Goal: Information Seeking & Learning: Check status

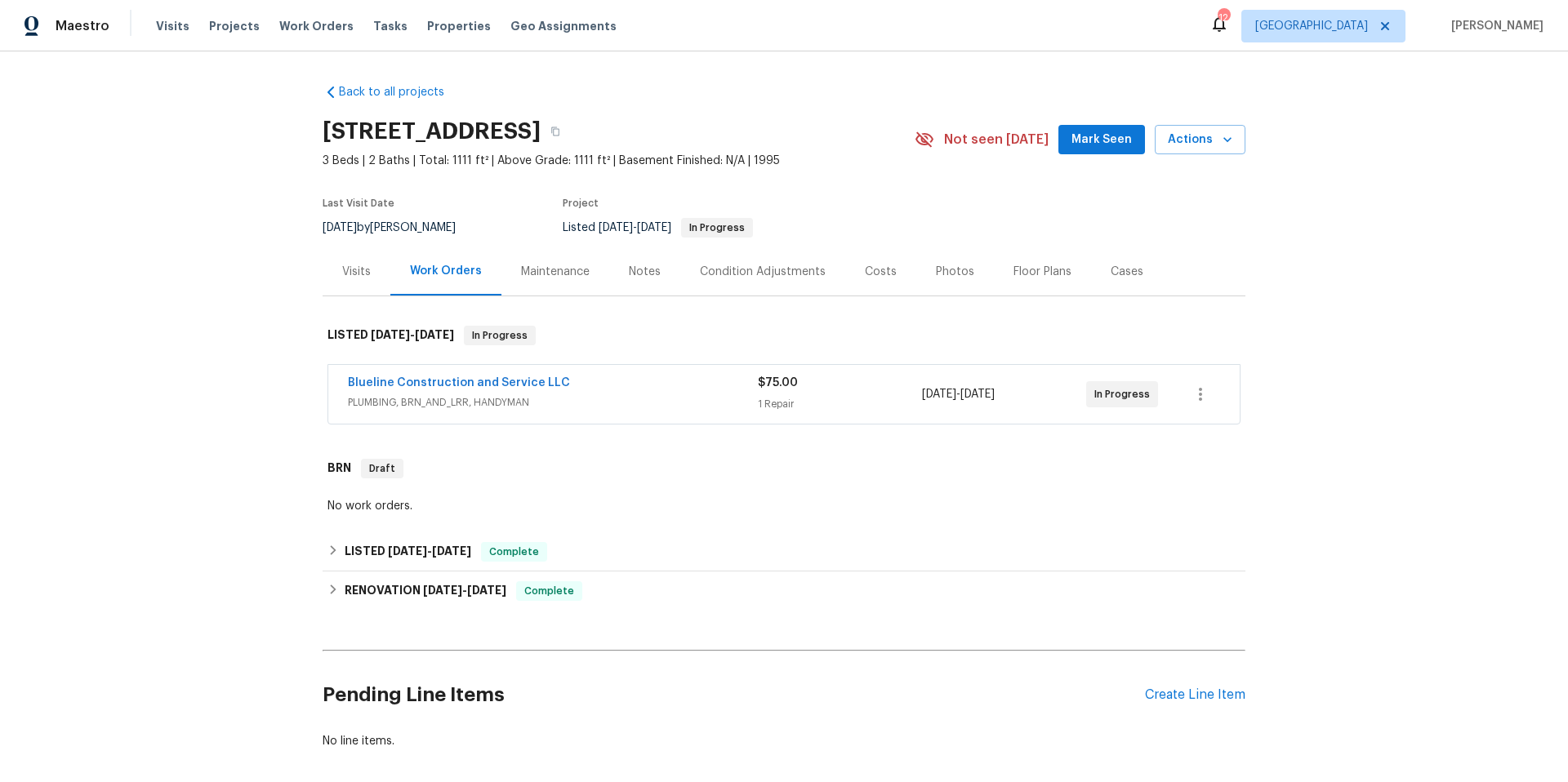
click at [608, 408] on span "PLUMBING, BRN_AND_LRR, HANDYMAN" at bounding box center [553, 403] width 410 height 16
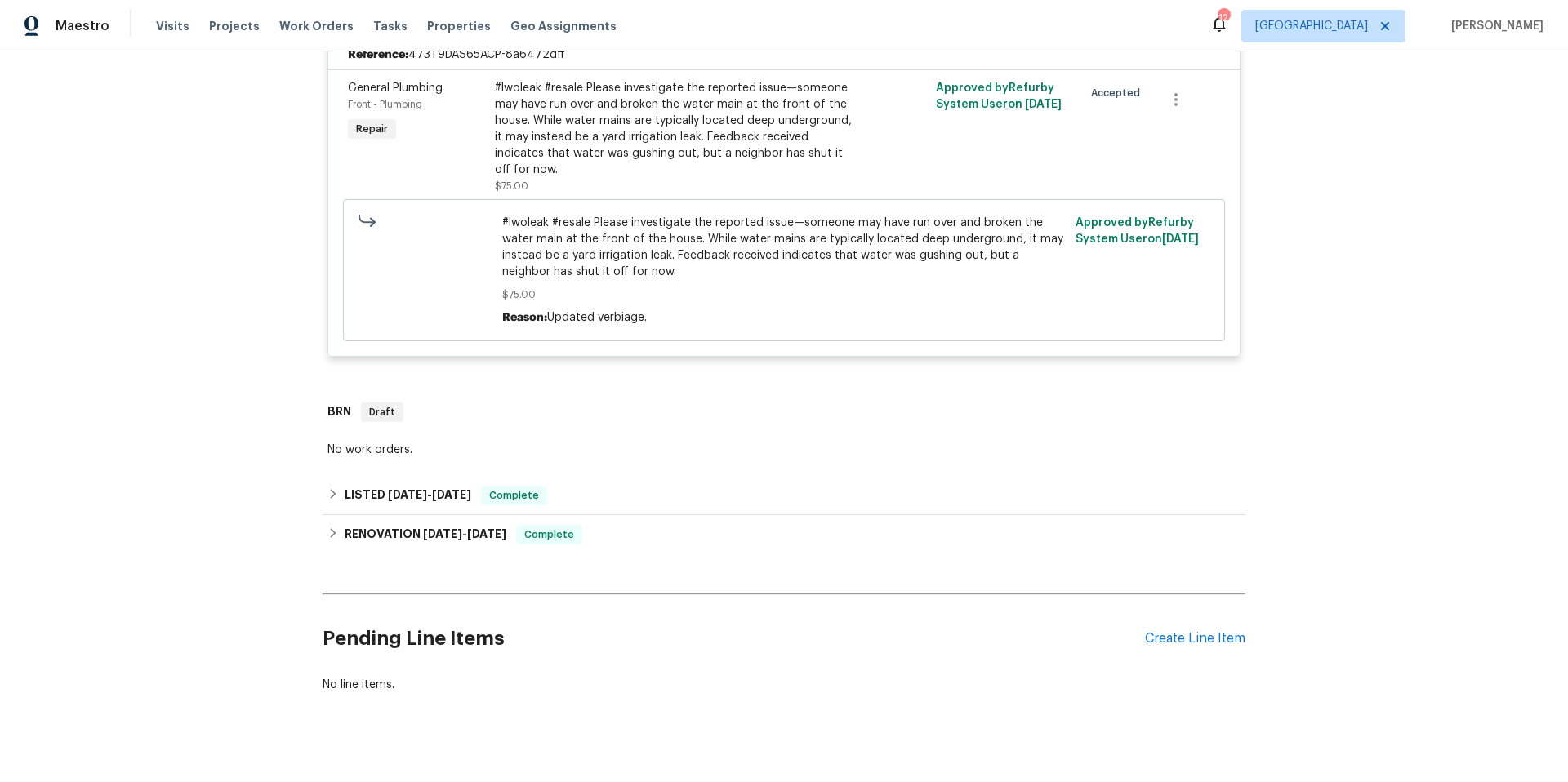
scroll to position [431, 0]
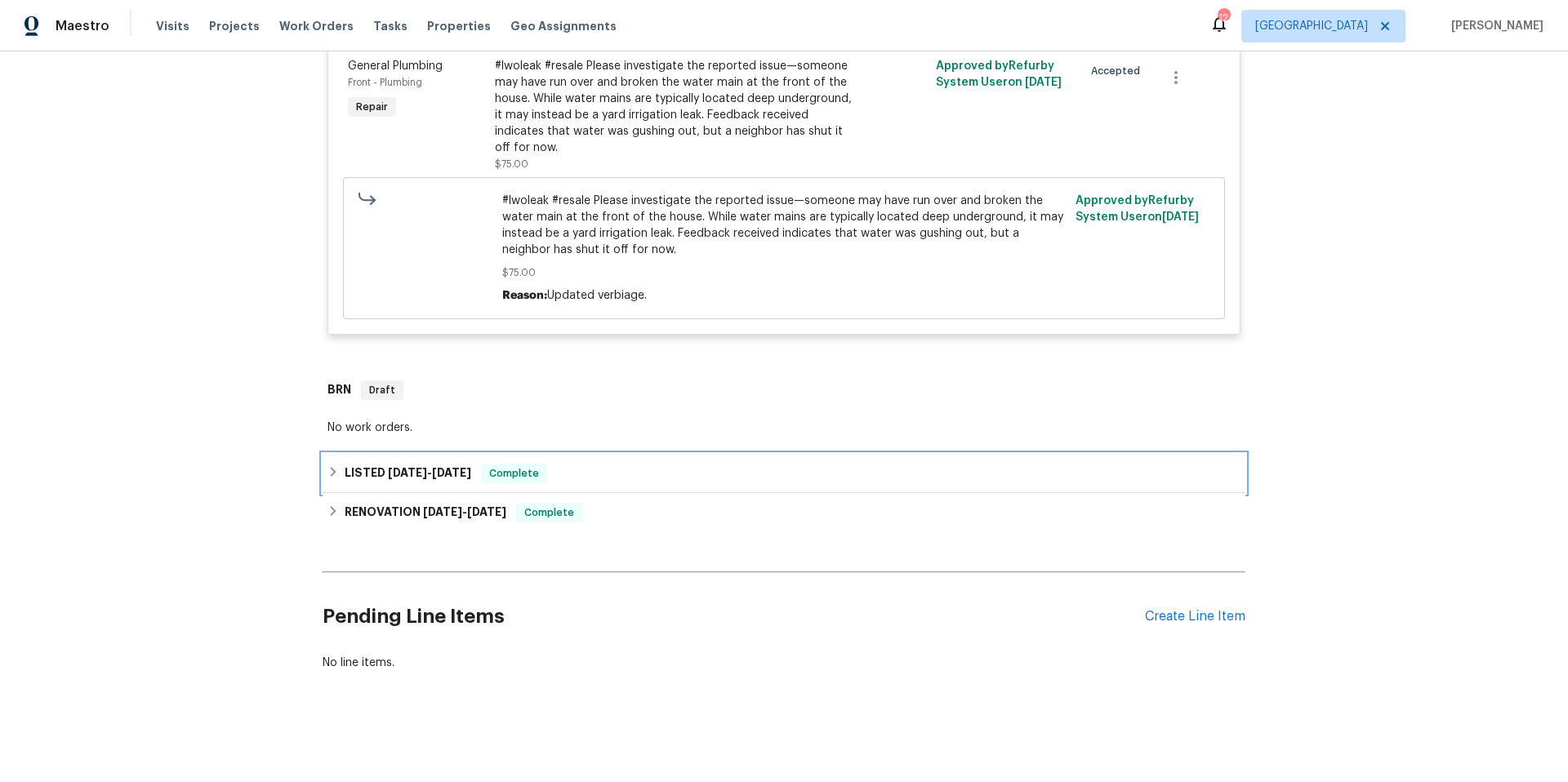
click at [639, 463] on div "LISTED 7/31/25 - 8/6/25 Complete" at bounding box center [784, 473] width 913 height 20
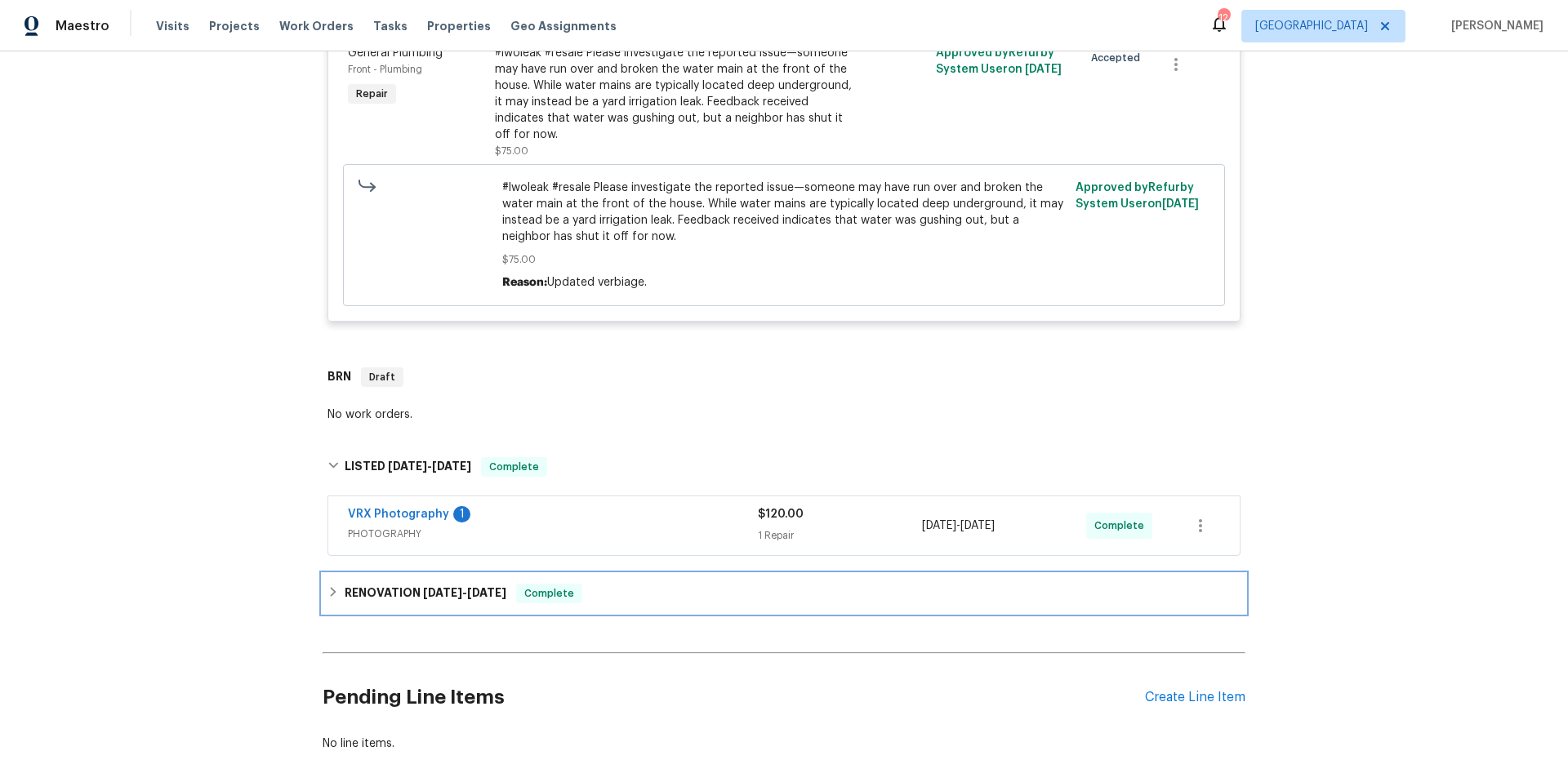
click at [633, 581] on div "RENOVATION 7/15/25 - 8/29/25 Complete" at bounding box center [784, 593] width 923 height 40
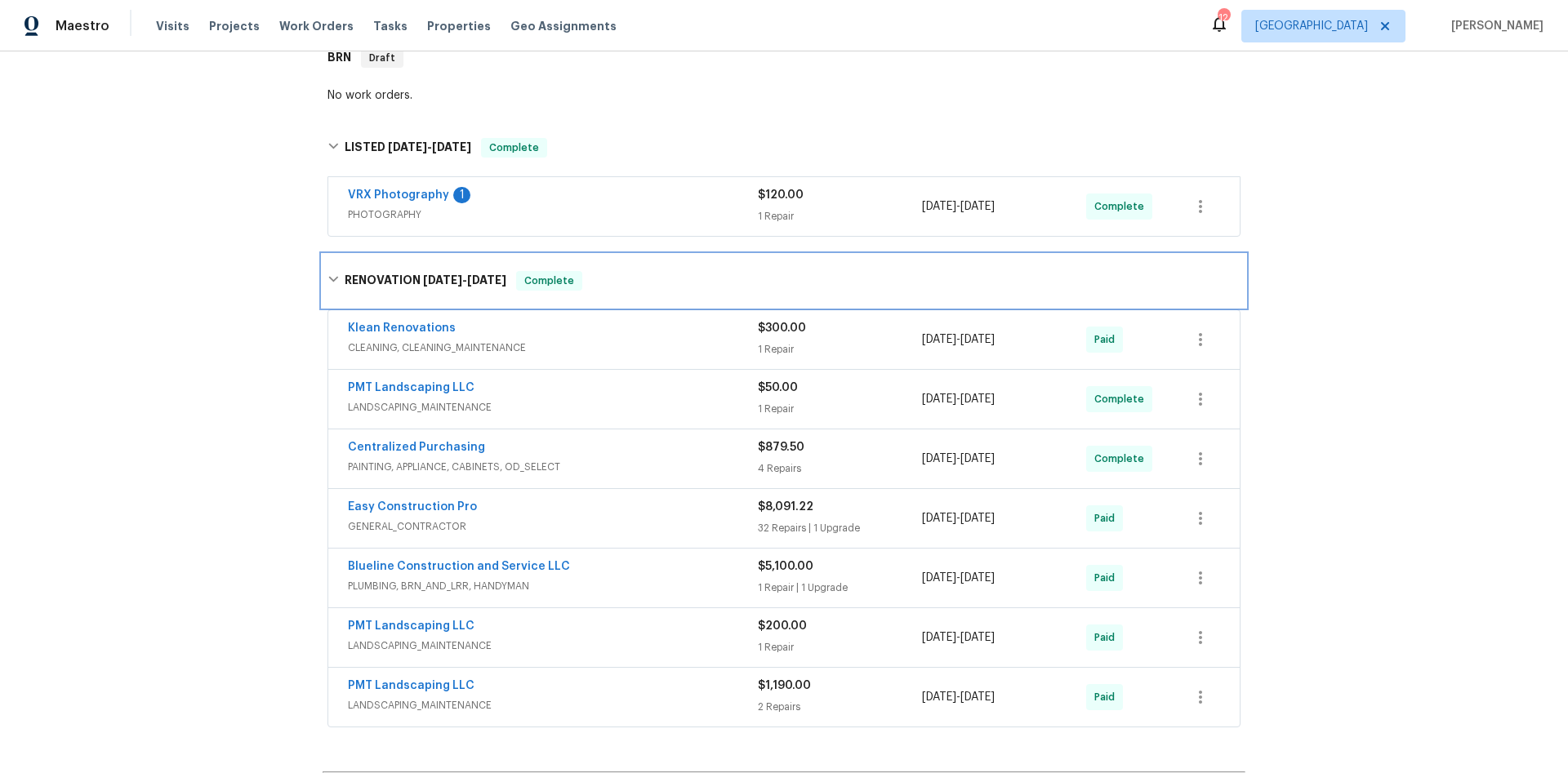
scroll to position [753, 0]
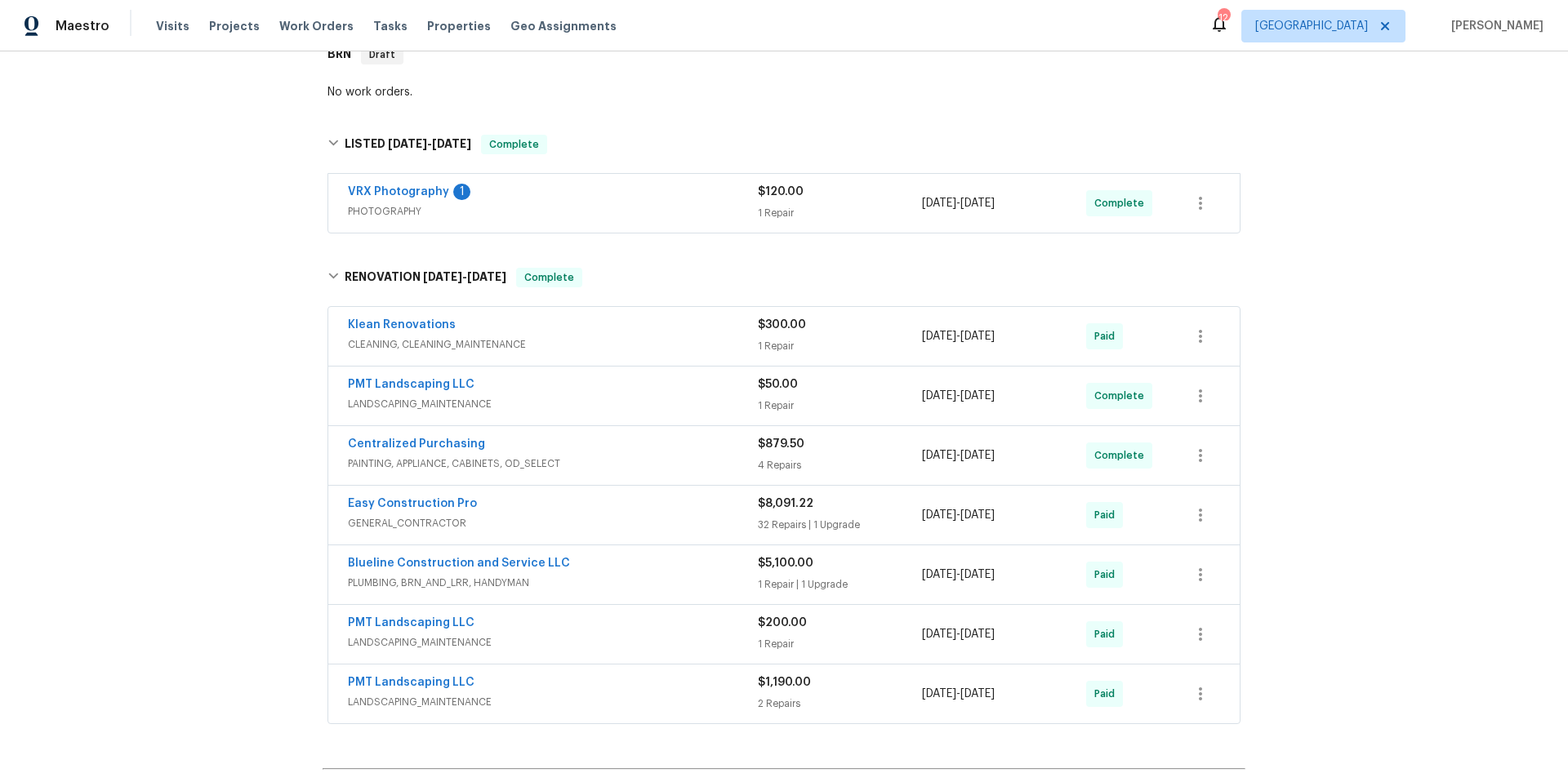
click at [619, 570] on div "Blueline Construction and Service LLC" at bounding box center [553, 565] width 410 height 20
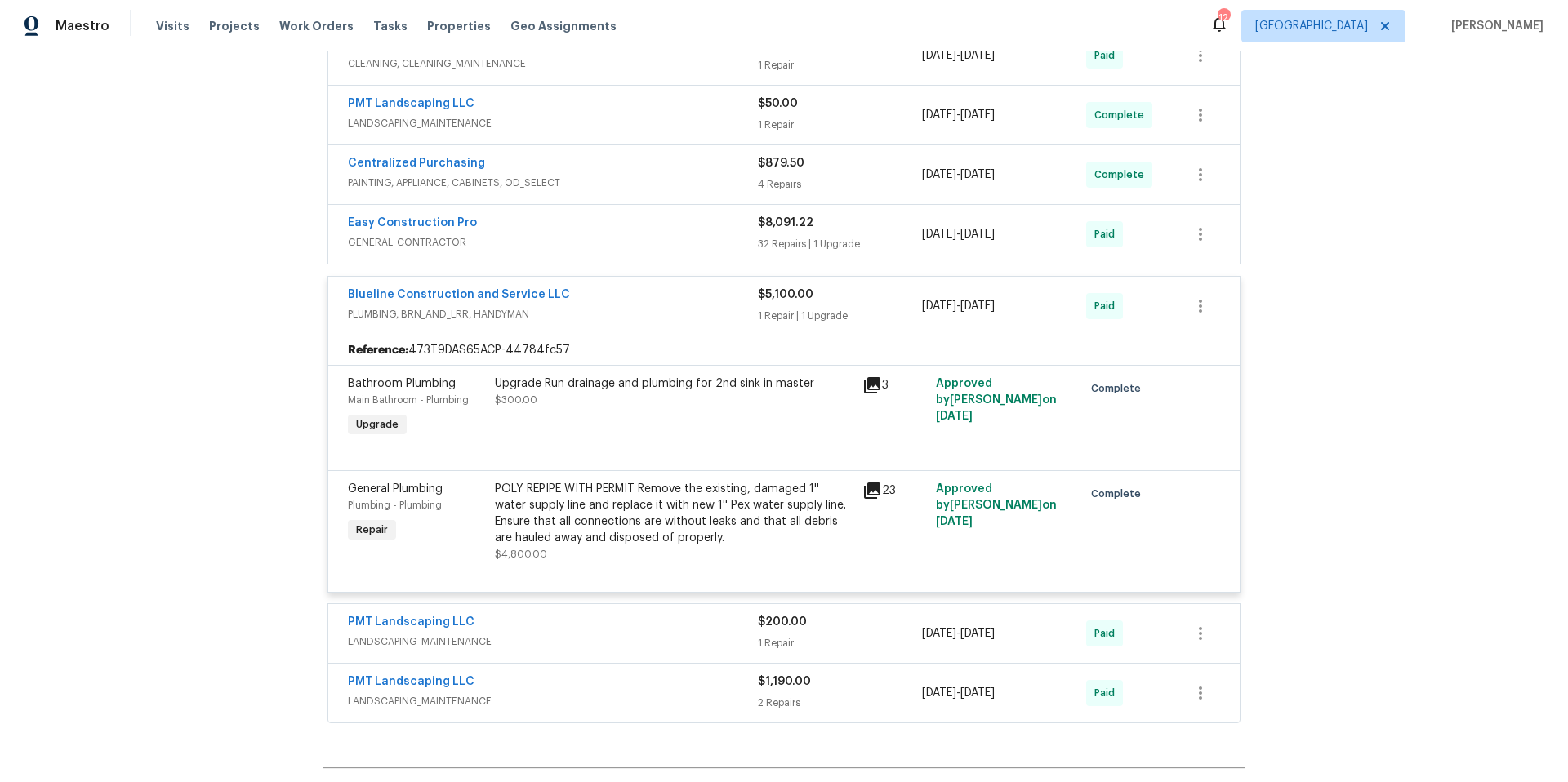
scroll to position [1212, 0]
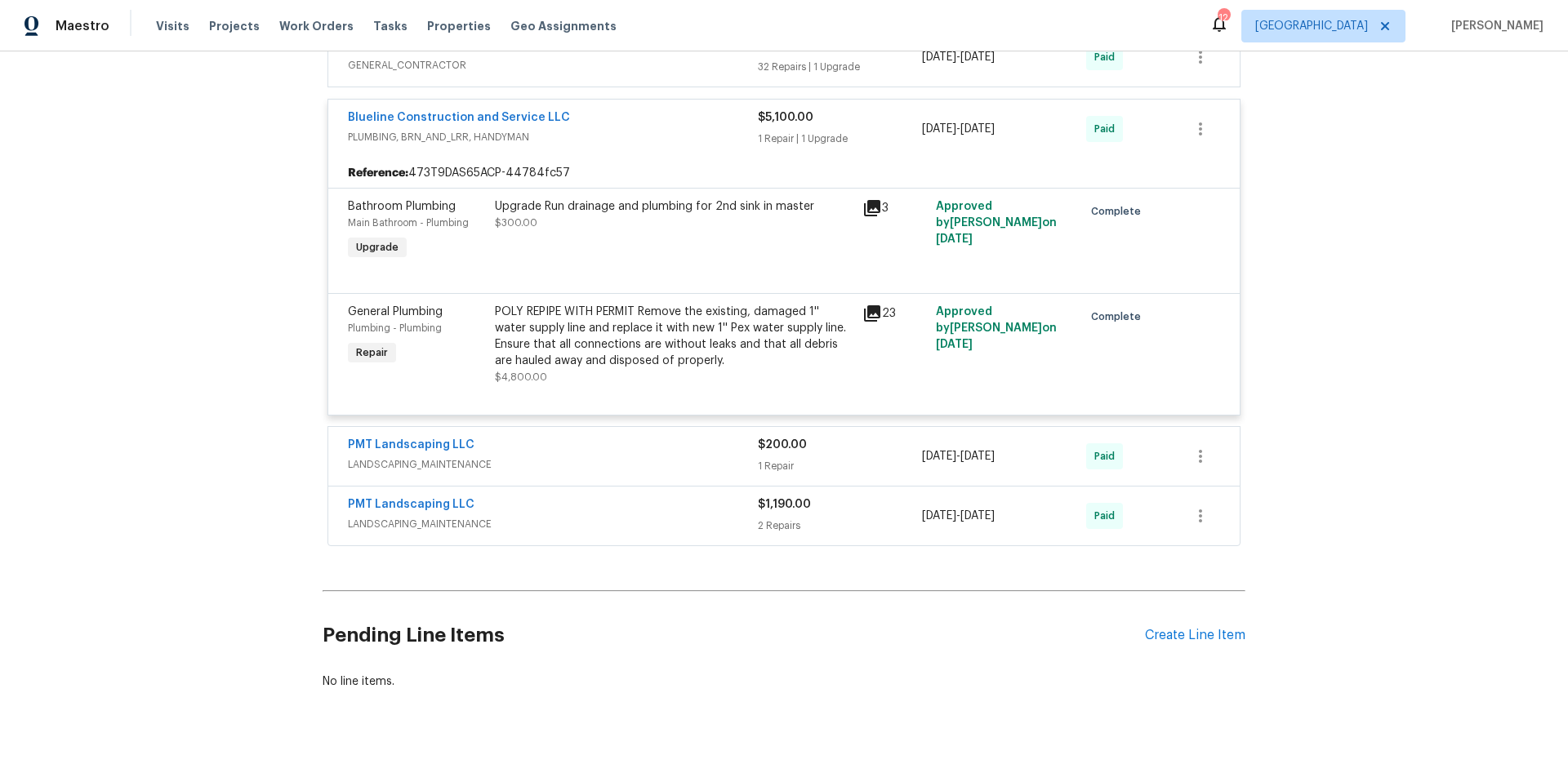
click at [638, 510] on div "PMT Landscaping LLC" at bounding box center [553, 506] width 410 height 20
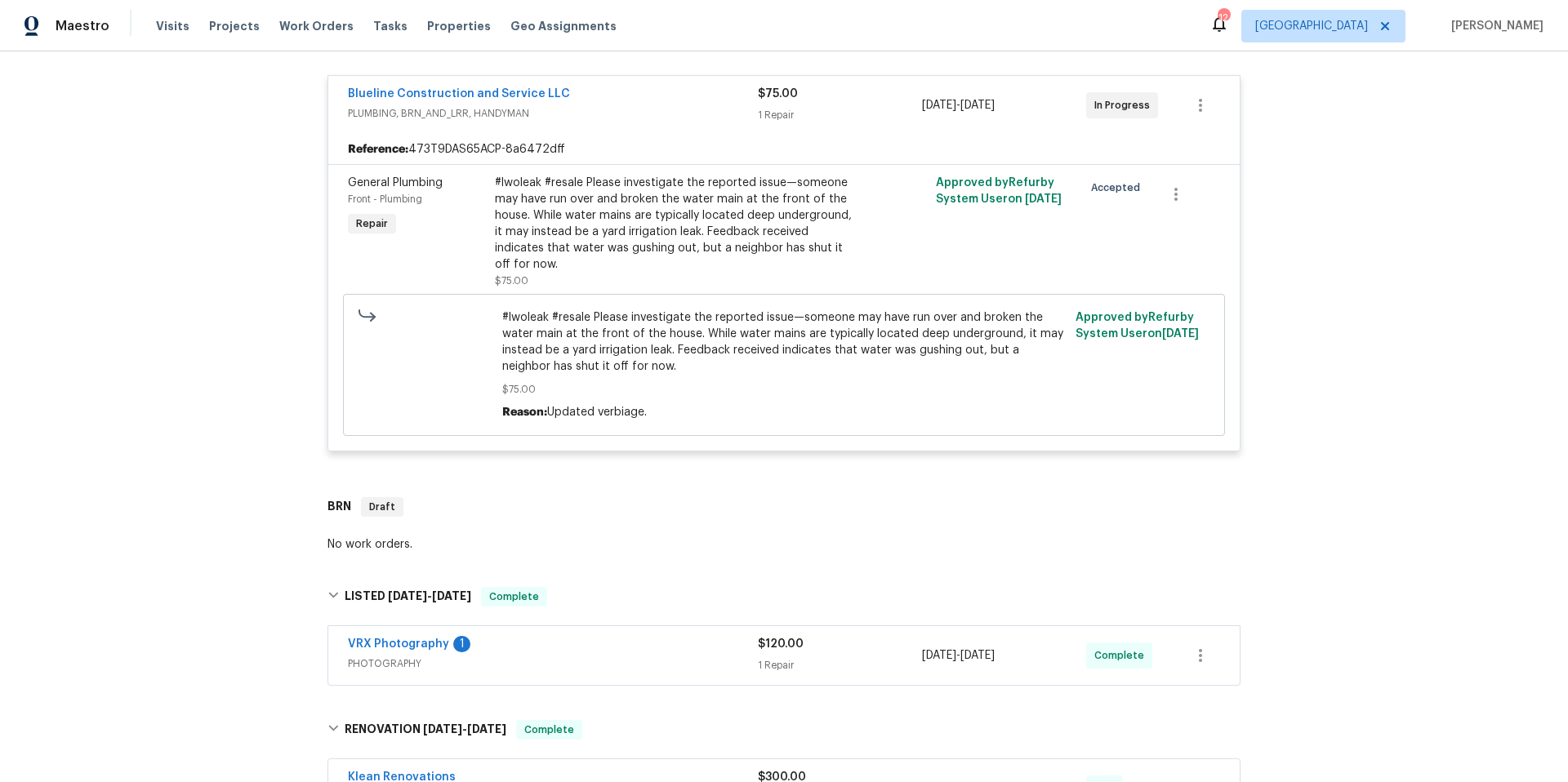
scroll to position [0, 0]
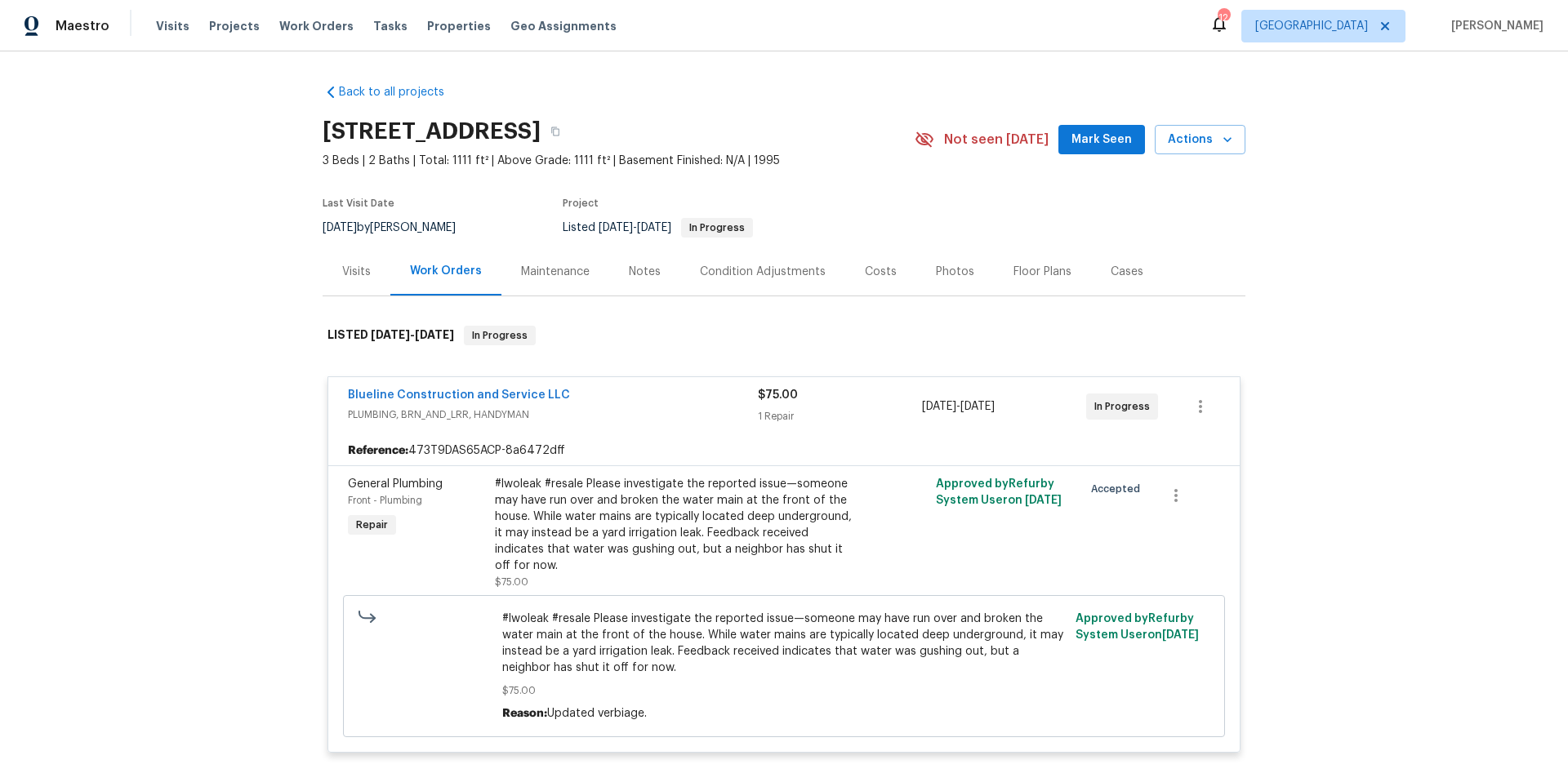
click at [1036, 273] on div "Floor Plans" at bounding box center [1043, 272] width 58 height 16
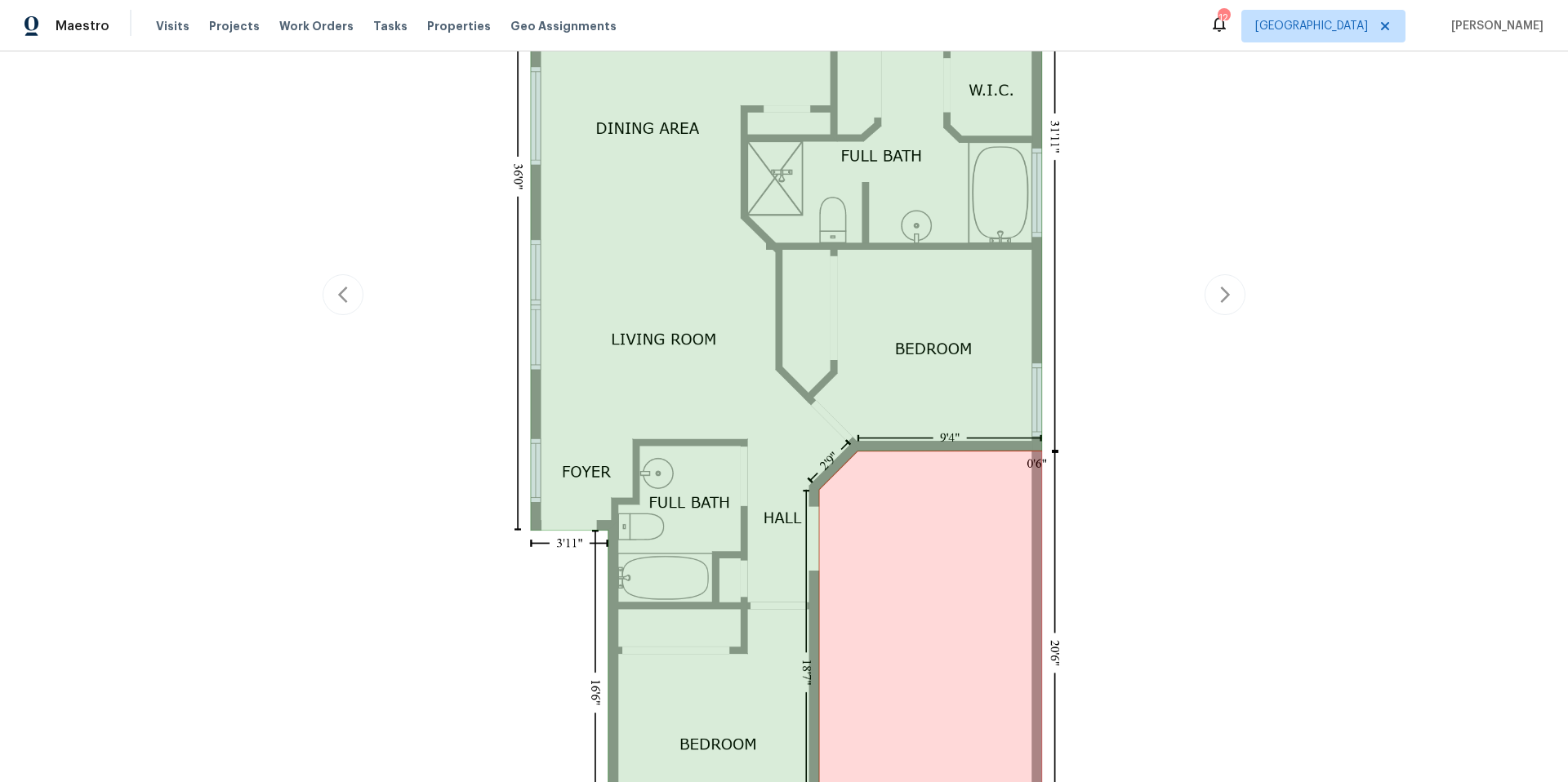
scroll to position [812, 0]
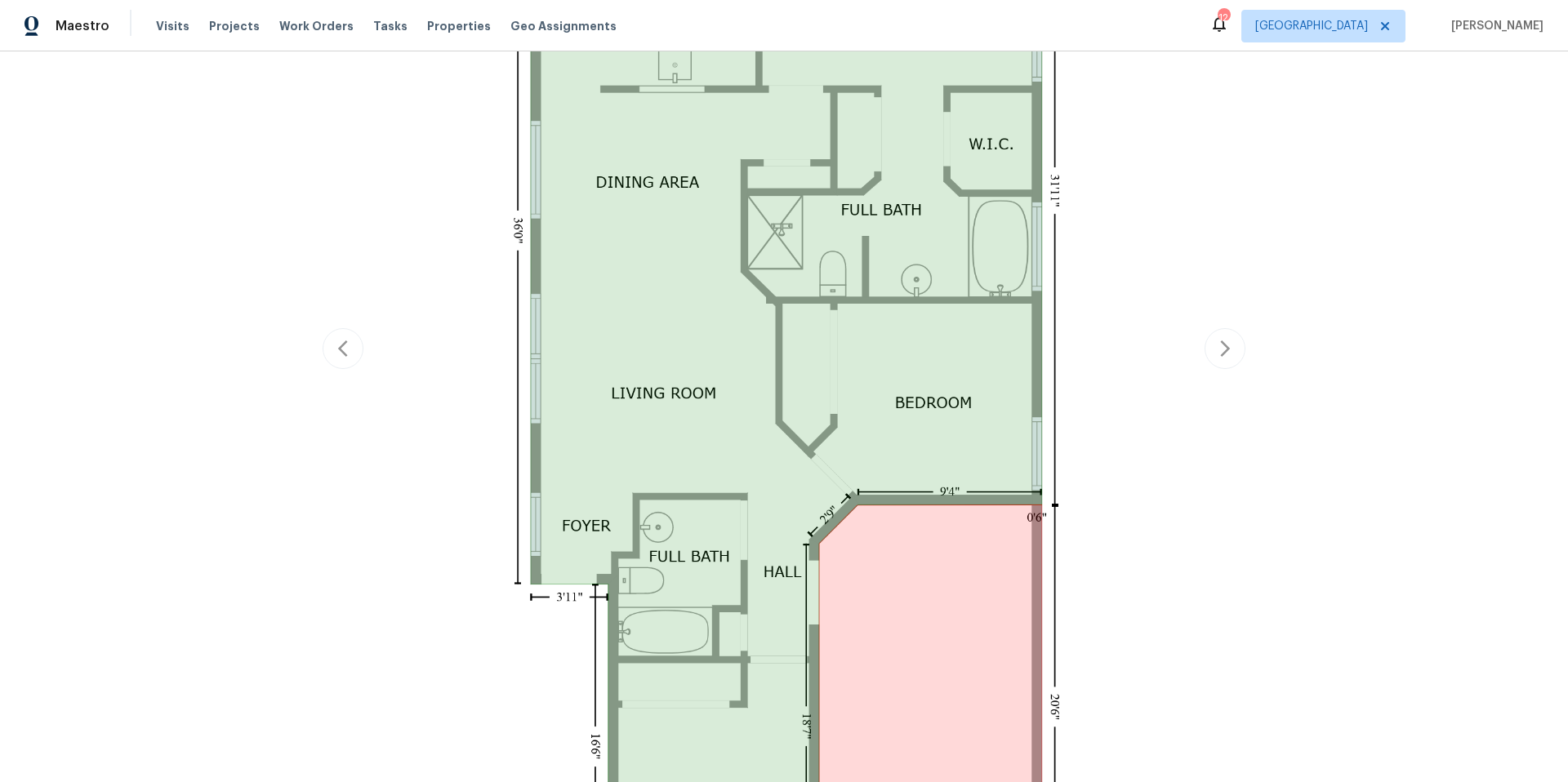
click at [1224, 350] on div "Report issue with floor plan" at bounding box center [784, 349] width 923 height 1595
click at [1220, 349] on div "Report issue with floor plan" at bounding box center [784, 349] width 923 height 1595
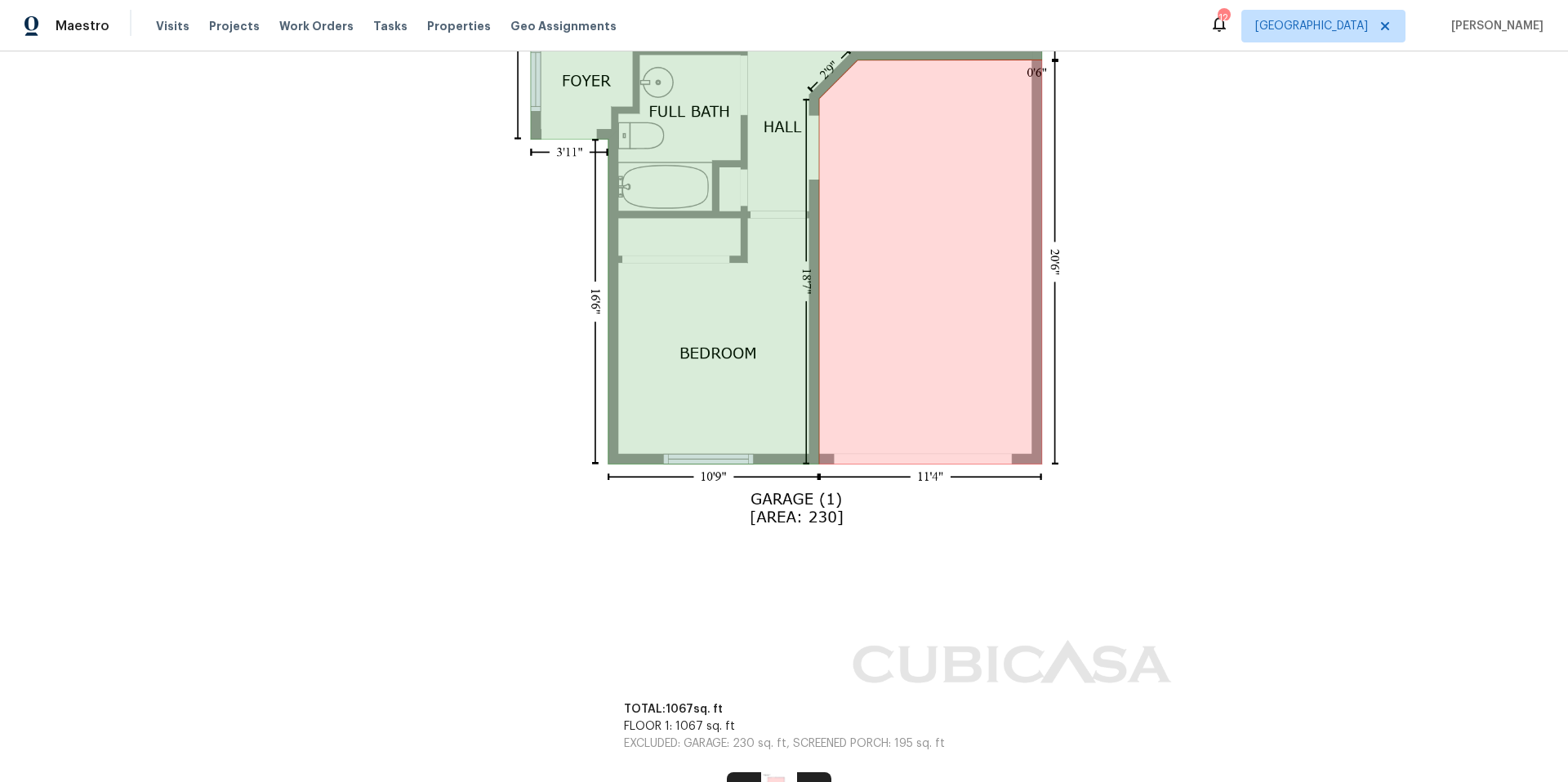
scroll to position [1290, 0]
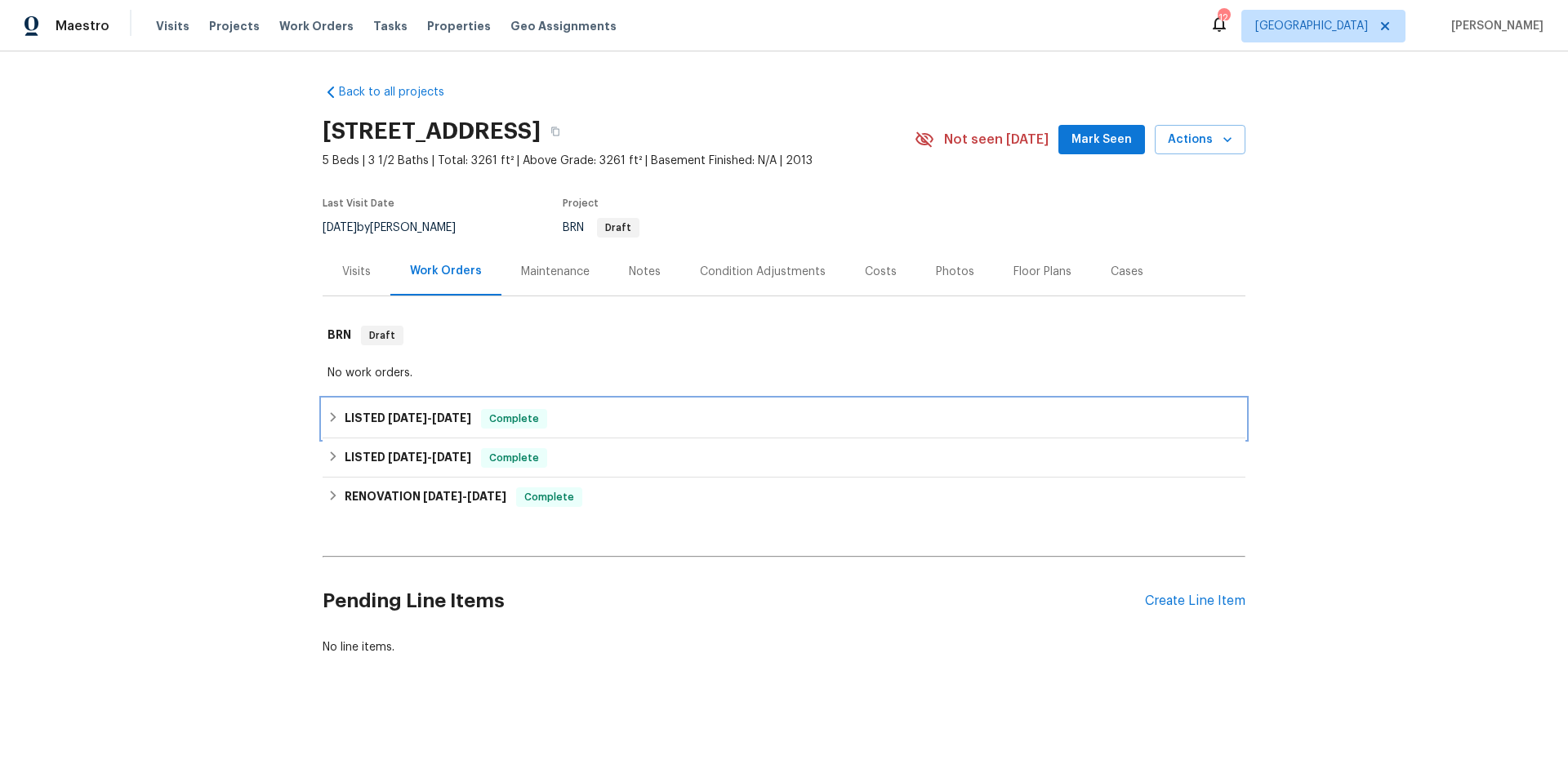
click at [585, 424] on div "LISTED 8/6/25 - 8/15/25 Complete" at bounding box center [784, 419] width 913 height 20
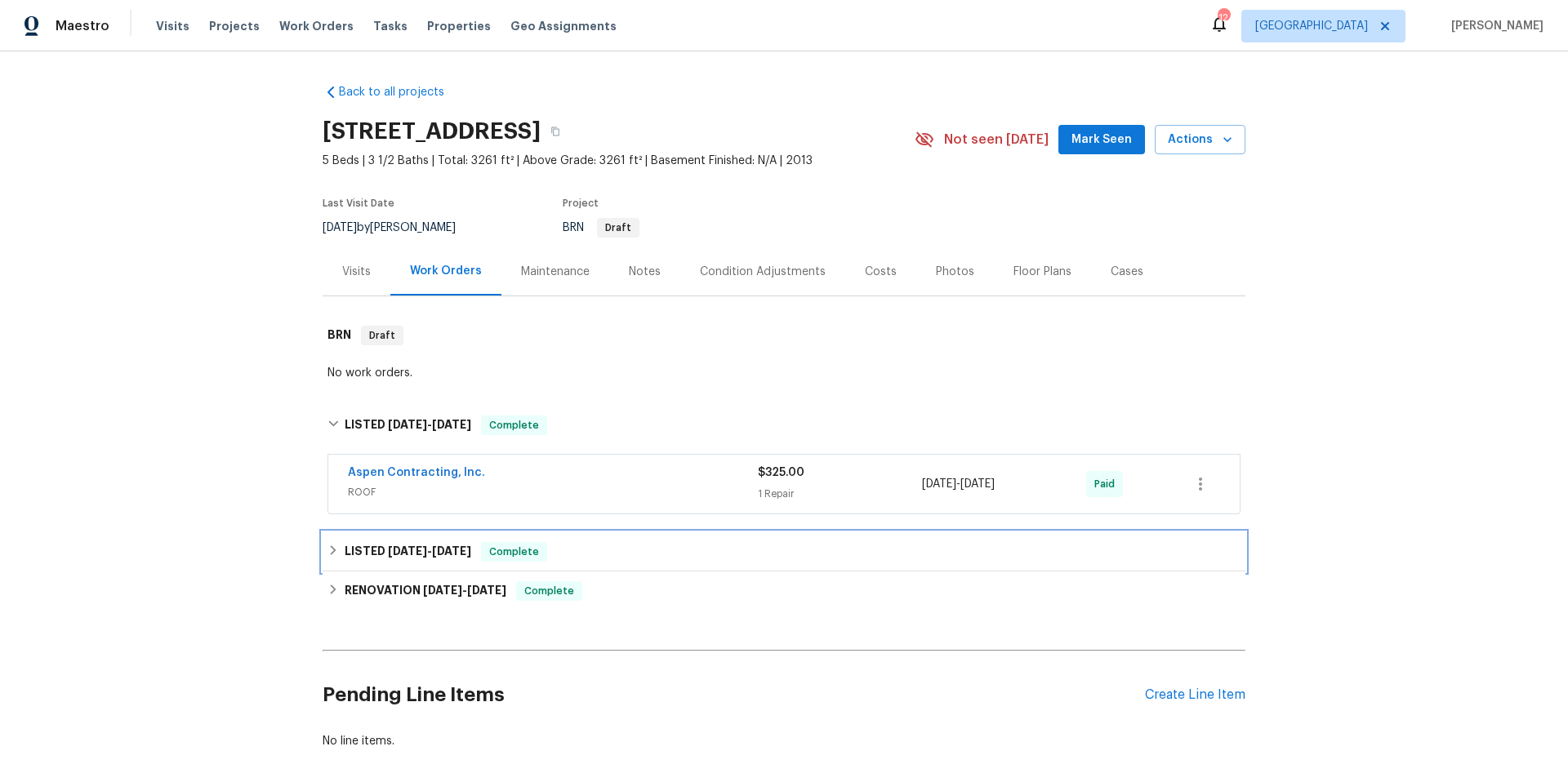
click at [615, 552] on div "LISTED 6/24/25 - 6/25/25 Complete" at bounding box center [784, 552] width 913 height 20
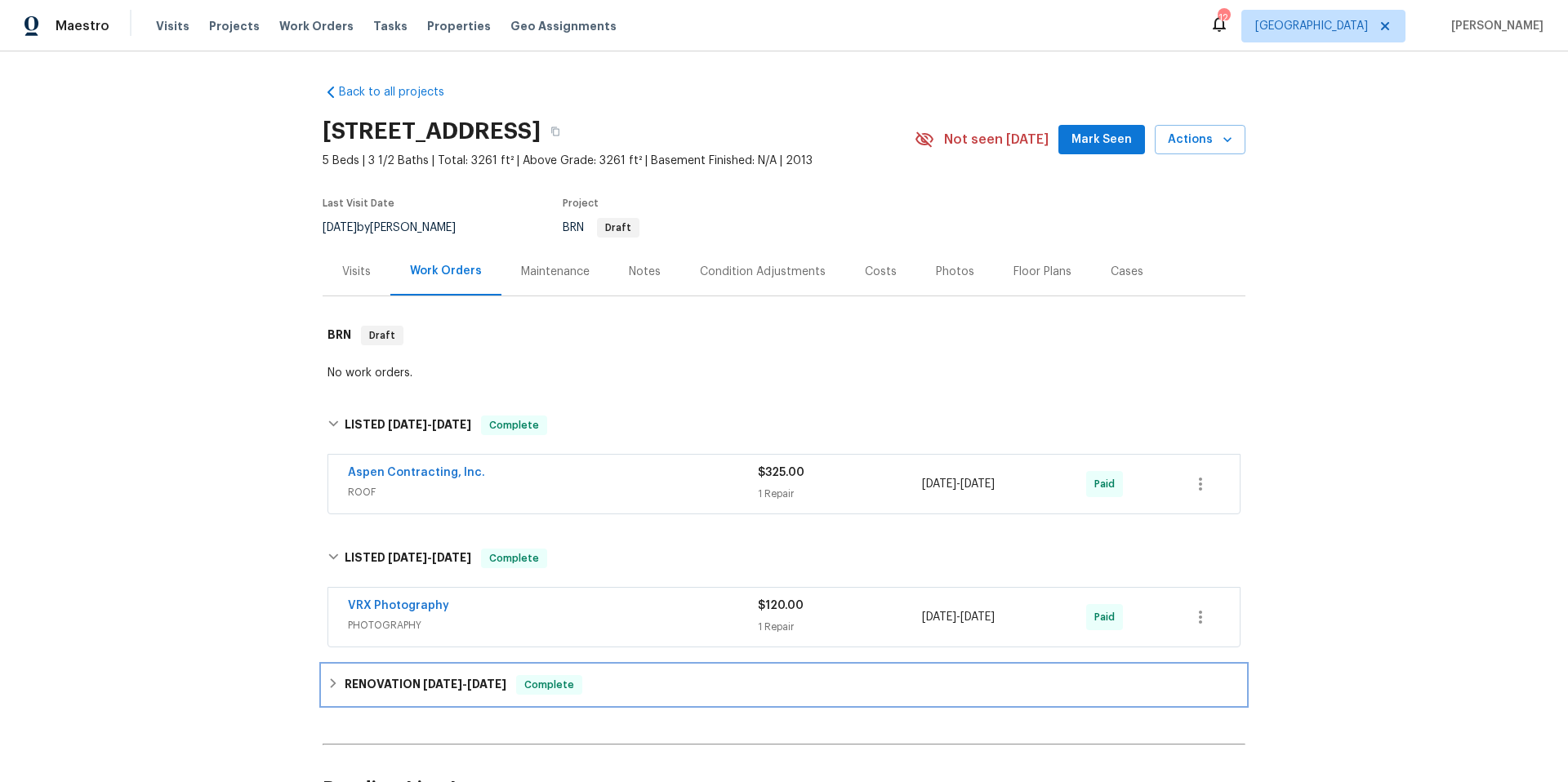
click at [618, 676] on div "RENOVATION 6/12/25 - 6/21/25 Complete" at bounding box center [784, 685] width 913 height 20
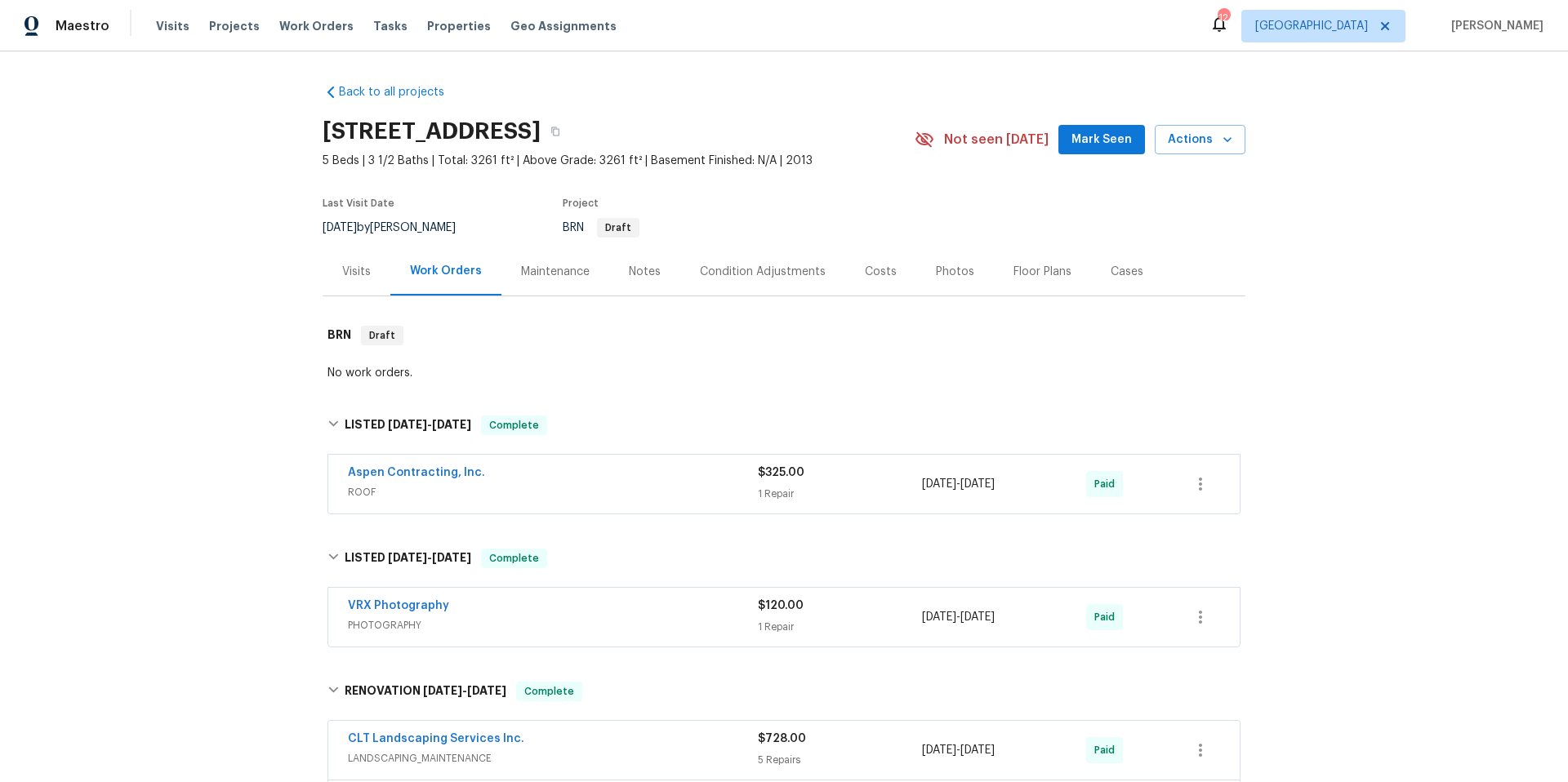
click at [756, 268] on div "Condition Adjustments" at bounding box center [763, 272] width 126 height 16
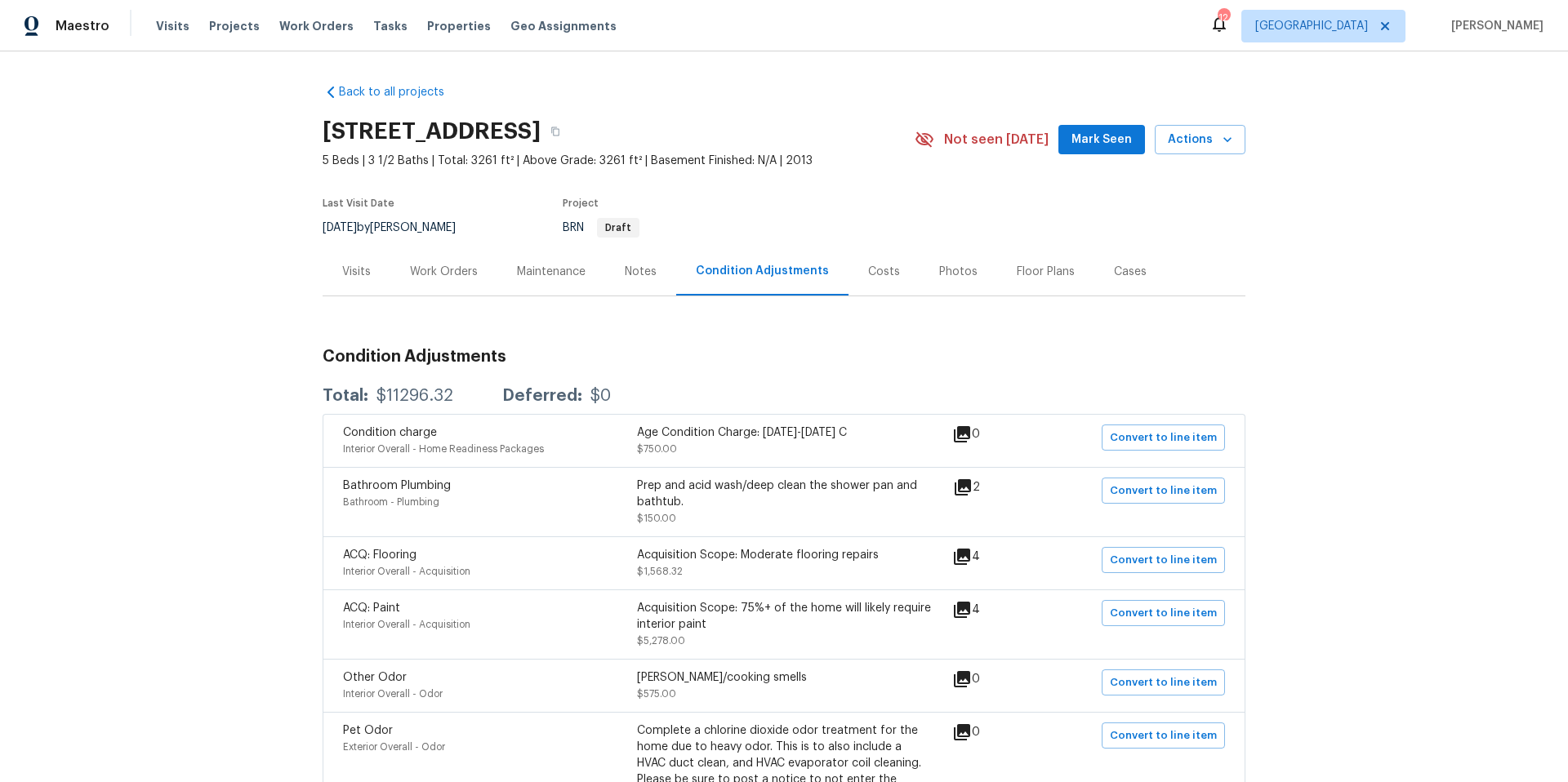
click at [872, 275] on div "Costs" at bounding box center [884, 272] width 32 height 16
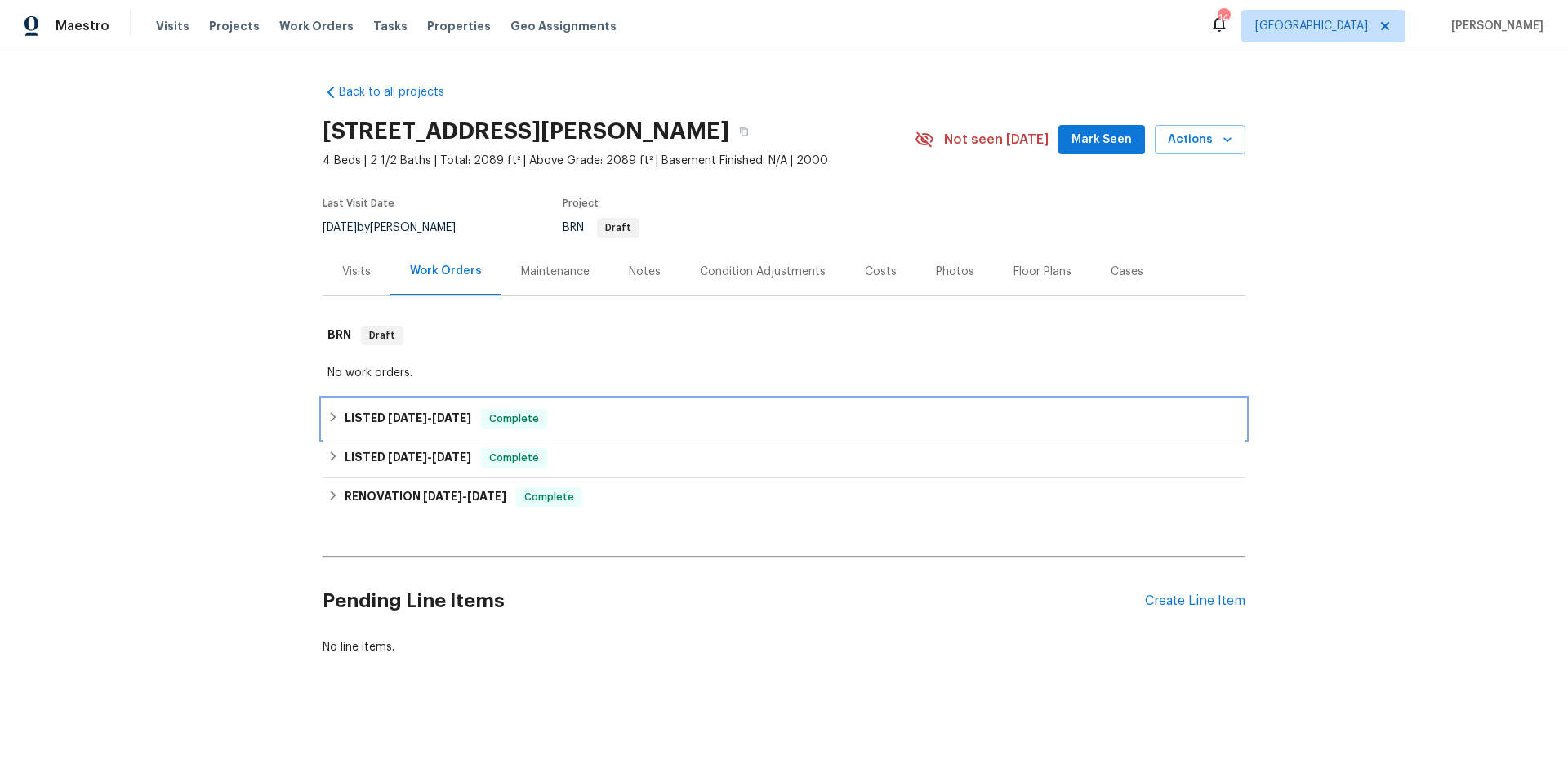
click at [603, 426] on div "LISTED [DATE] - [DATE] Complete" at bounding box center [784, 419] width 913 height 20
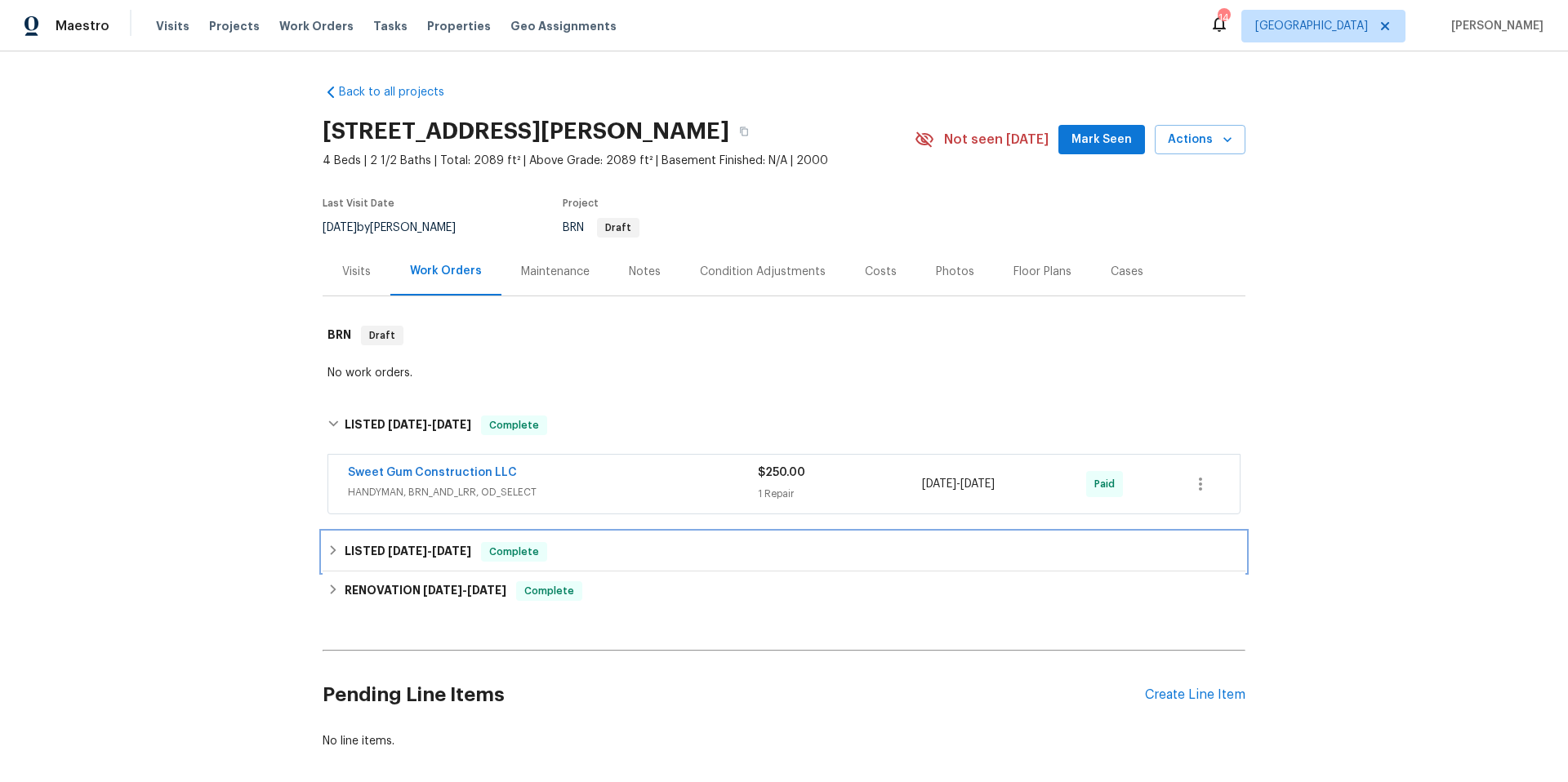
click at [621, 555] on div "LISTED [DATE] - [DATE] Complete" at bounding box center [784, 552] width 913 height 20
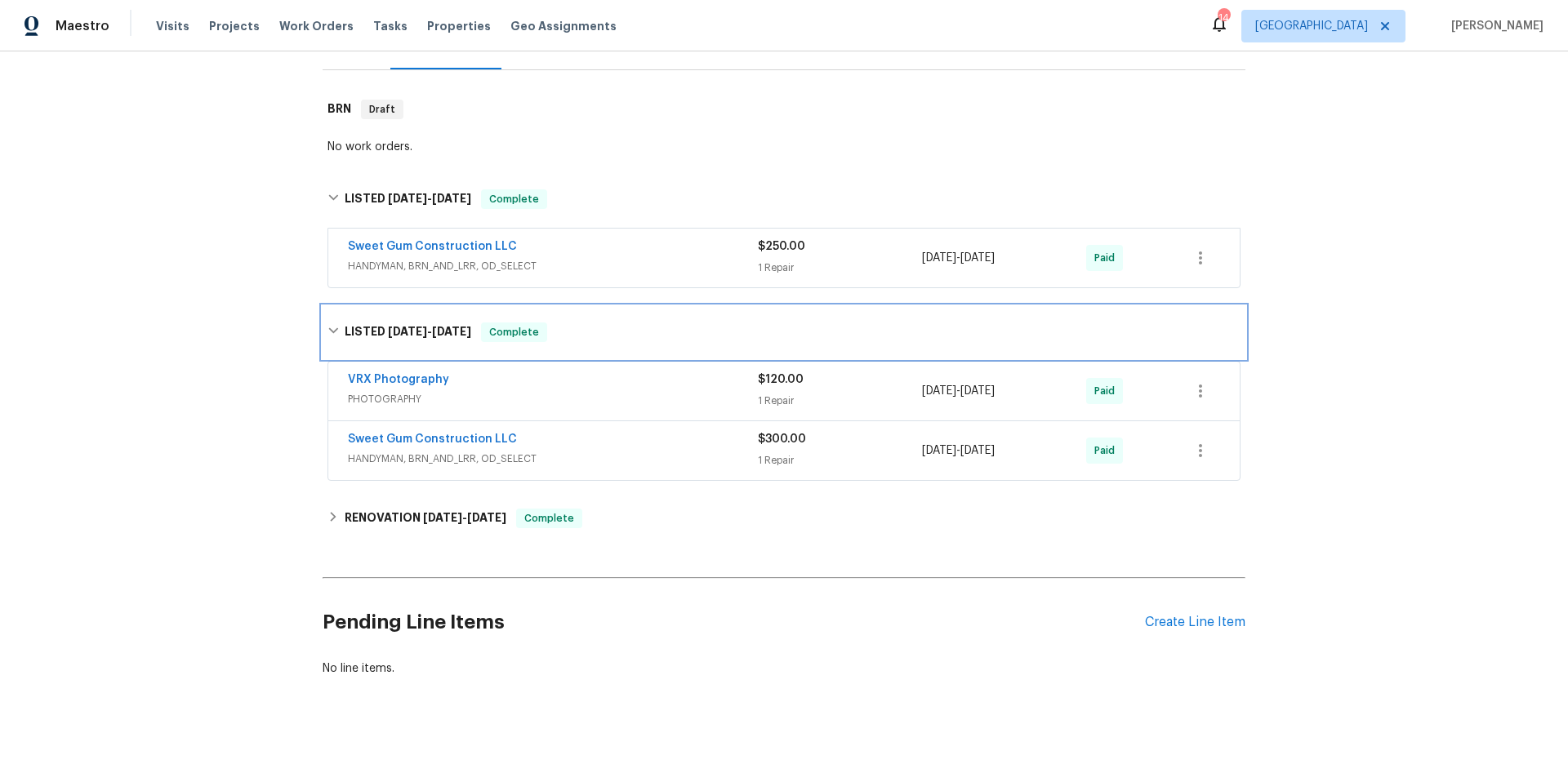
scroll to position [244, 0]
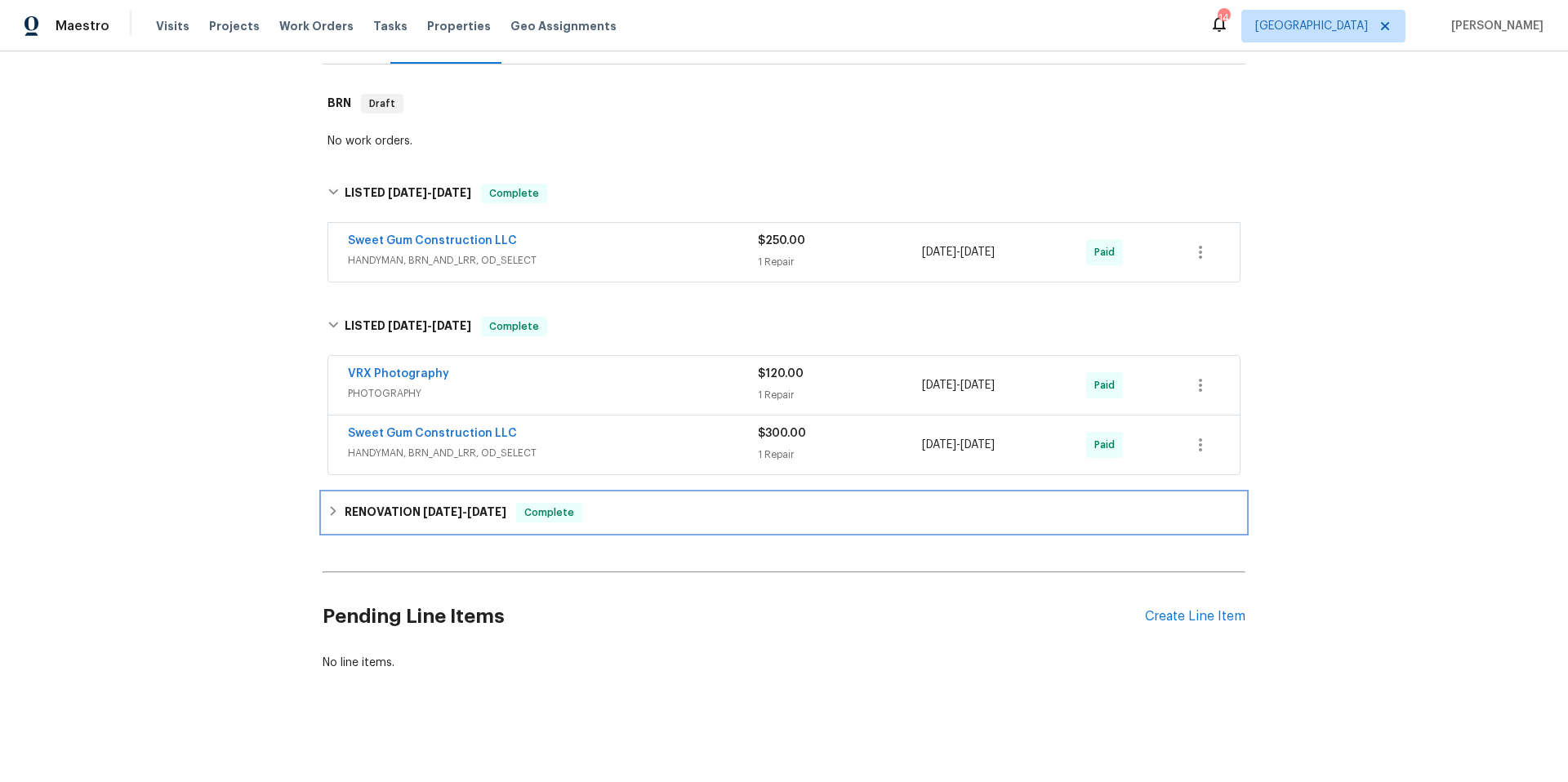
click at [680, 503] on div "RENOVATION [DATE] - [DATE] Complete" at bounding box center [784, 513] width 913 height 20
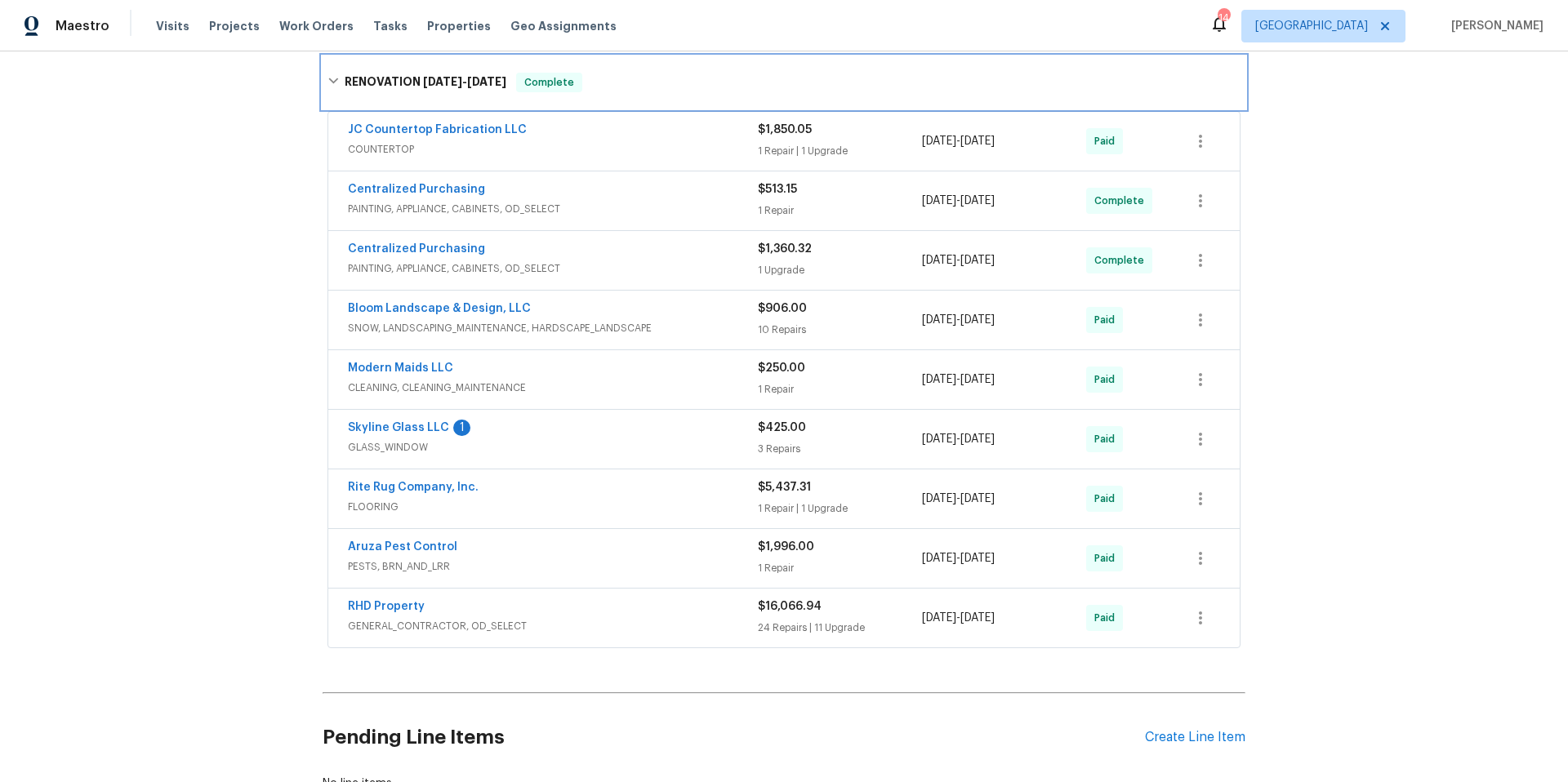
scroll to position [683, 0]
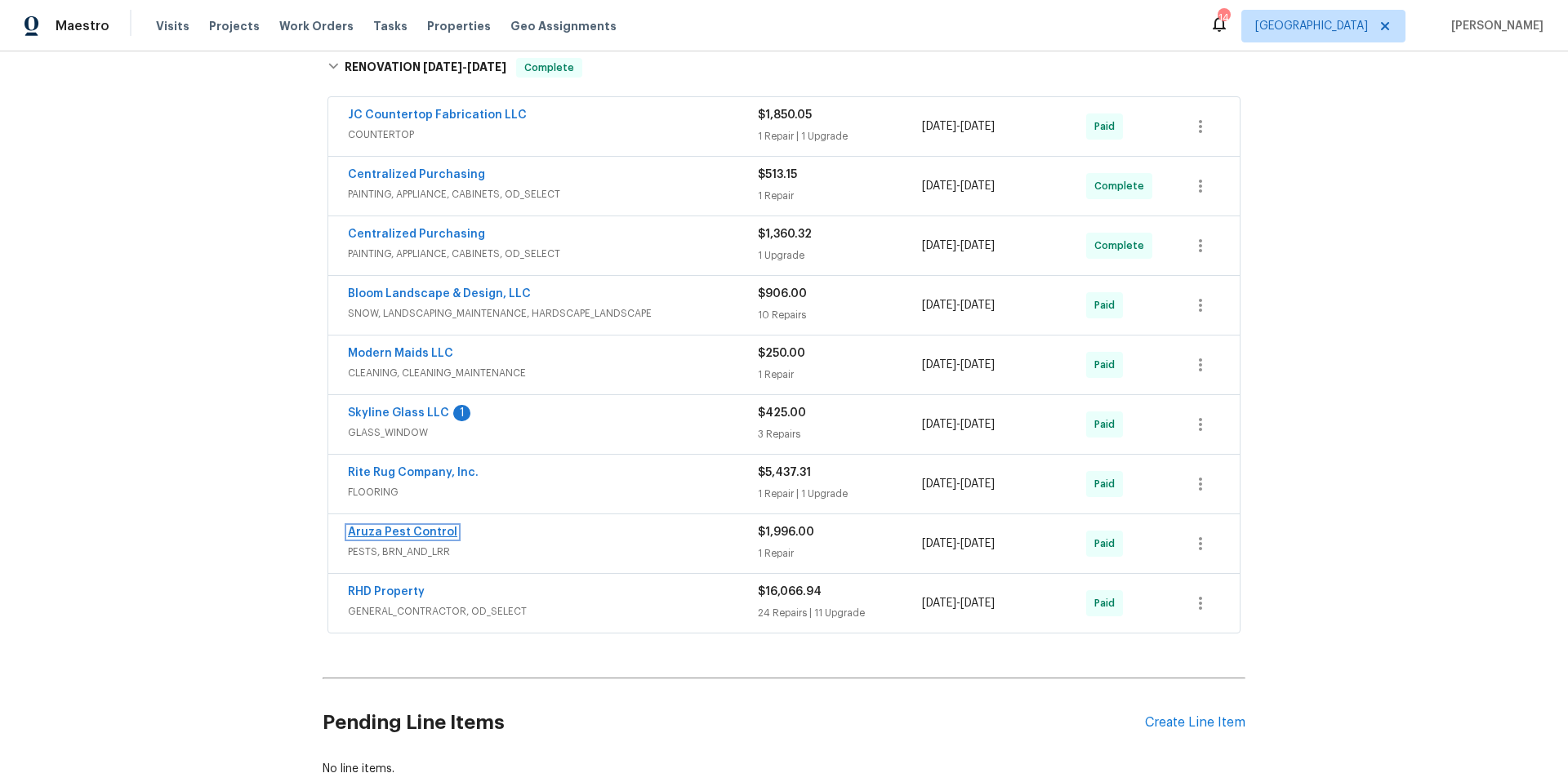
click at [417, 536] on link "Aruza Pest Control" at bounding box center [402, 533] width 110 height 12
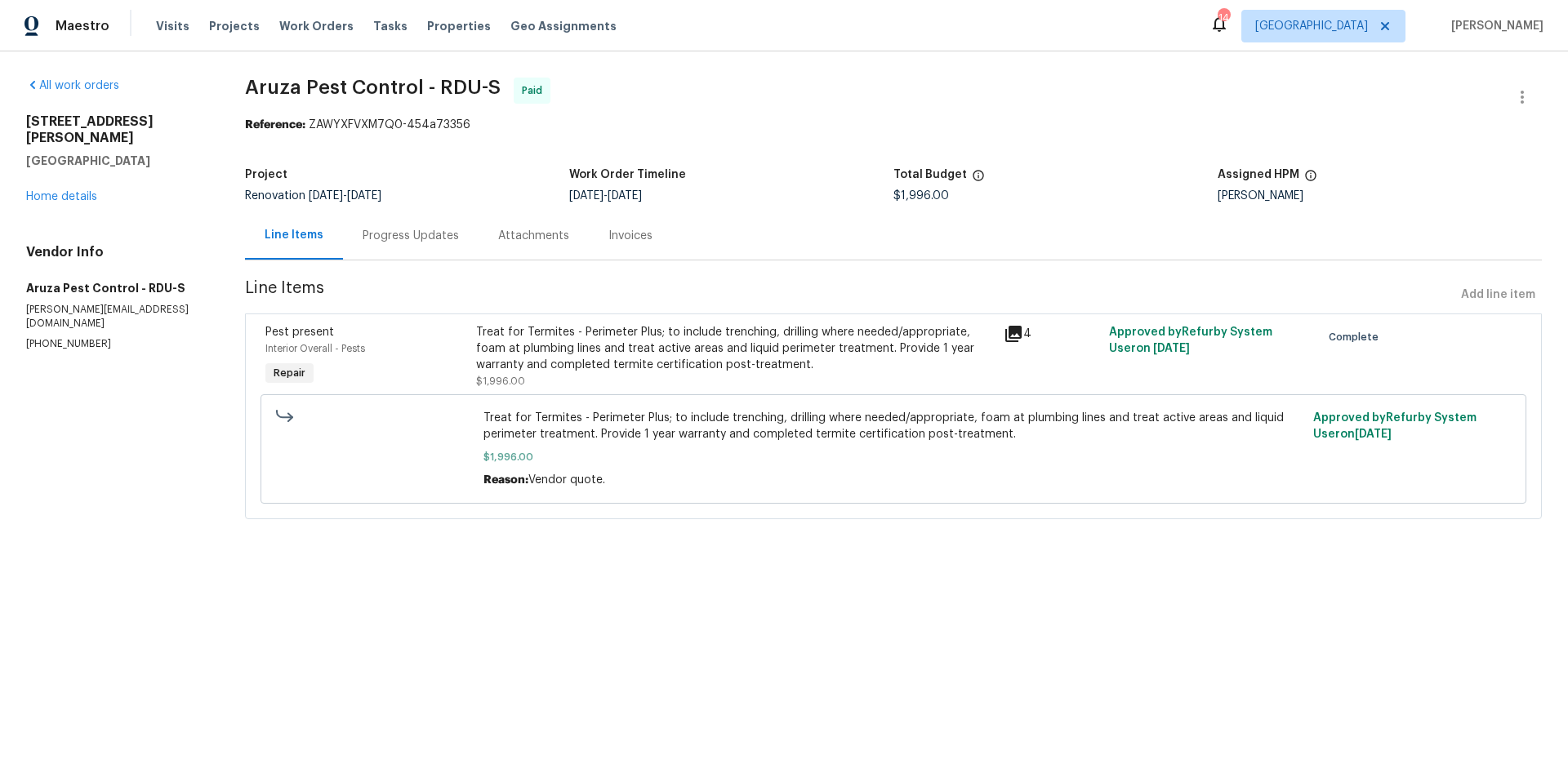
click at [422, 239] on div "Progress Updates" at bounding box center [410, 236] width 96 height 16
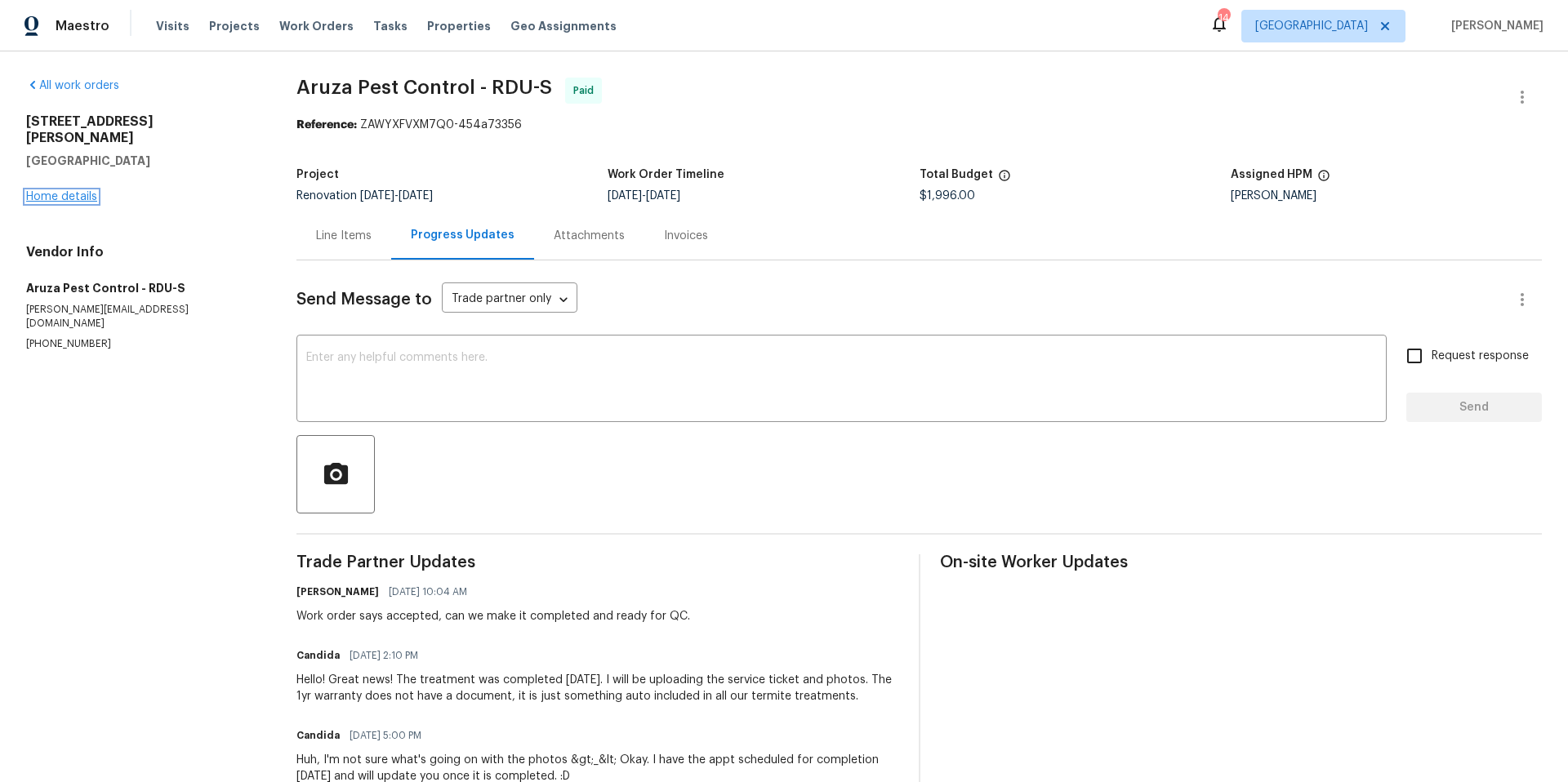
click at [62, 191] on link "Home details" at bounding box center [62, 197] width 71 height 12
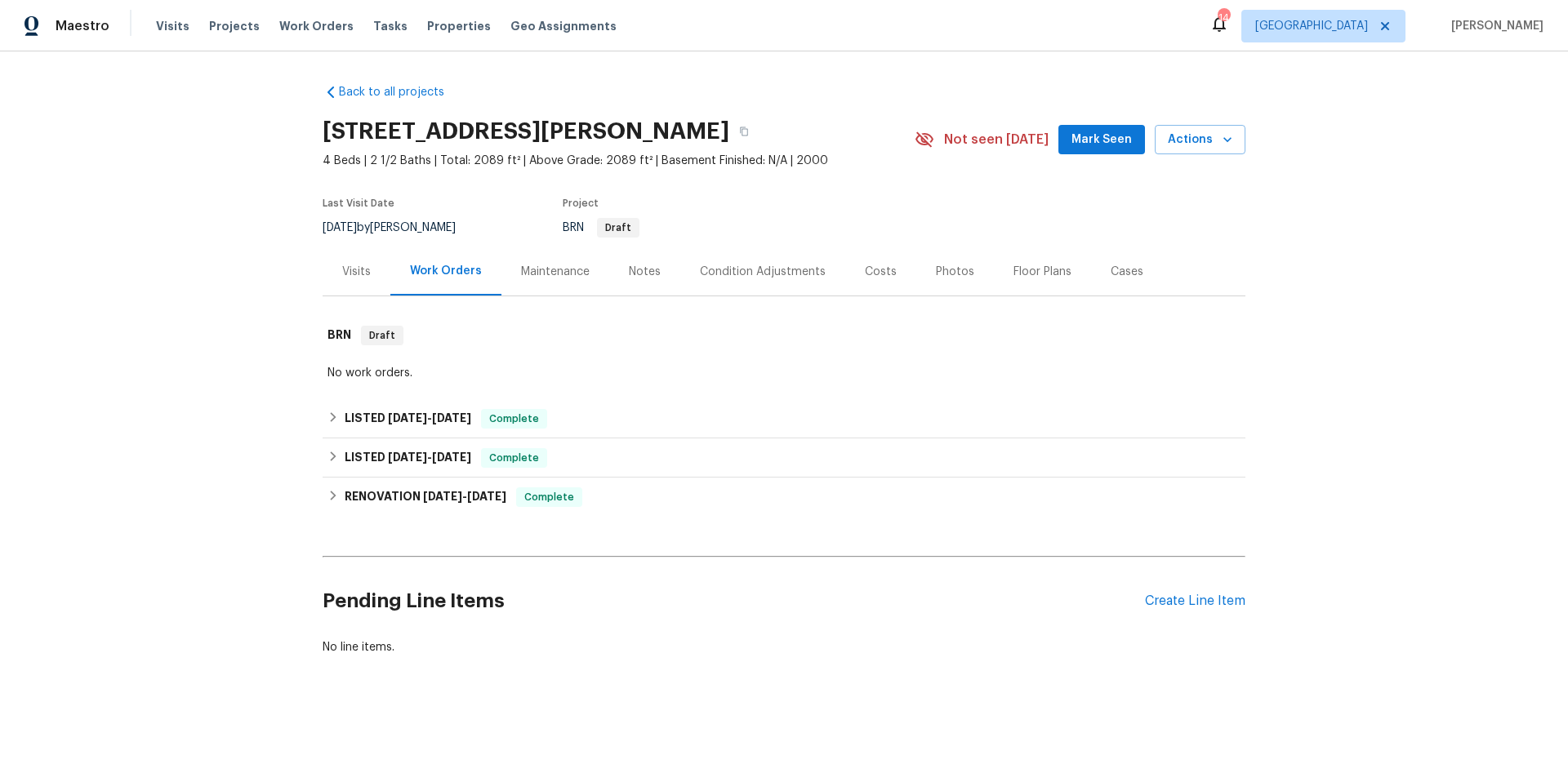
click at [361, 272] on div "Visits" at bounding box center [357, 272] width 29 height 16
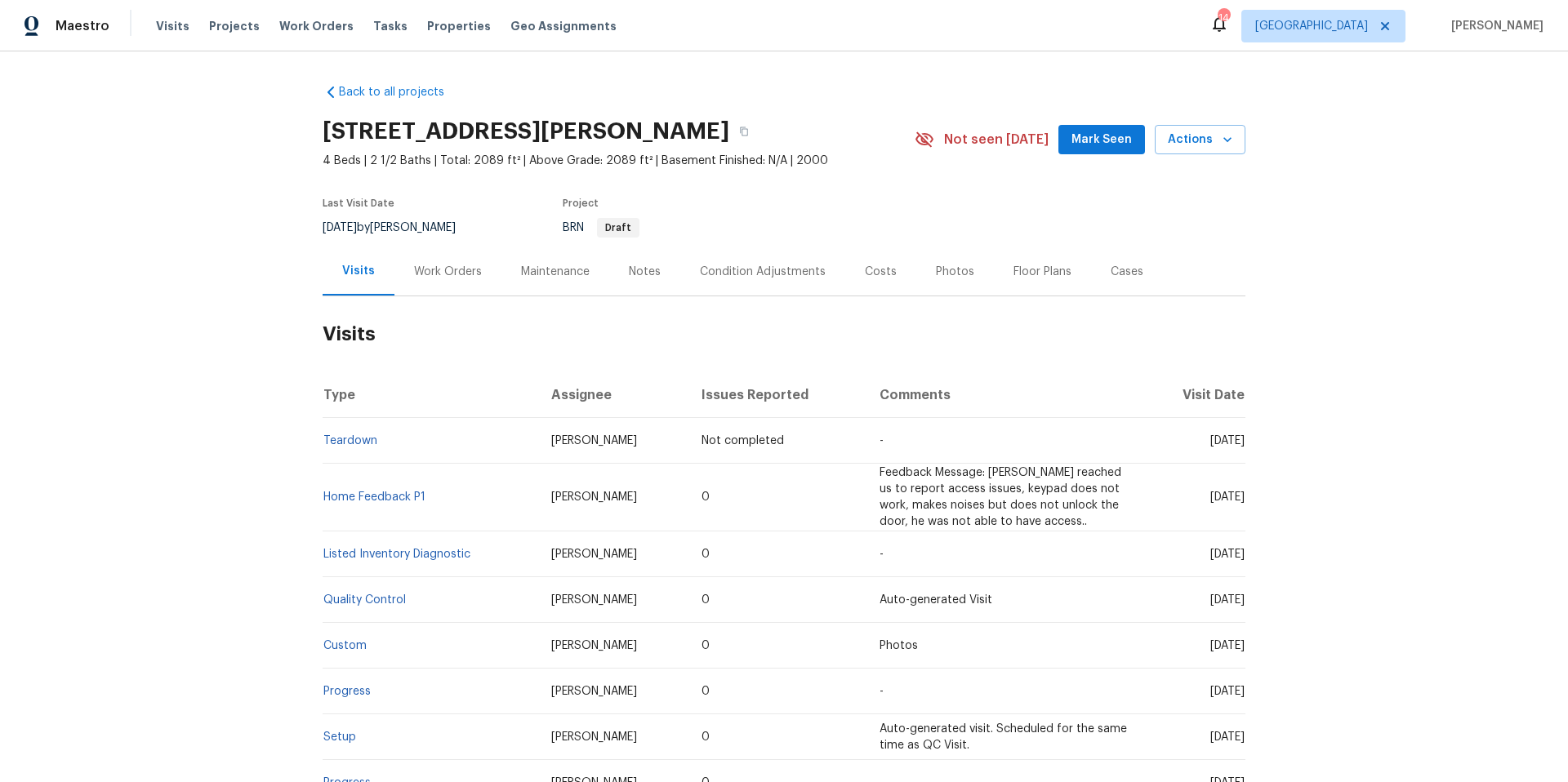
click at [566, 277] on div "Maintenance" at bounding box center [555, 272] width 68 height 16
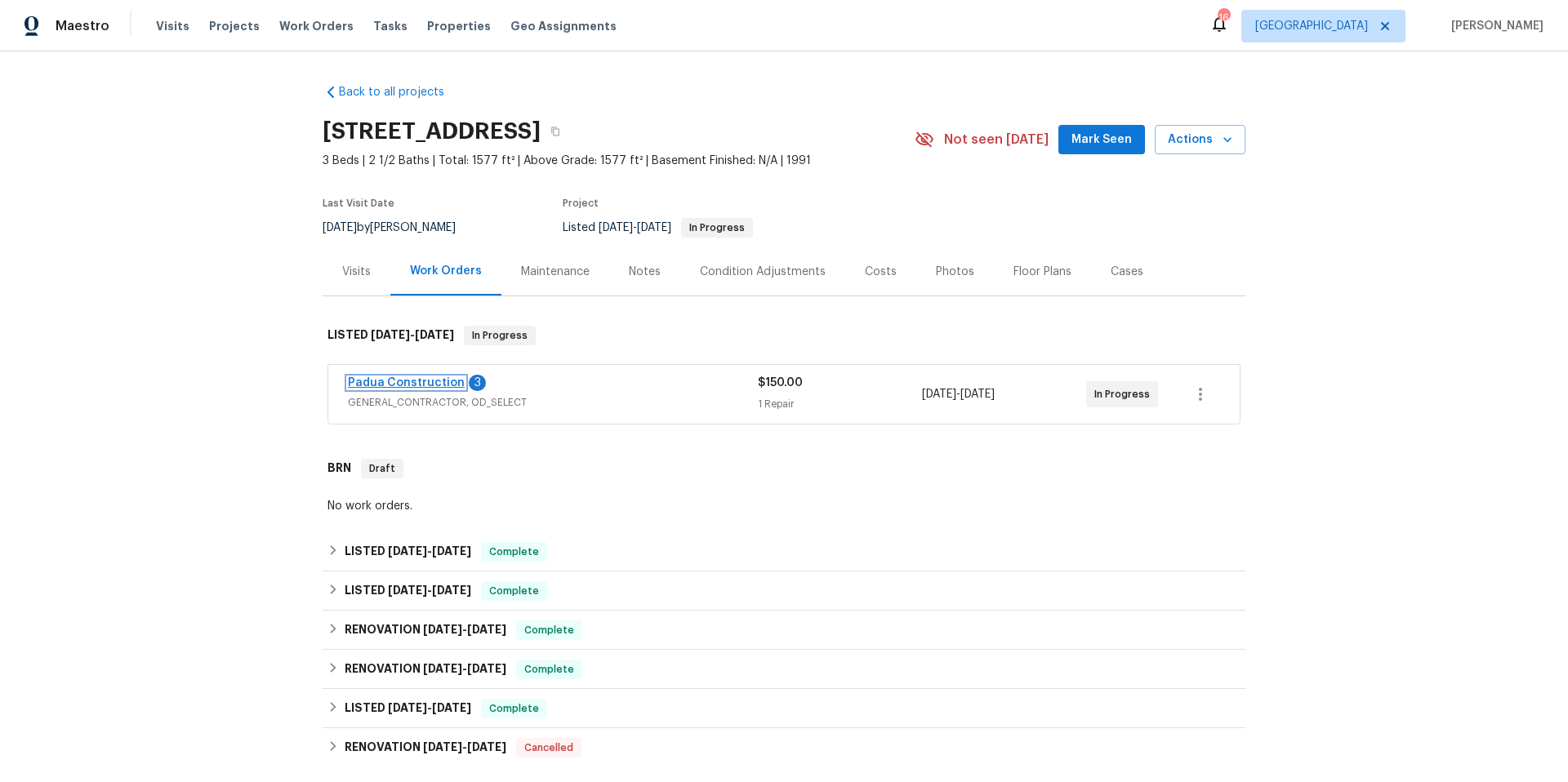
click at [400, 379] on link "Padua Construction" at bounding box center [406, 383] width 117 height 12
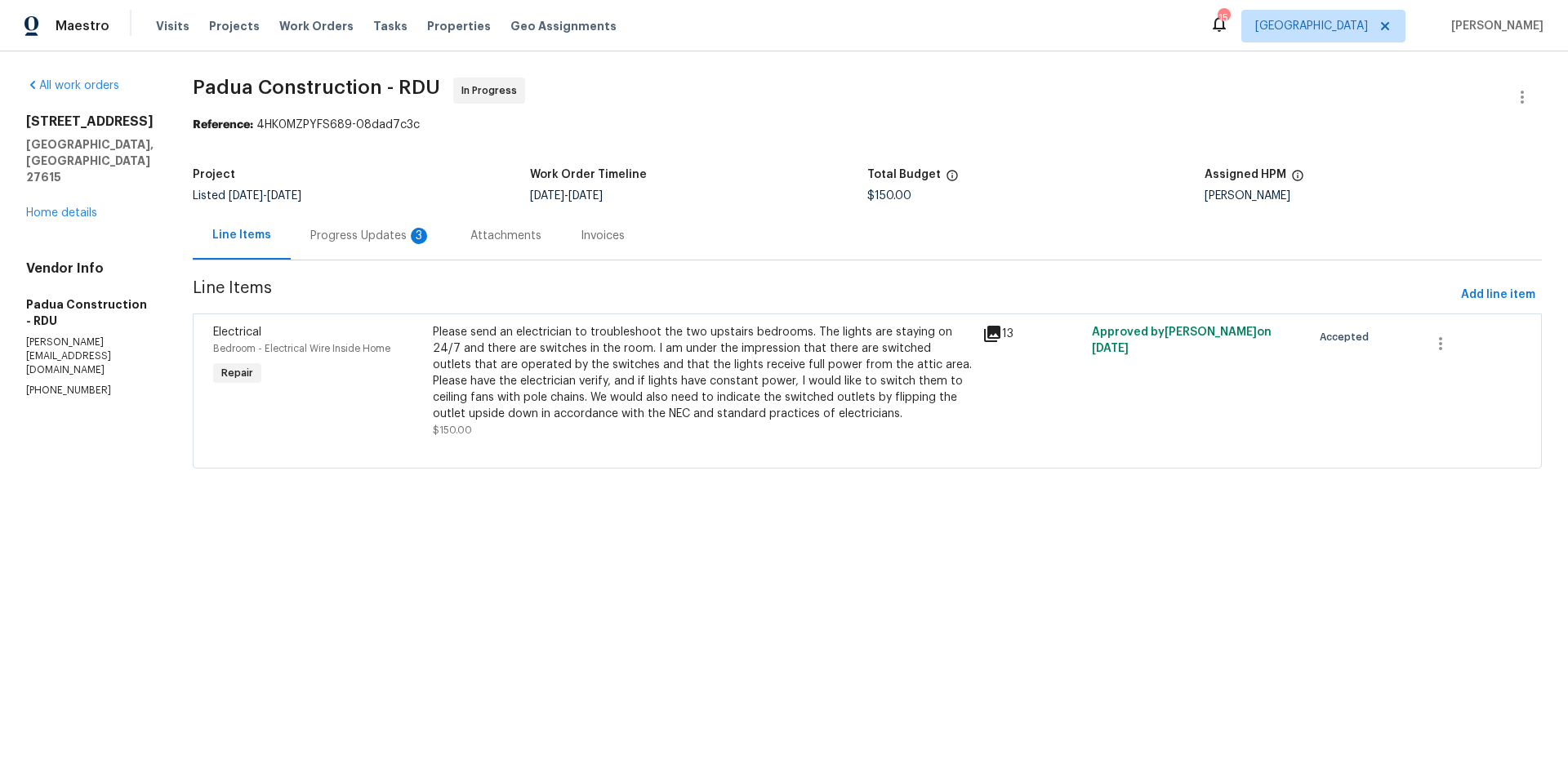
click at [339, 240] on div "Progress Updates 3" at bounding box center [371, 236] width 121 height 16
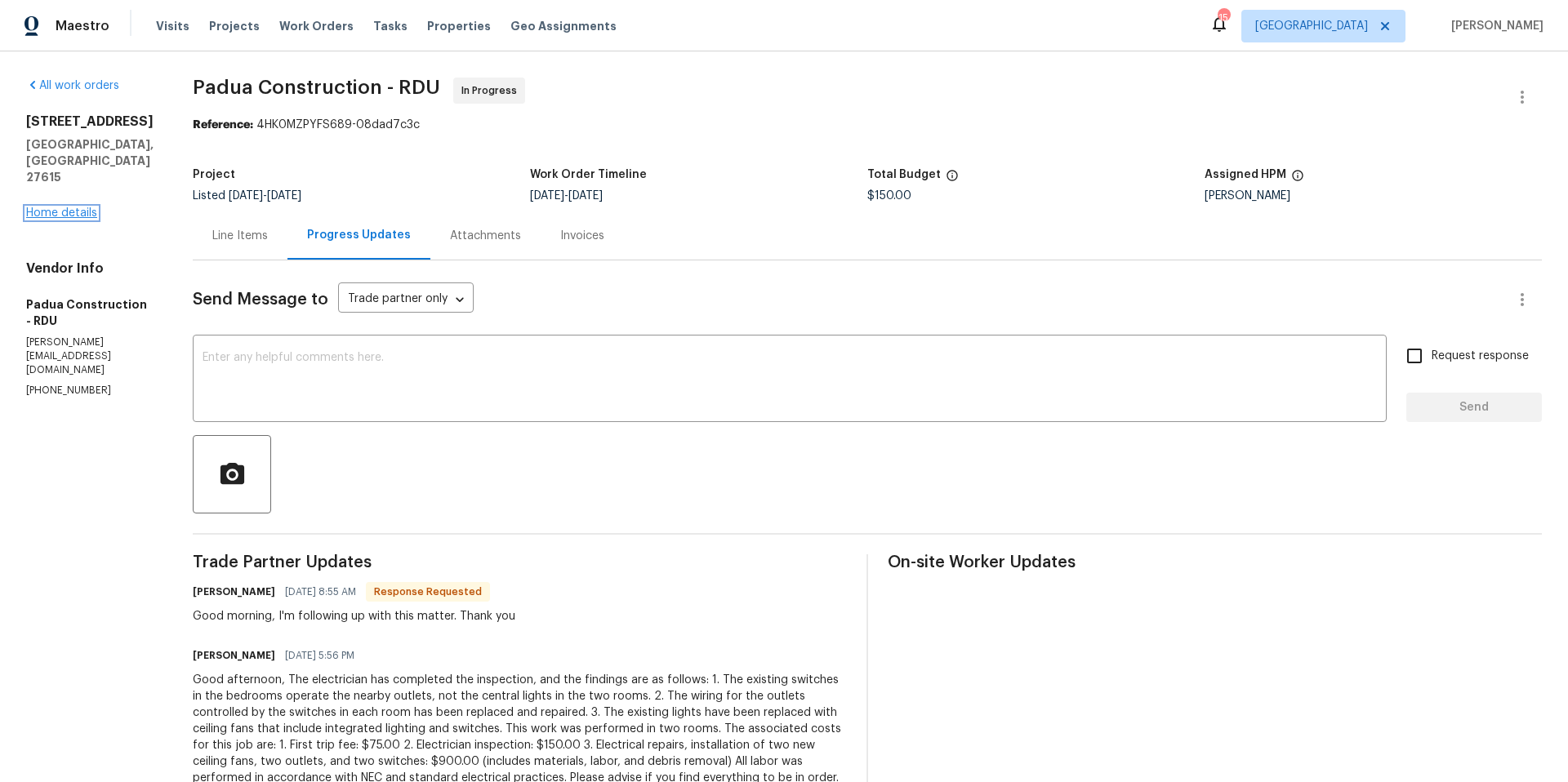
click at [63, 219] on link "Home details" at bounding box center [62, 213] width 71 height 12
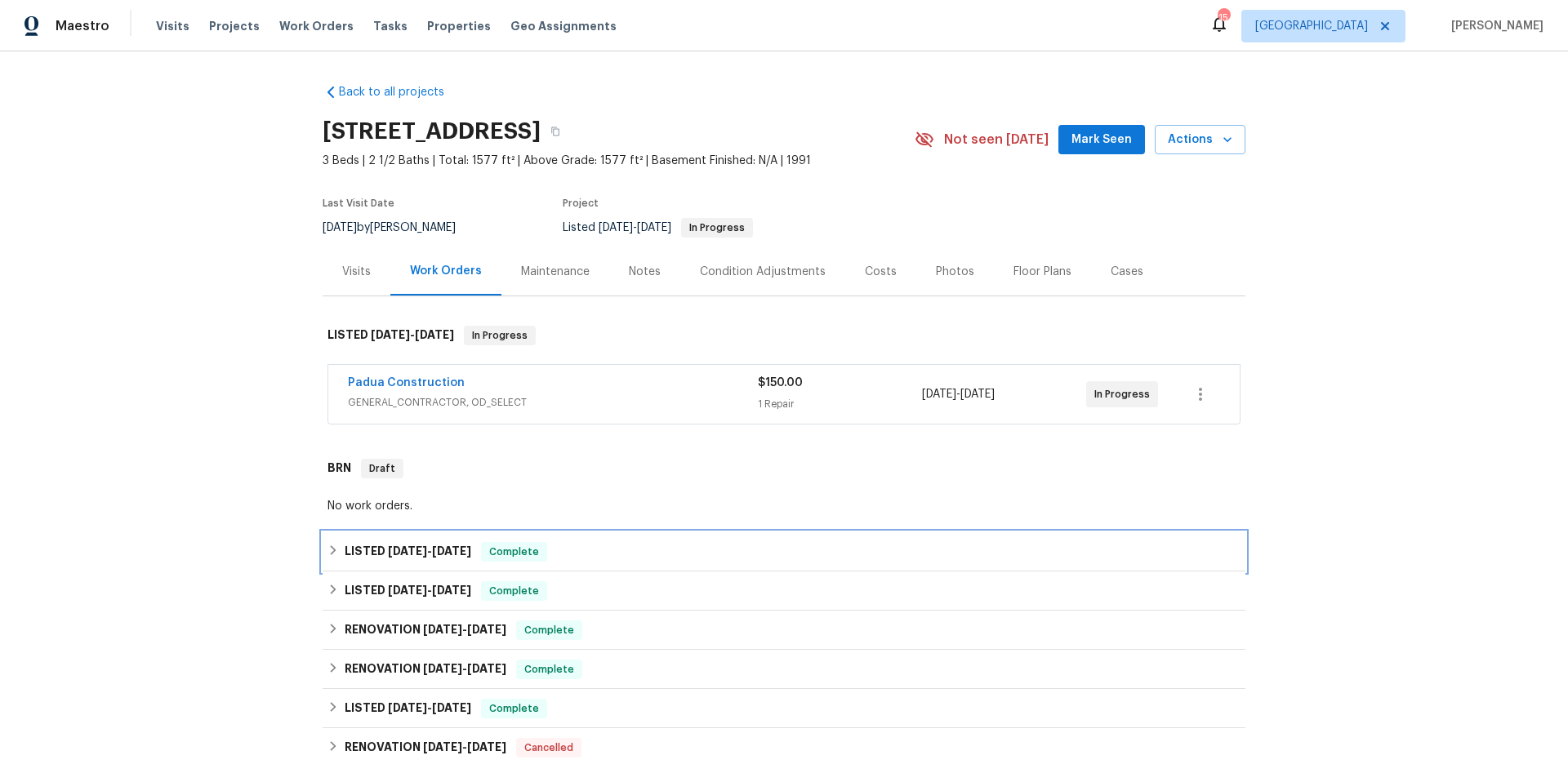
click at [681, 554] on div "LISTED 8/22/25 - 8/27/25 Complete" at bounding box center [784, 552] width 913 height 20
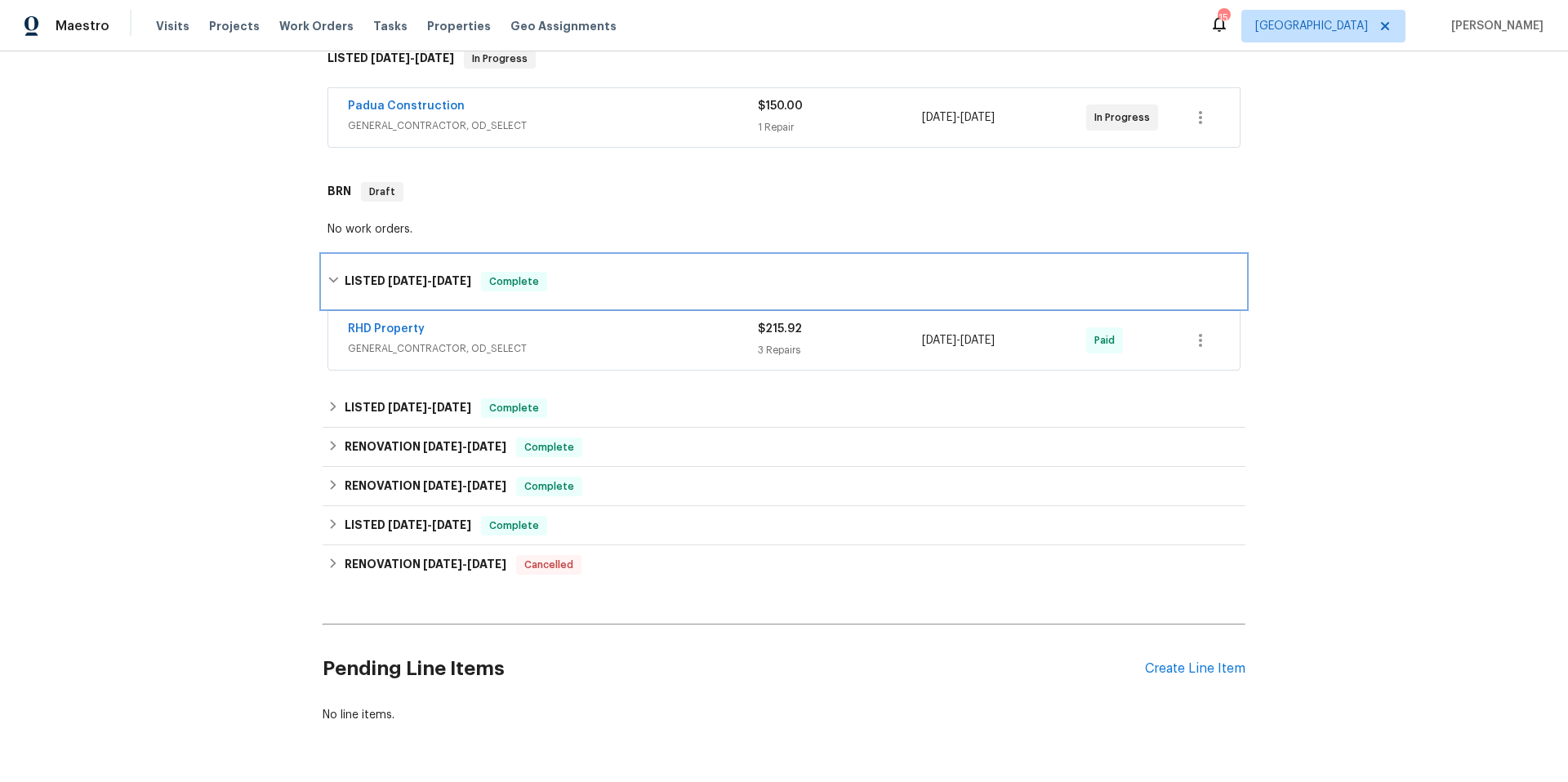
scroll to position [277, 0]
click at [657, 328] on div "RHD Property" at bounding box center [553, 330] width 410 height 20
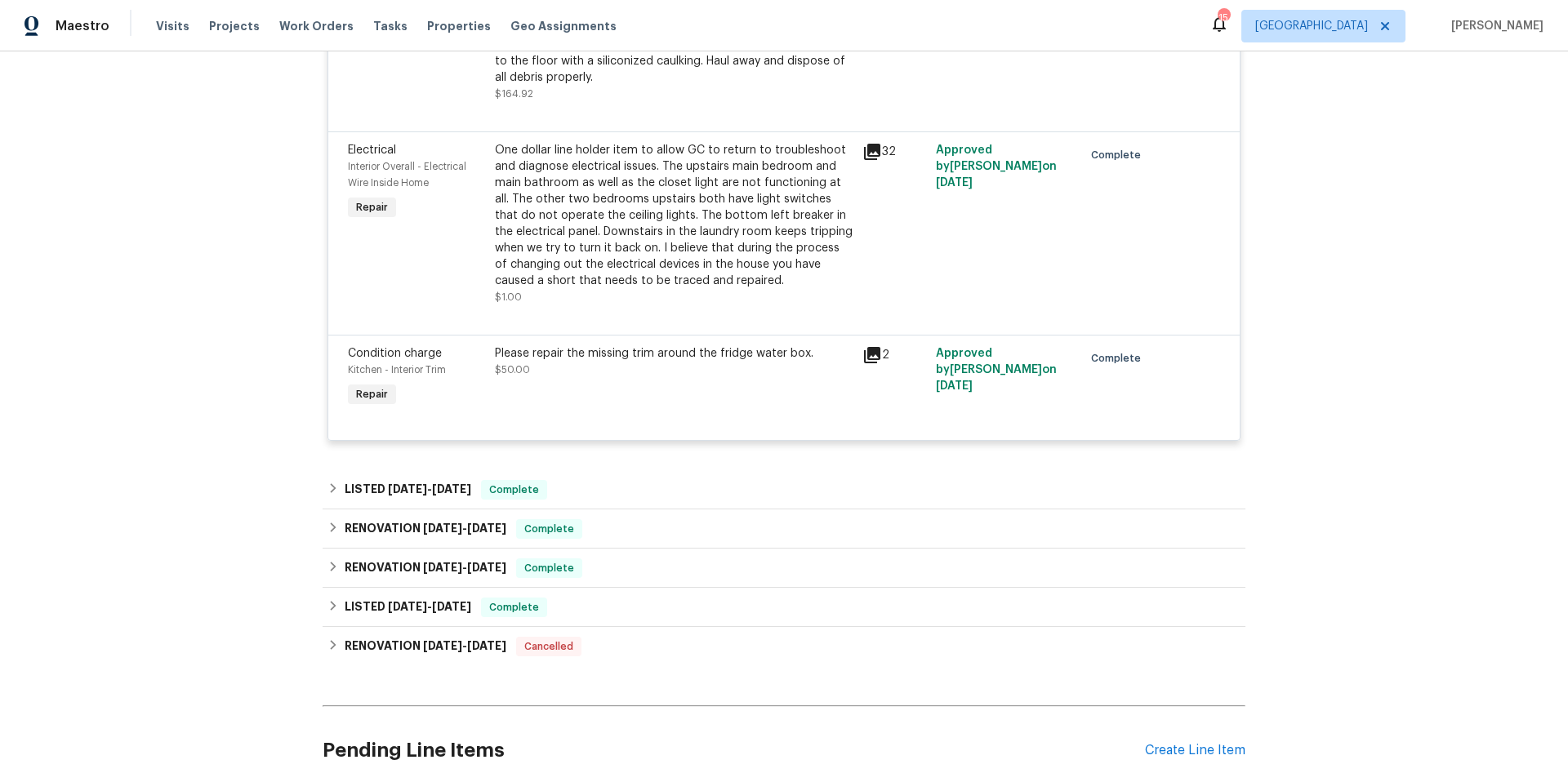
scroll to position [873, 0]
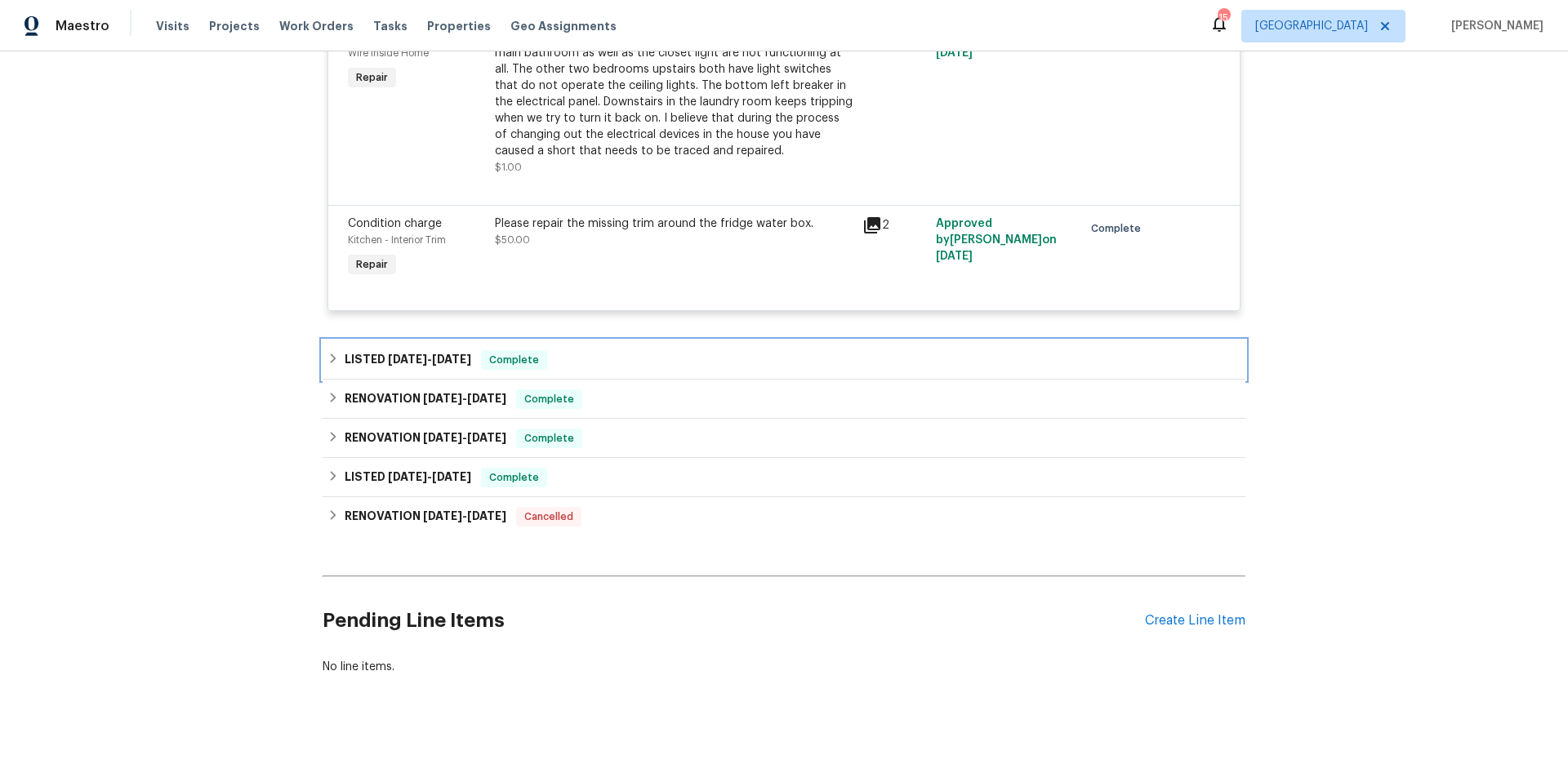
click at [674, 370] on div "LISTED 8/15/25 - 8/16/25 Complete" at bounding box center [784, 361] width 923 height 40
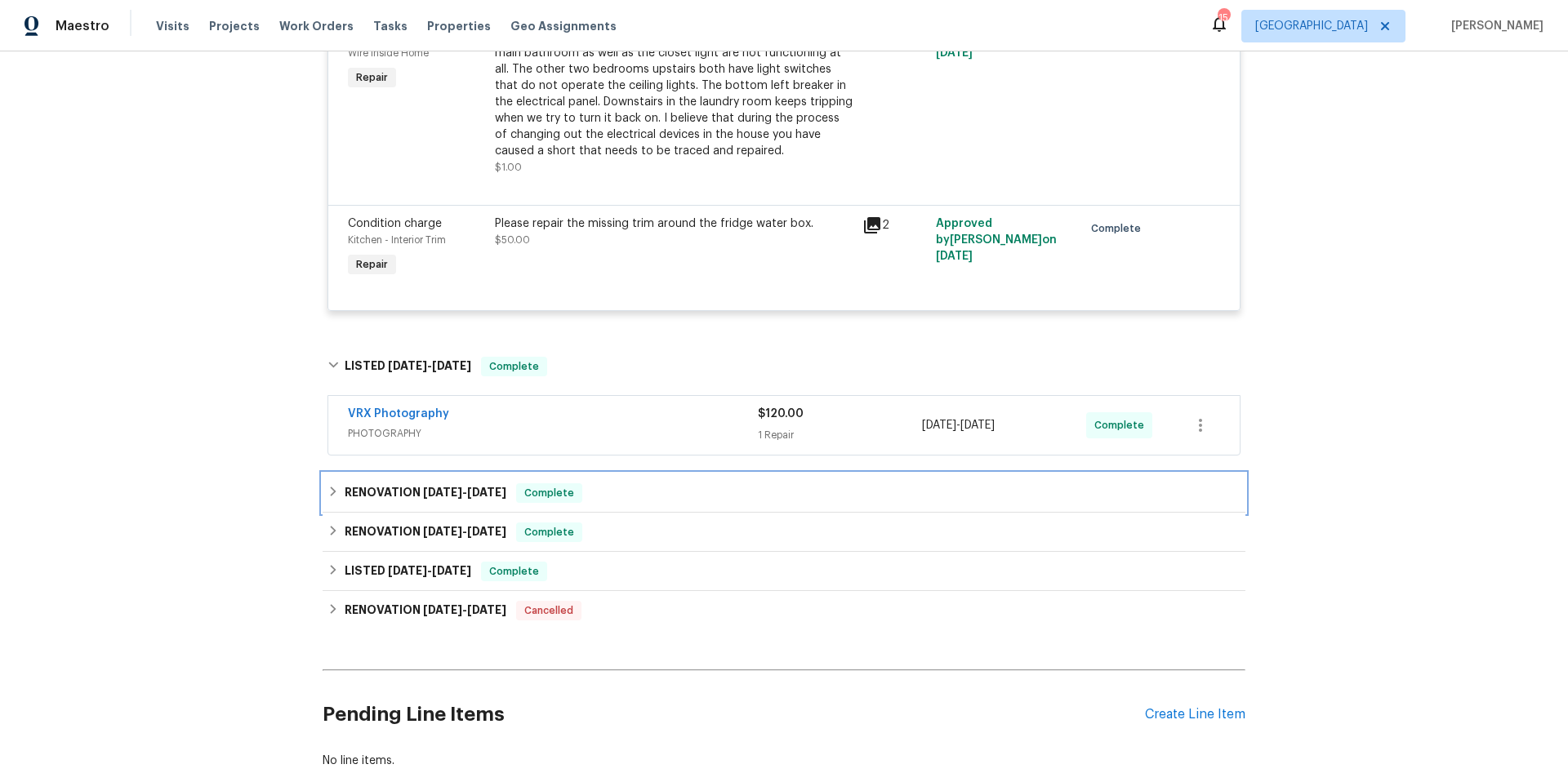
click at [657, 497] on div "RENOVATION 8/1/25 - 8/12/25 Complete" at bounding box center [784, 493] width 913 height 20
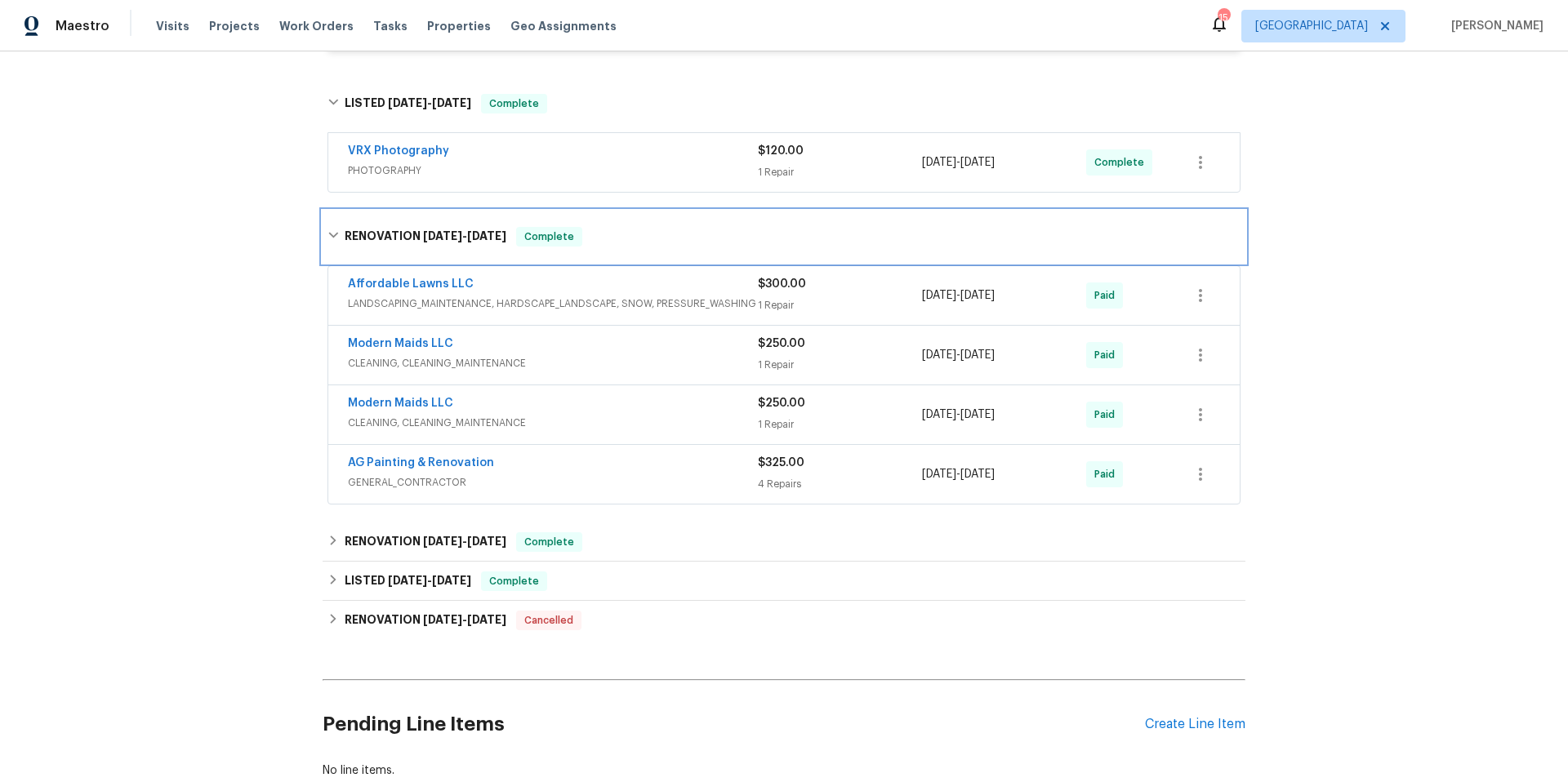
scroll to position [1138, 0]
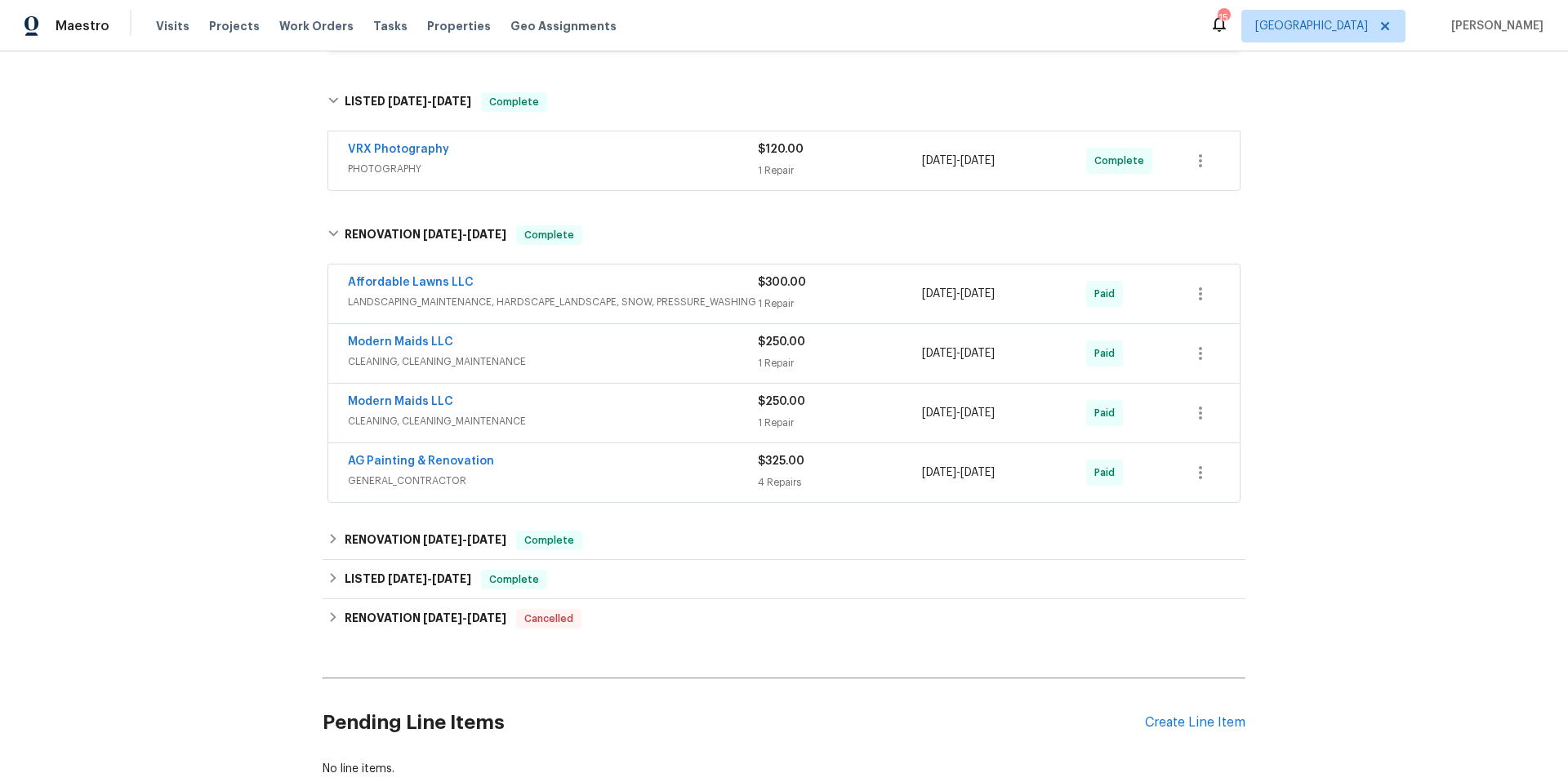
click at [656, 358] on span "CLEANING, CLEANING_MAINTENANCE" at bounding box center [553, 361] width 410 height 16
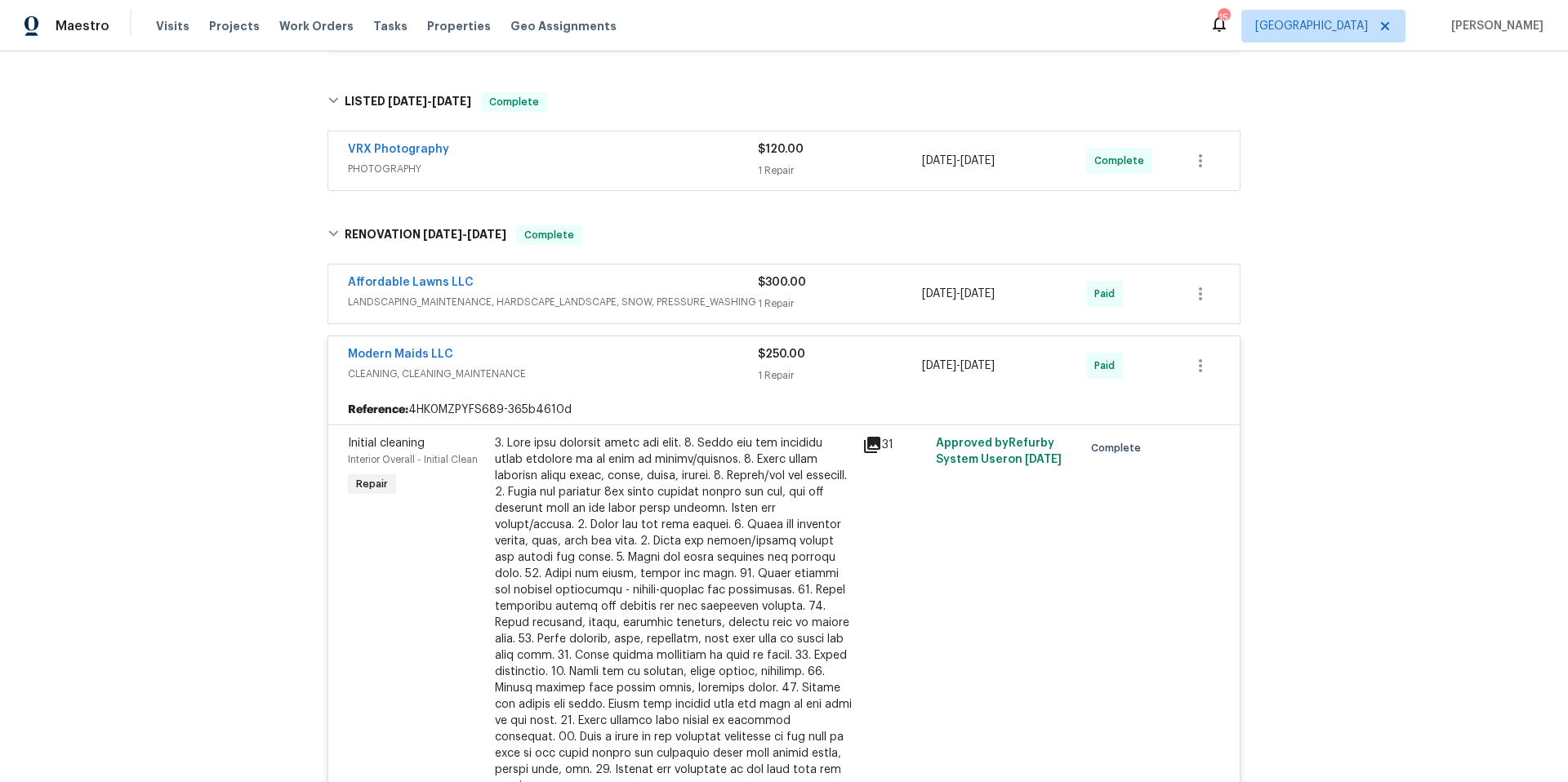
click at [656, 358] on div "Modern Maids LLC" at bounding box center [553, 356] width 410 height 20
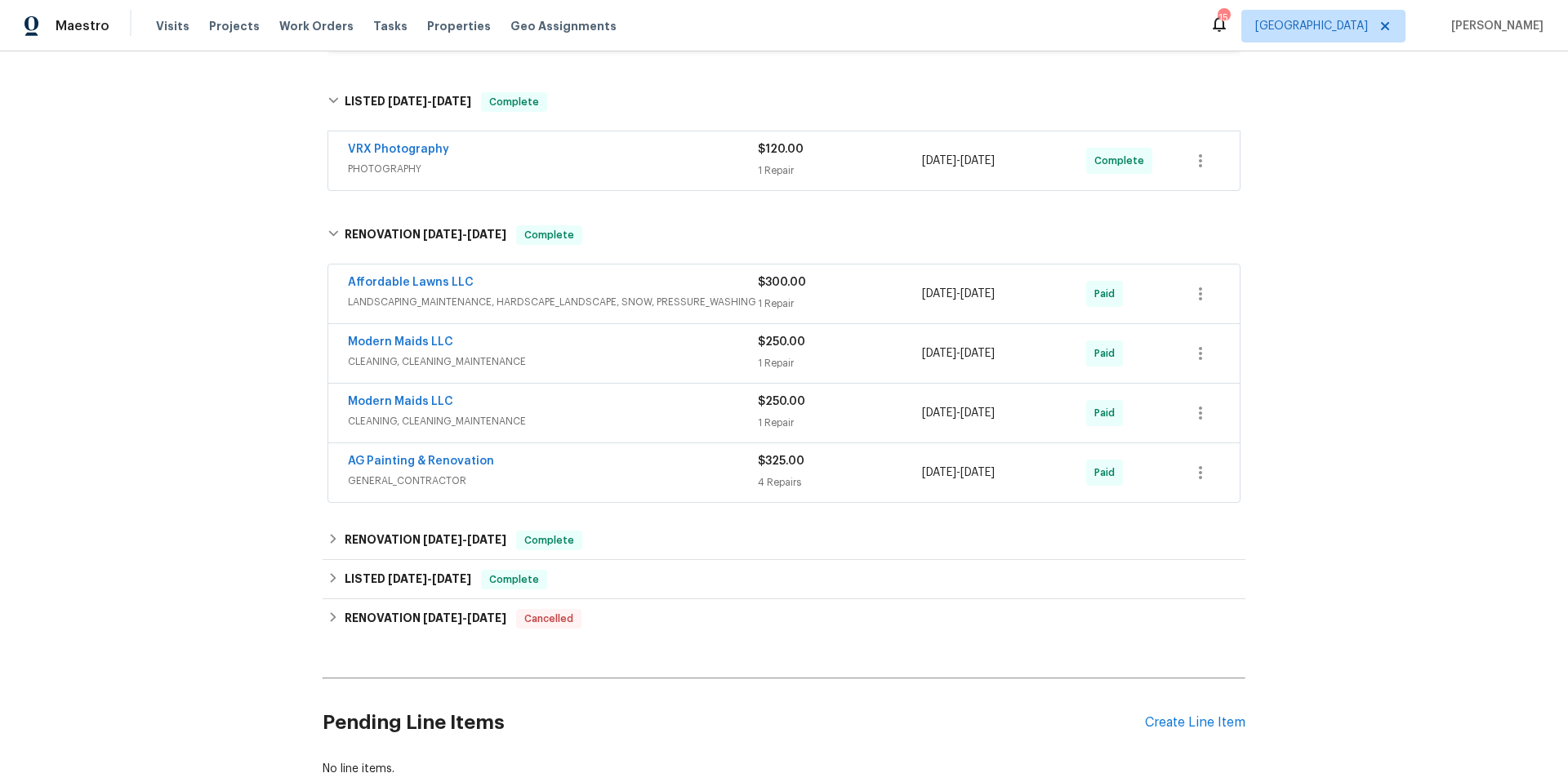
click at [654, 402] on div "Modern Maids LLC" at bounding box center [553, 403] width 410 height 20
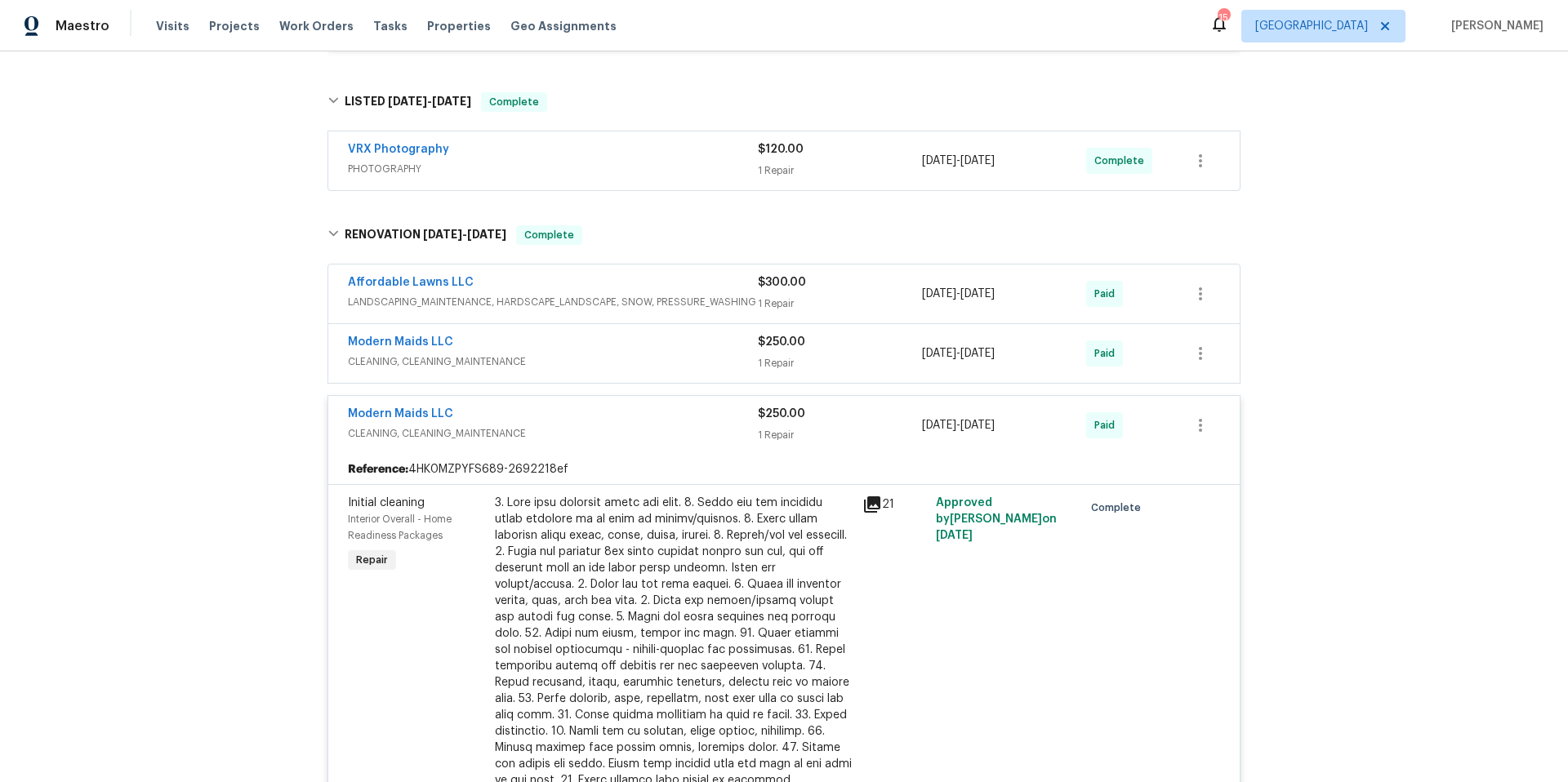
click at [654, 402] on div "Modern Maids LLC CLEANING, CLEANING_MAINTENANCE $250.00 1 Repair 8/1/2025 - 8/6…" at bounding box center [784, 425] width 912 height 58
click at [645, 423] on div "Modern Maids LLC" at bounding box center [553, 416] width 410 height 20
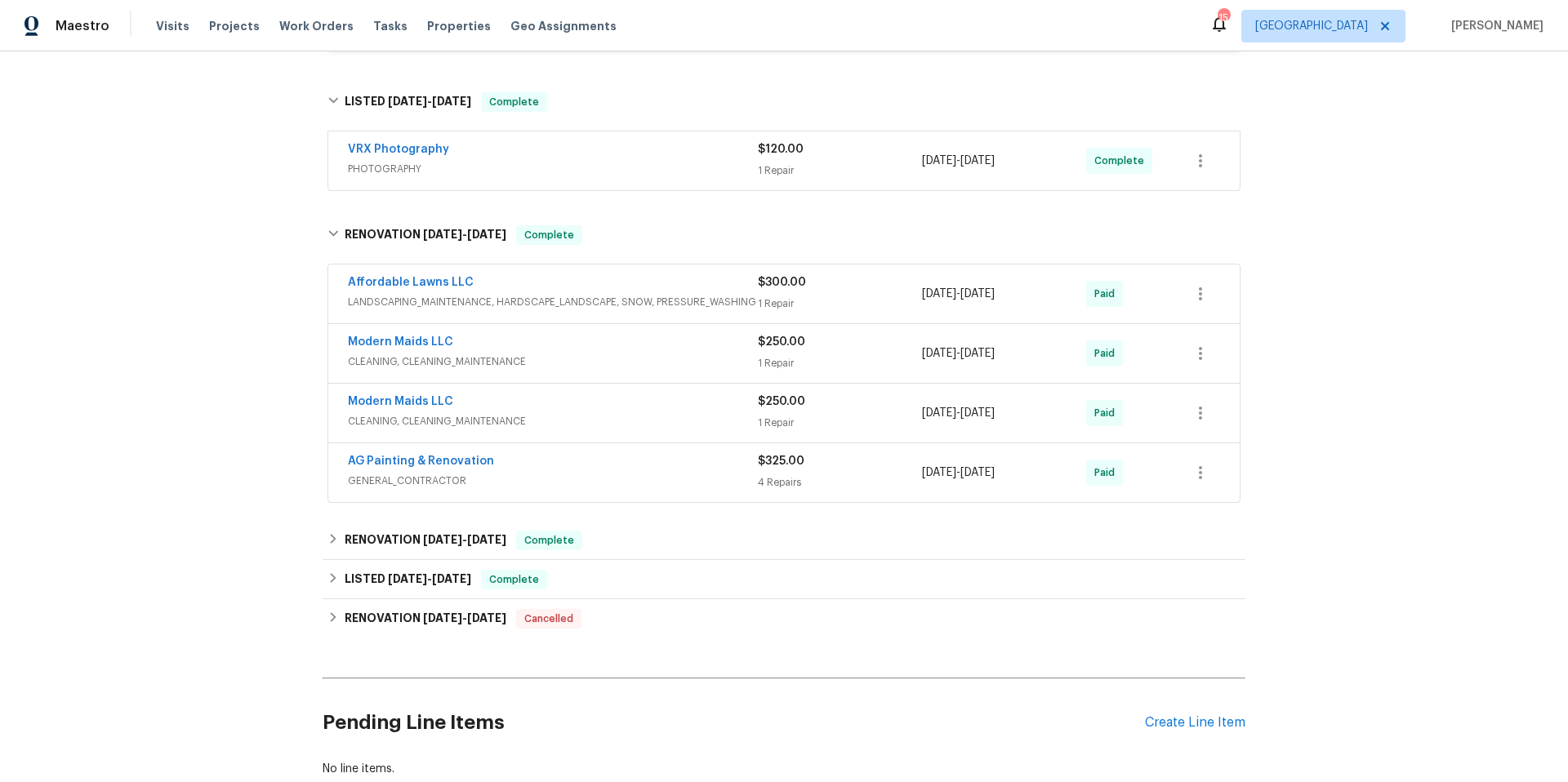
click at [642, 460] on div "AG Painting & Renovation" at bounding box center [553, 463] width 410 height 20
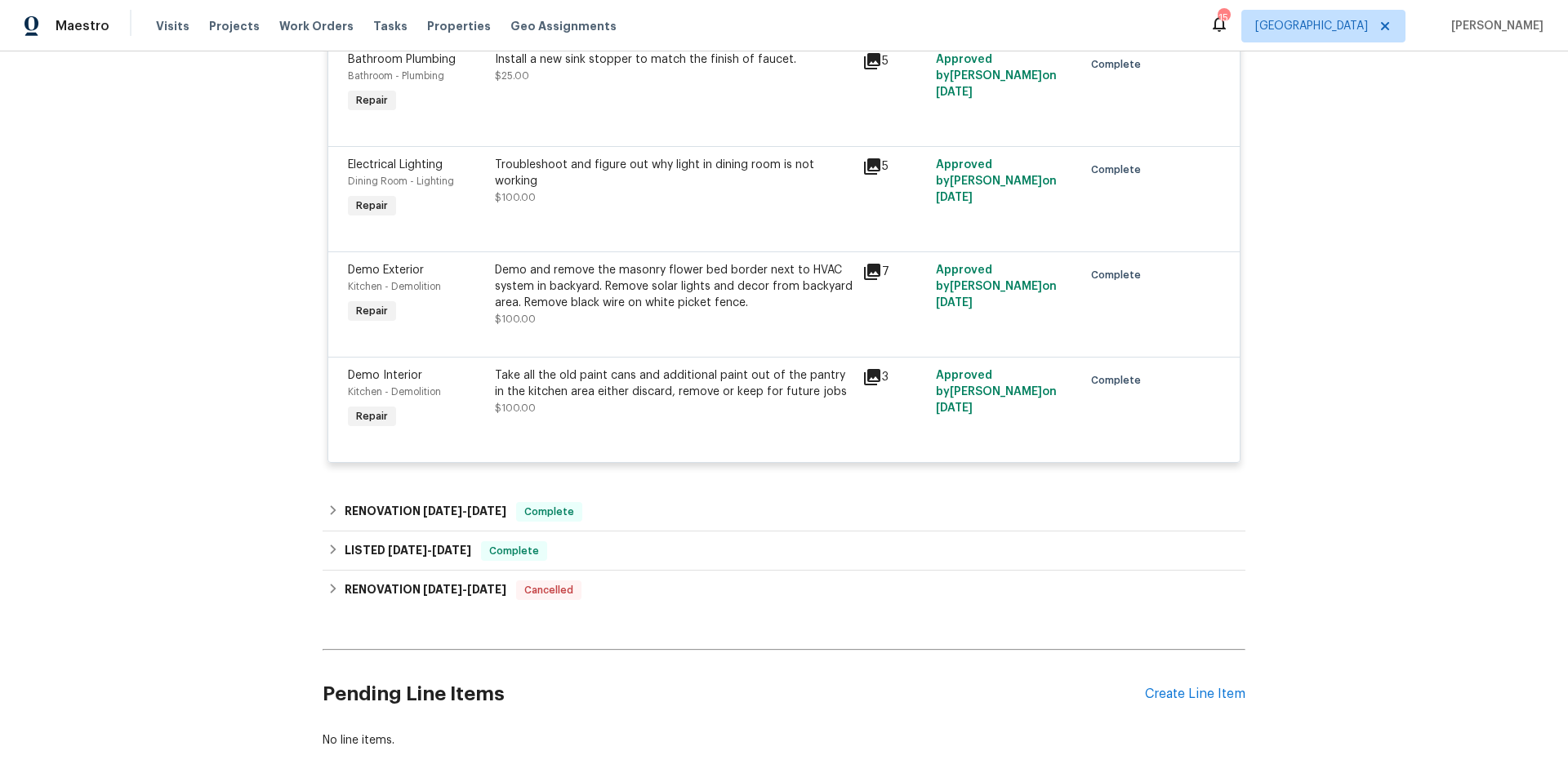
scroll to position [1645, 0]
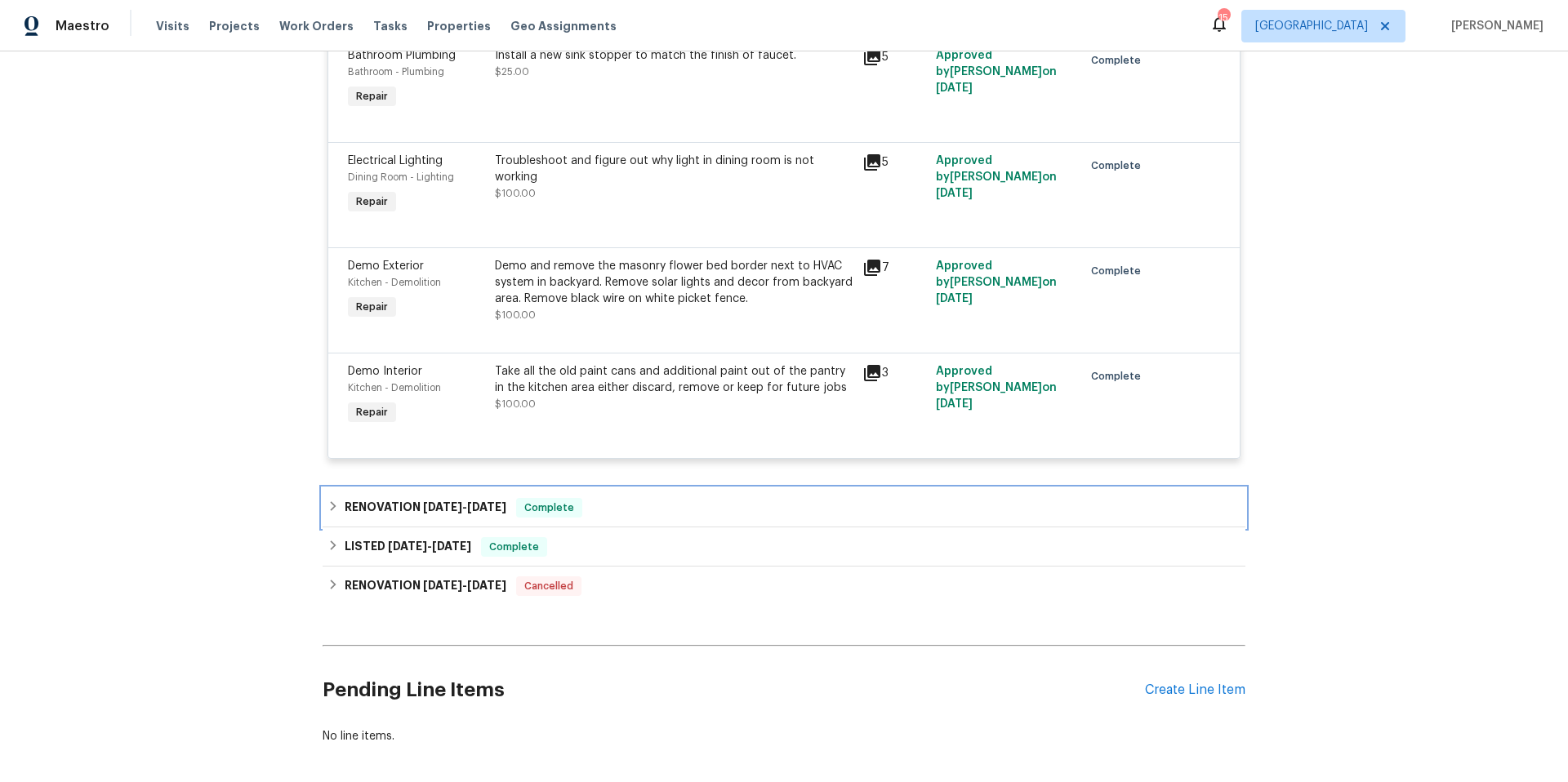
click at [675, 522] on div "RENOVATION 7/21/25 - 8/21/25 Complete" at bounding box center [784, 508] width 923 height 40
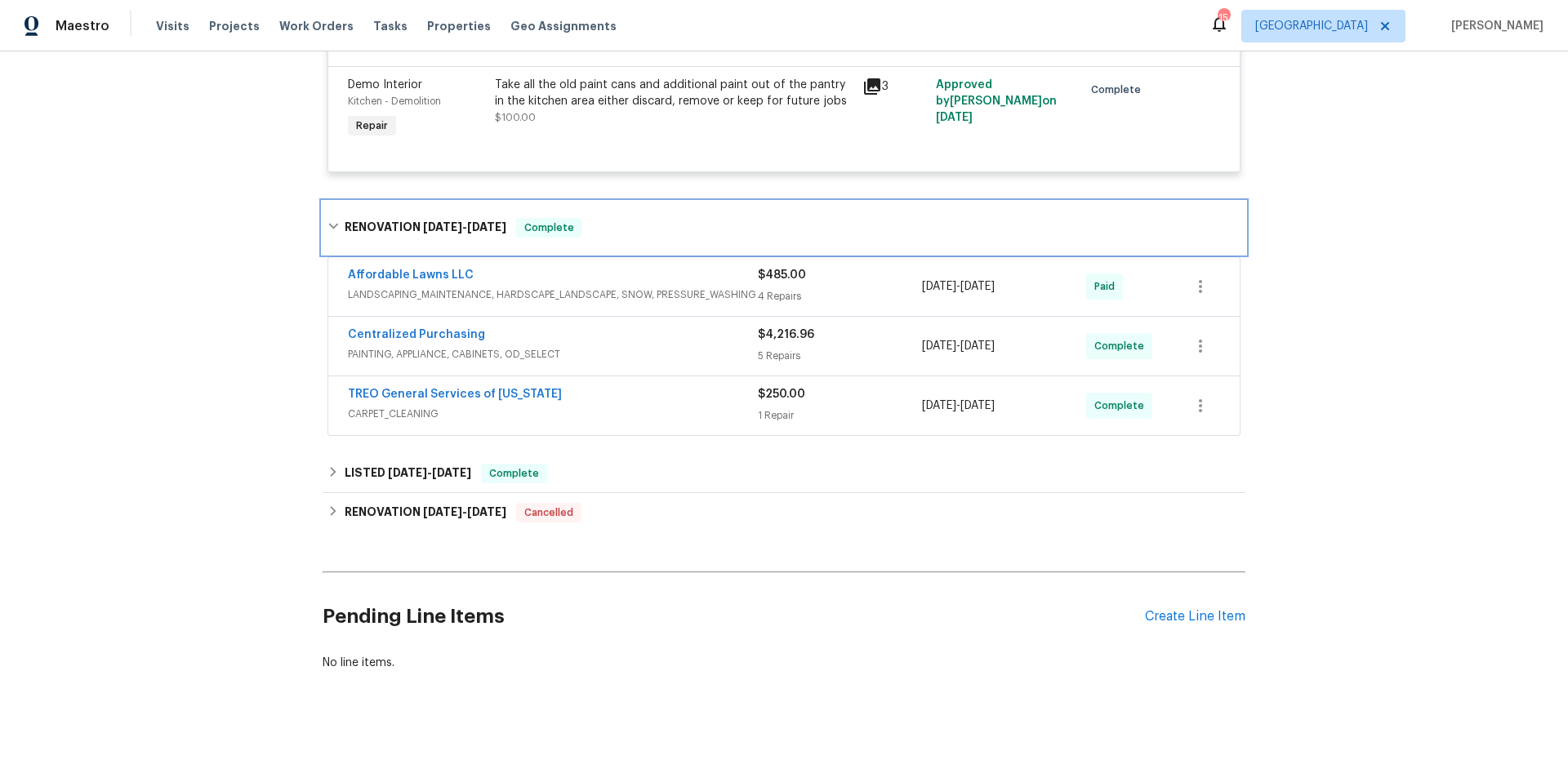
scroll to position [1935, 0]
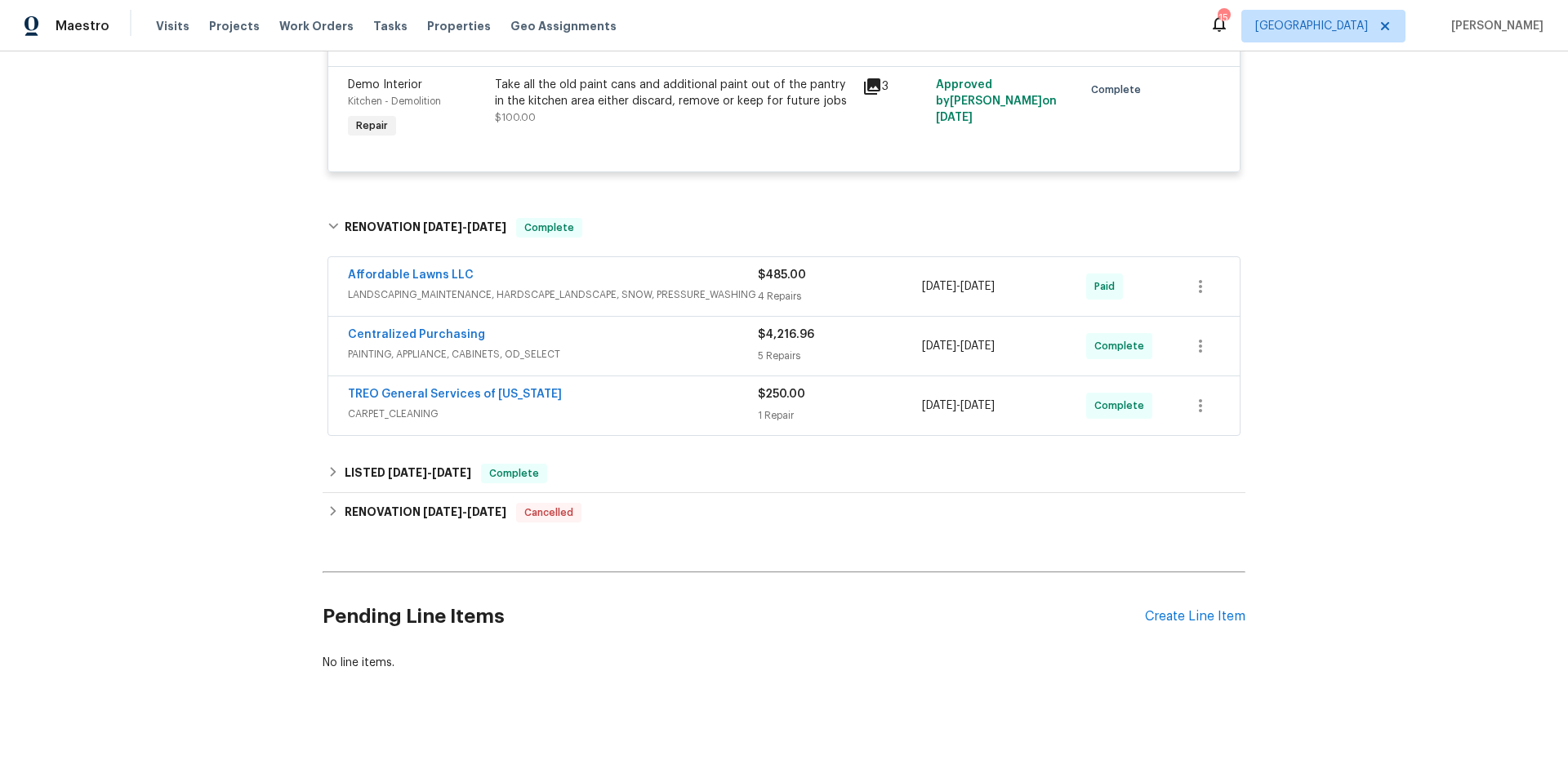
click at [614, 340] on div "Centralized Purchasing" at bounding box center [553, 337] width 410 height 20
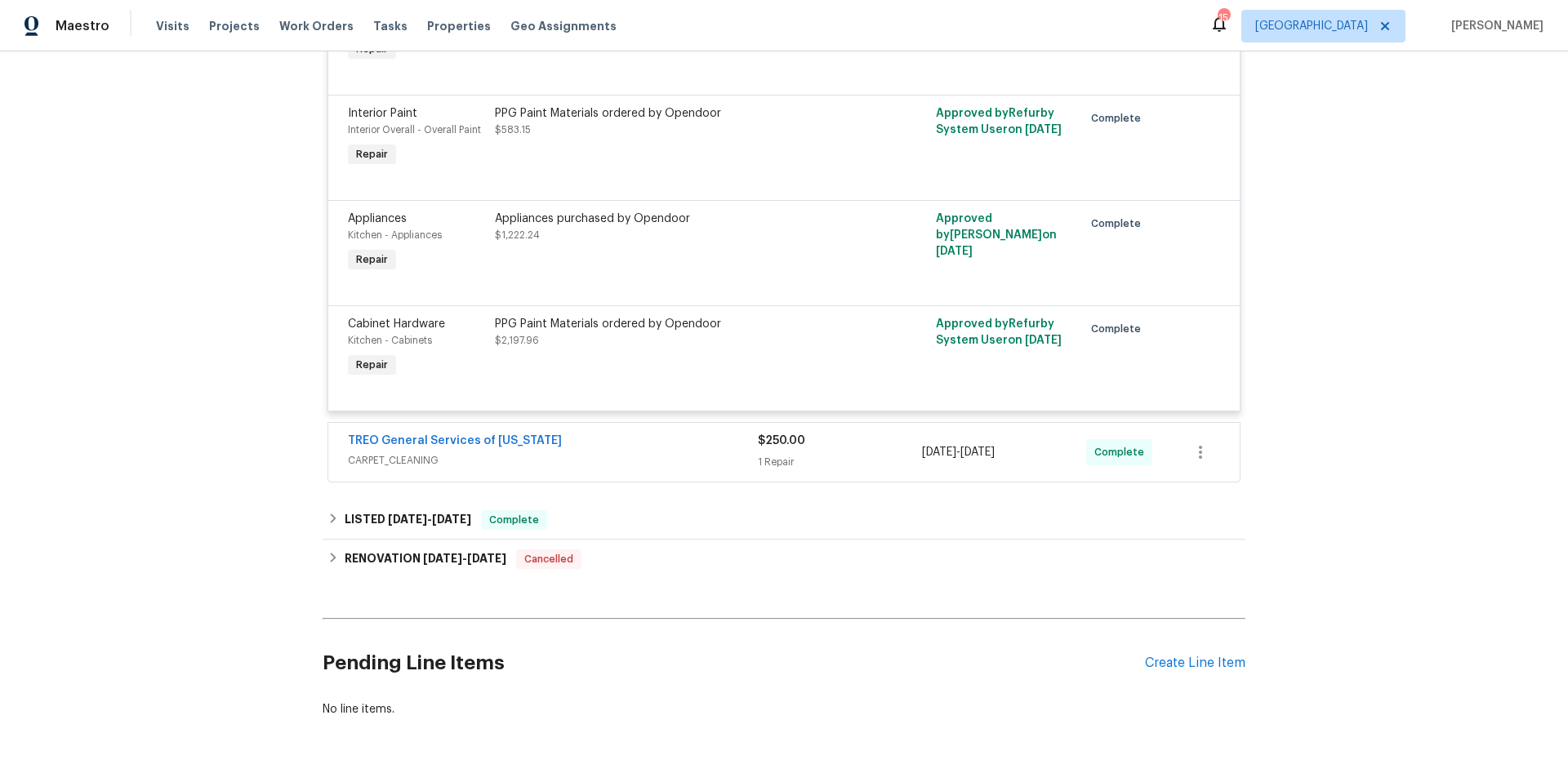
scroll to position [2523, 0]
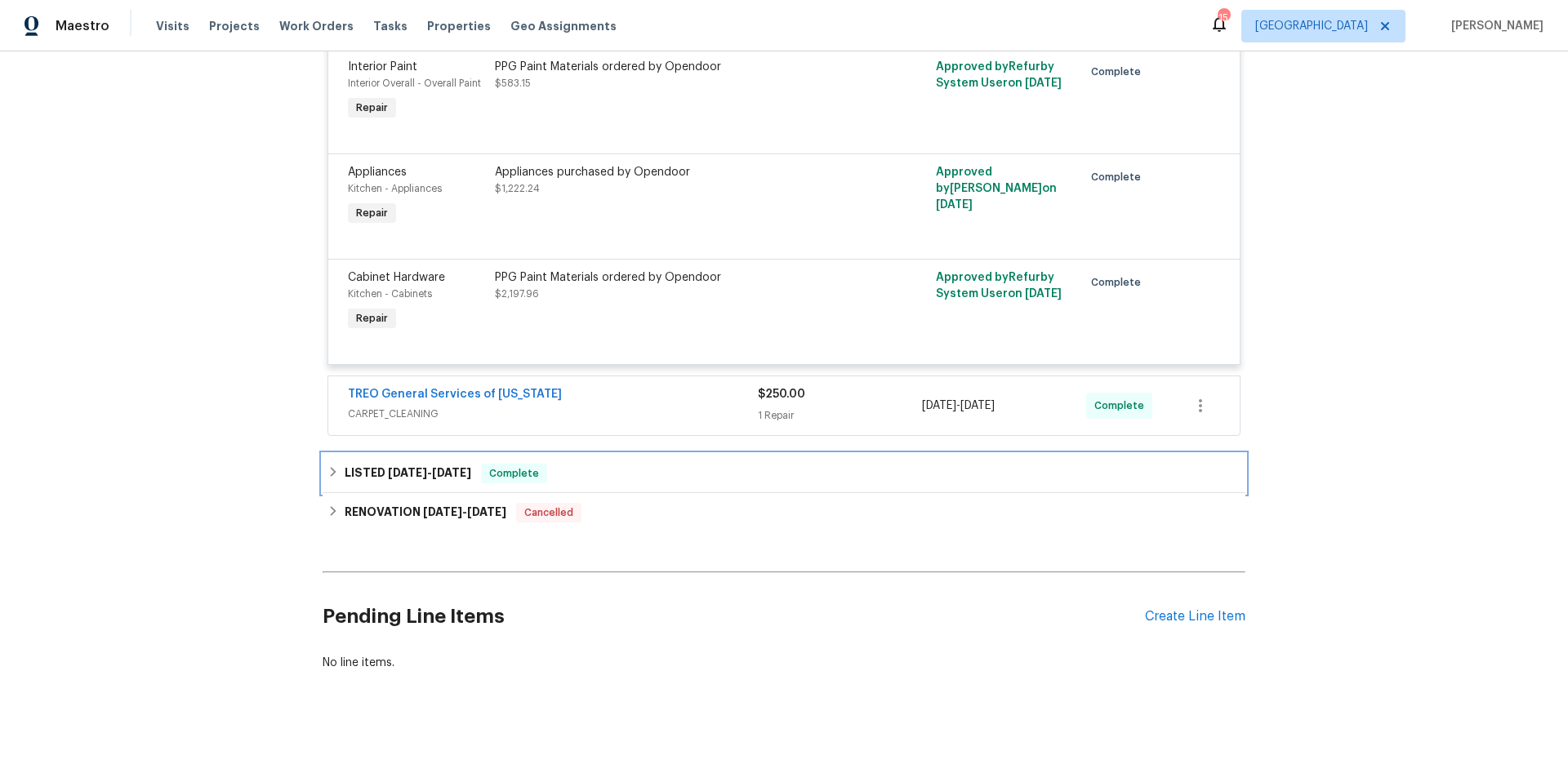
click at [651, 471] on div "LISTED 7/21/25 - 8/5/25 Complete" at bounding box center [784, 473] width 923 height 40
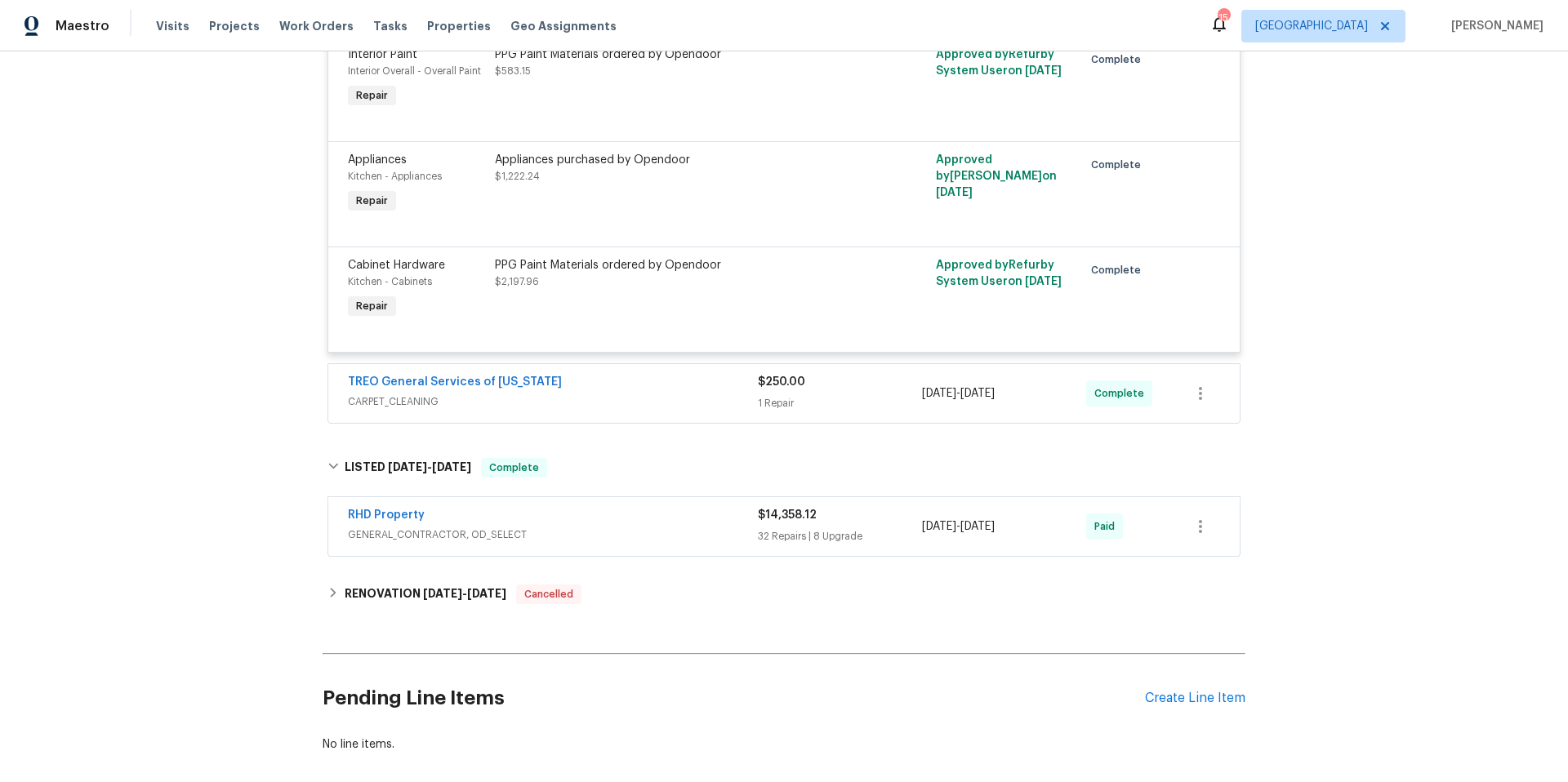
click at [675, 538] on span "GENERAL_CONTRACTOR, OD_SELECT" at bounding box center [553, 535] width 410 height 16
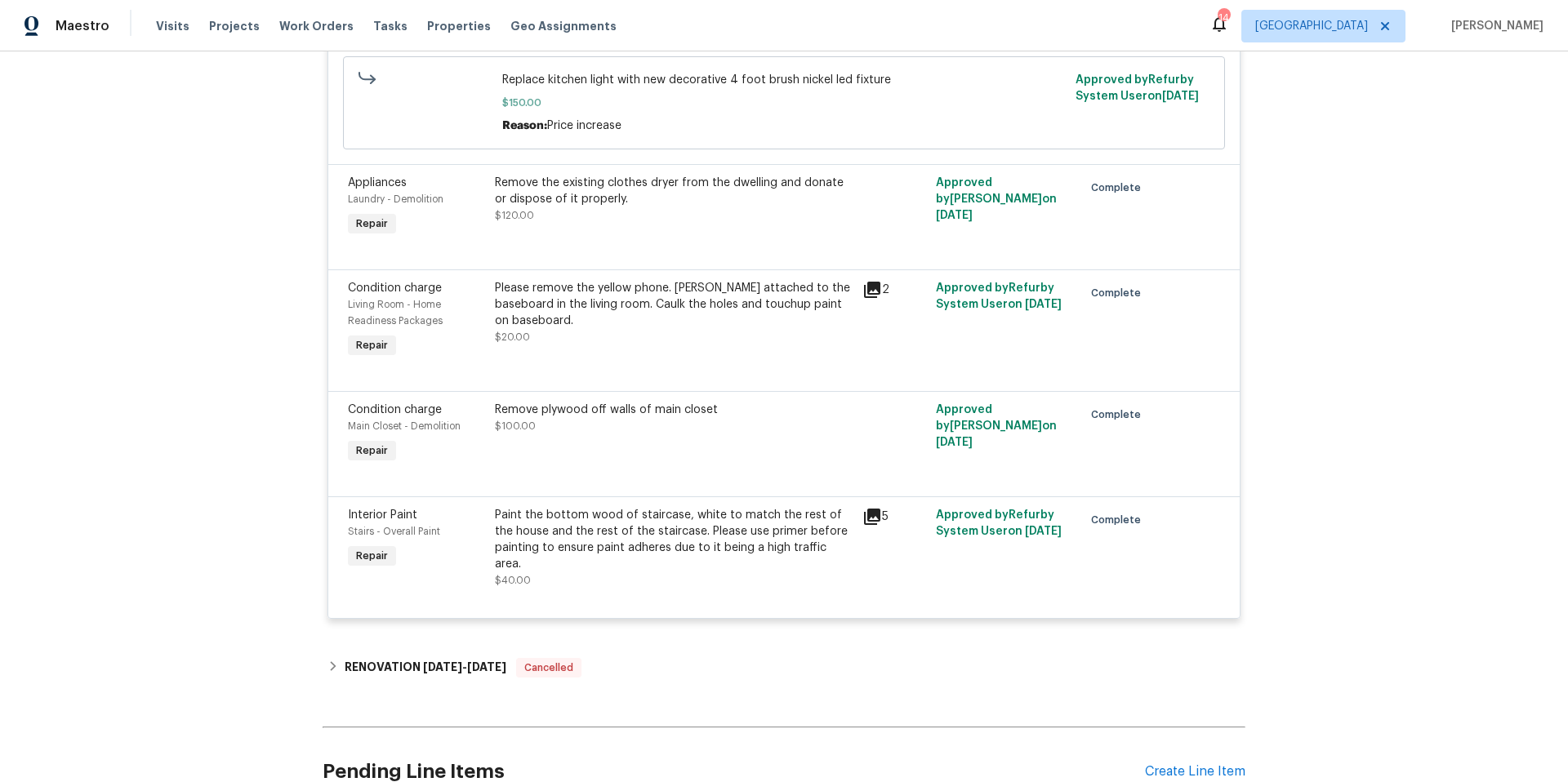
scroll to position [8348, 0]
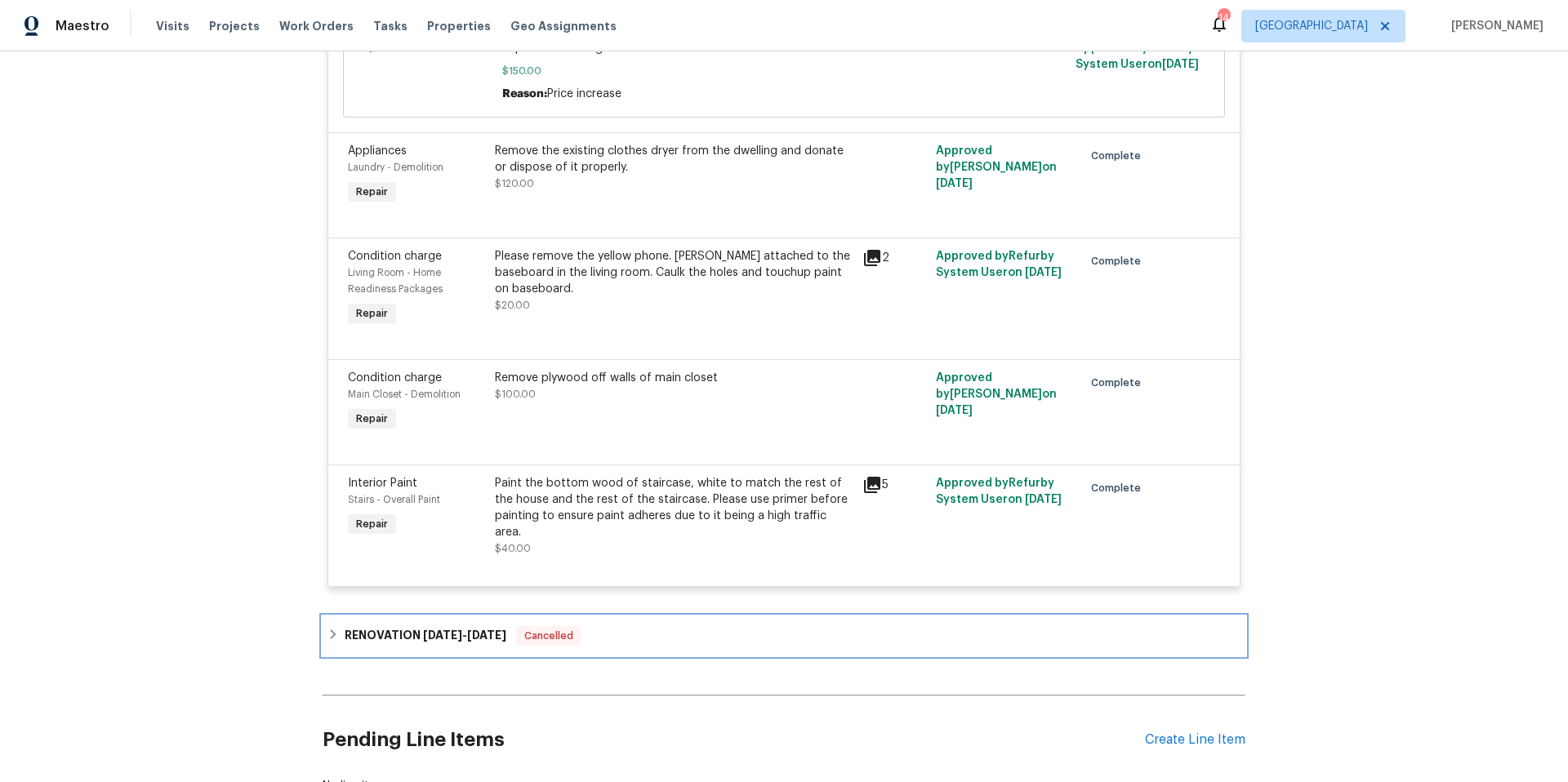
click at [708, 641] on div "RENOVATION 5/27/25 - 6/6/25 Cancelled" at bounding box center [784, 636] width 923 height 40
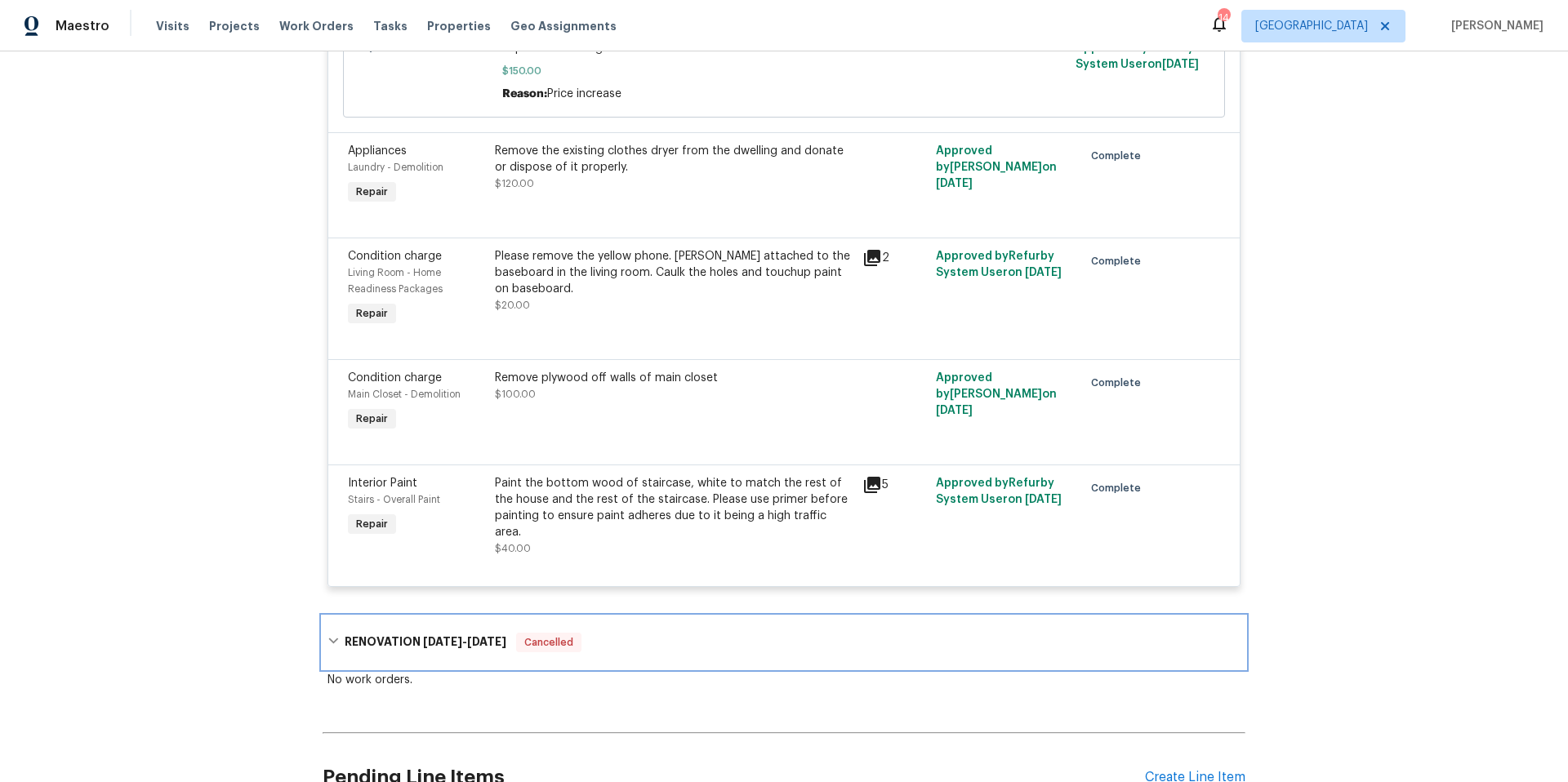
click at [708, 641] on div "RENOVATION 5/27/25 - 6/6/25 Cancelled" at bounding box center [784, 643] width 913 height 20
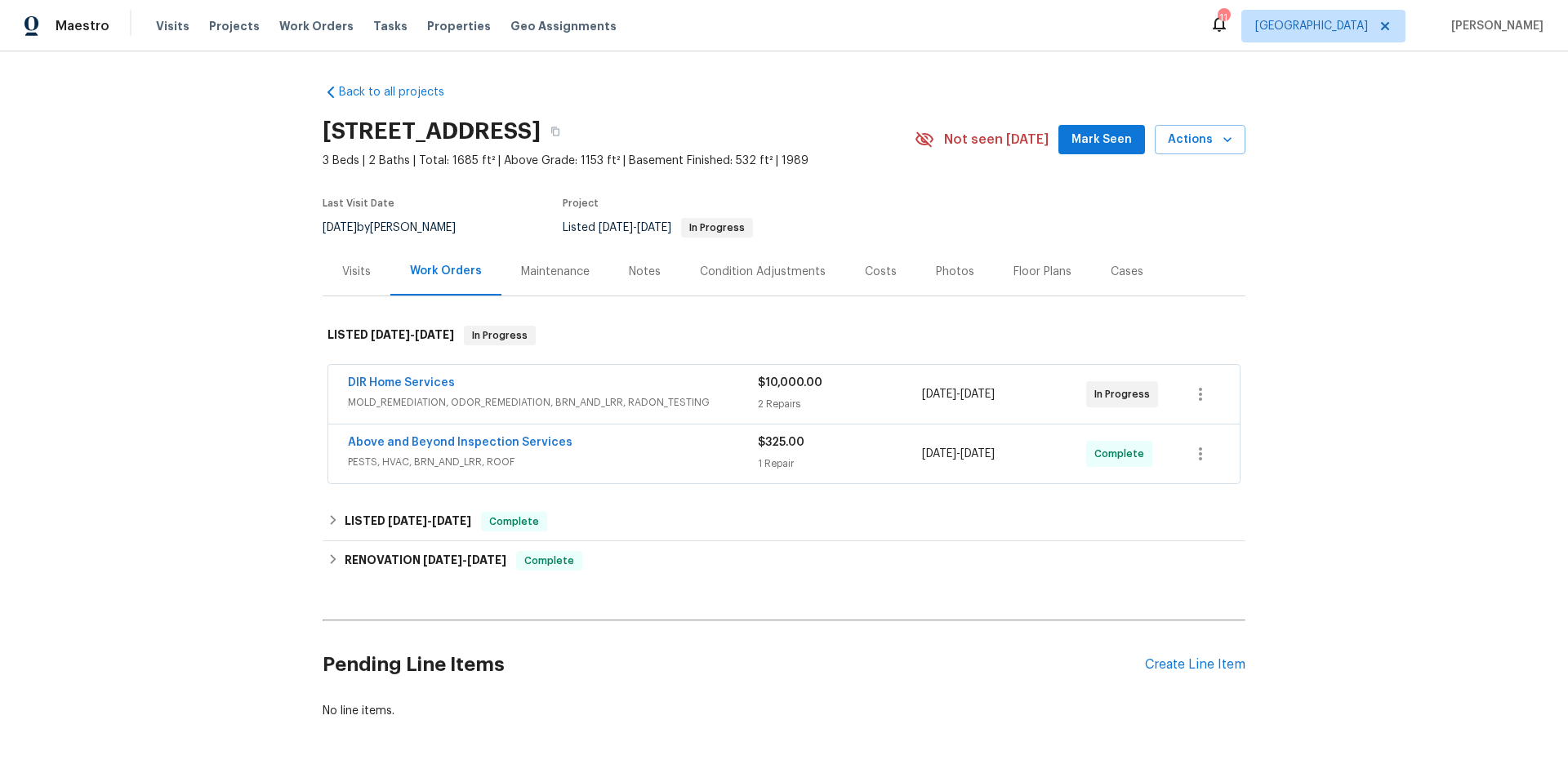
click at [586, 382] on div "DIR Home Services" at bounding box center [553, 384] width 410 height 20
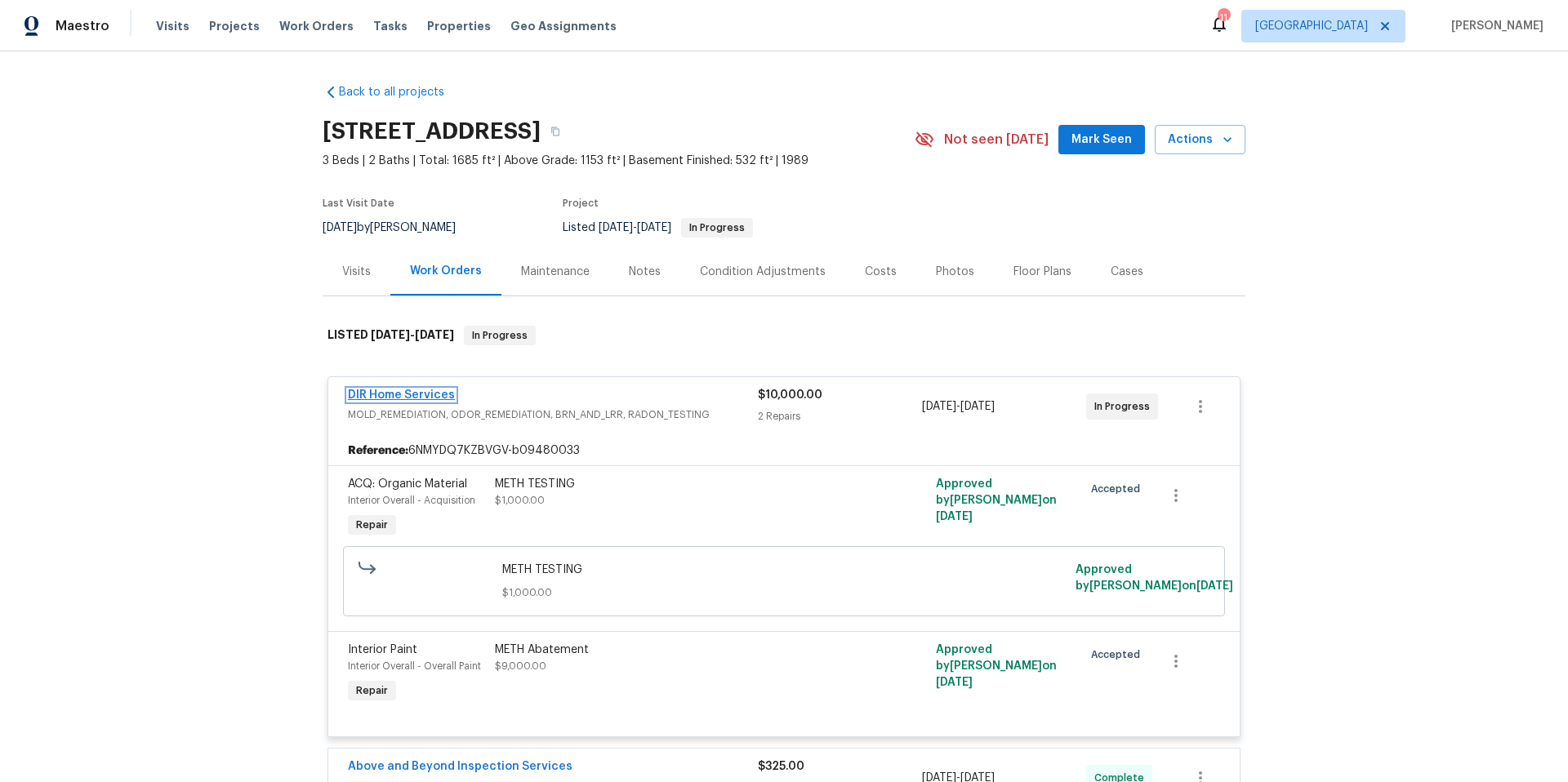
click at [402, 389] on link "DIR Home Services" at bounding box center [401, 395] width 107 height 12
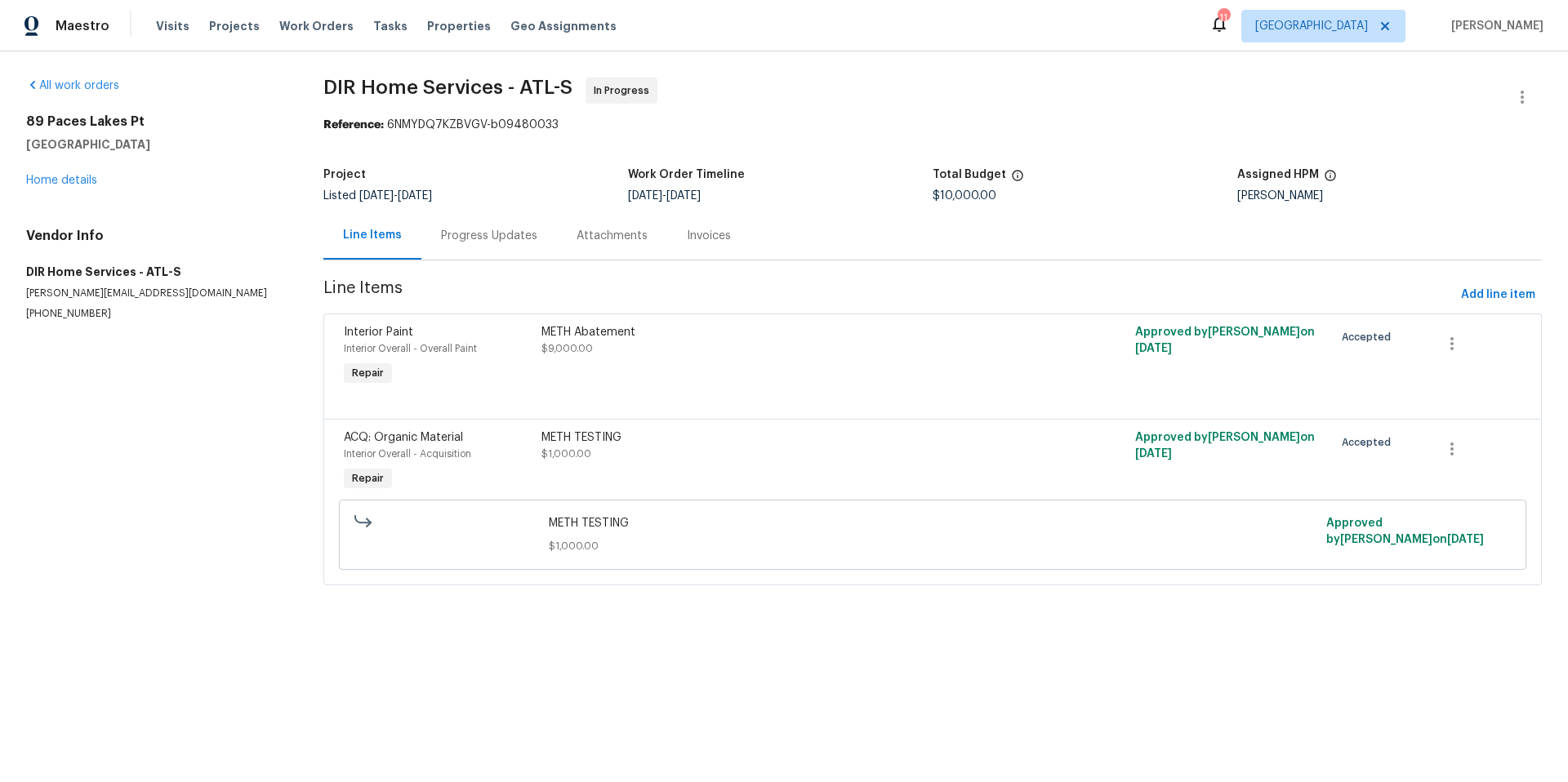
click at [517, 247] on div "Progress Updates" at bounding box center [489, 235] width 136 height 49
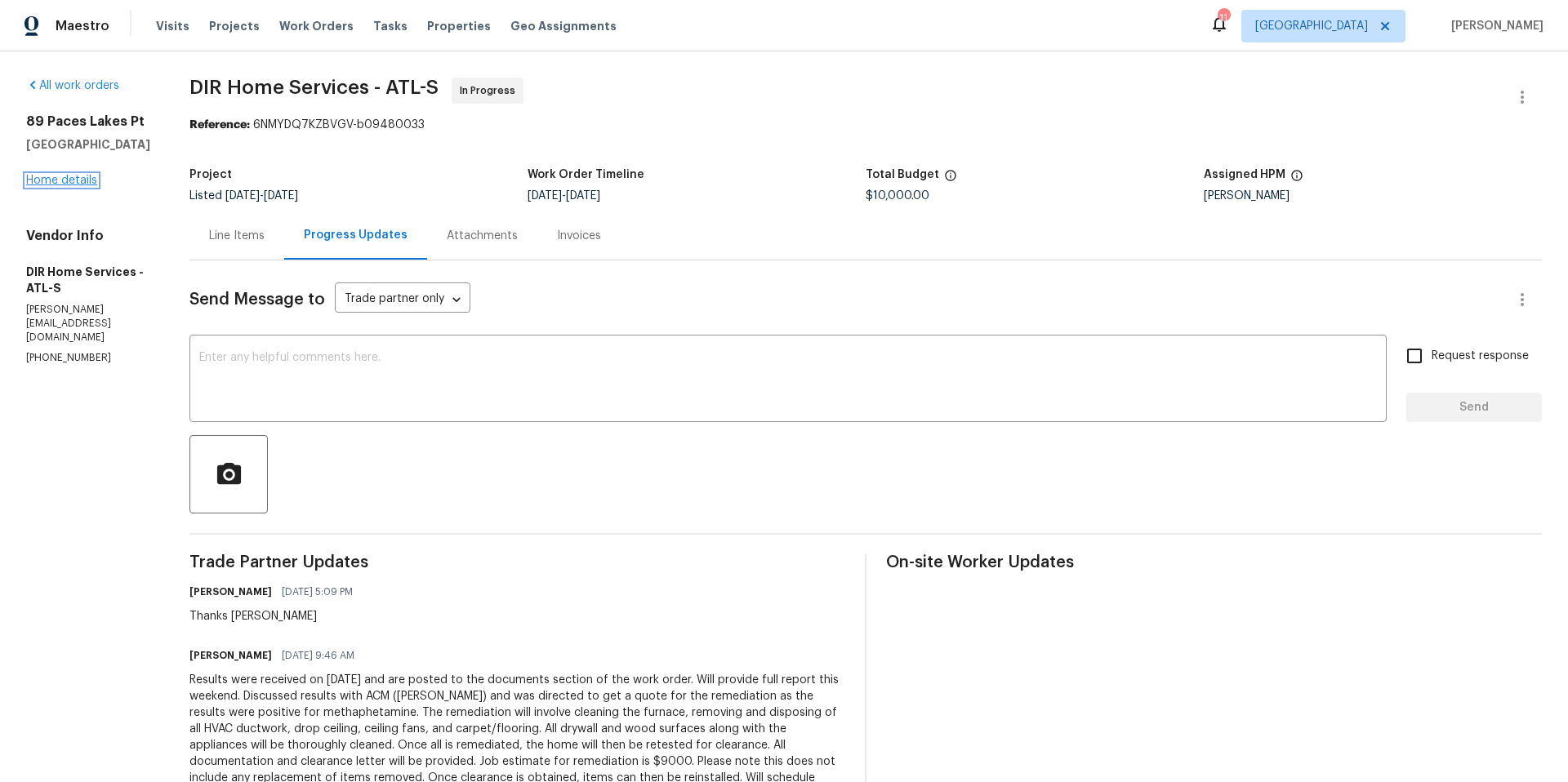
click at [83, 179] on link "Home details" at bounding box center [62, 180] width 71 height 12
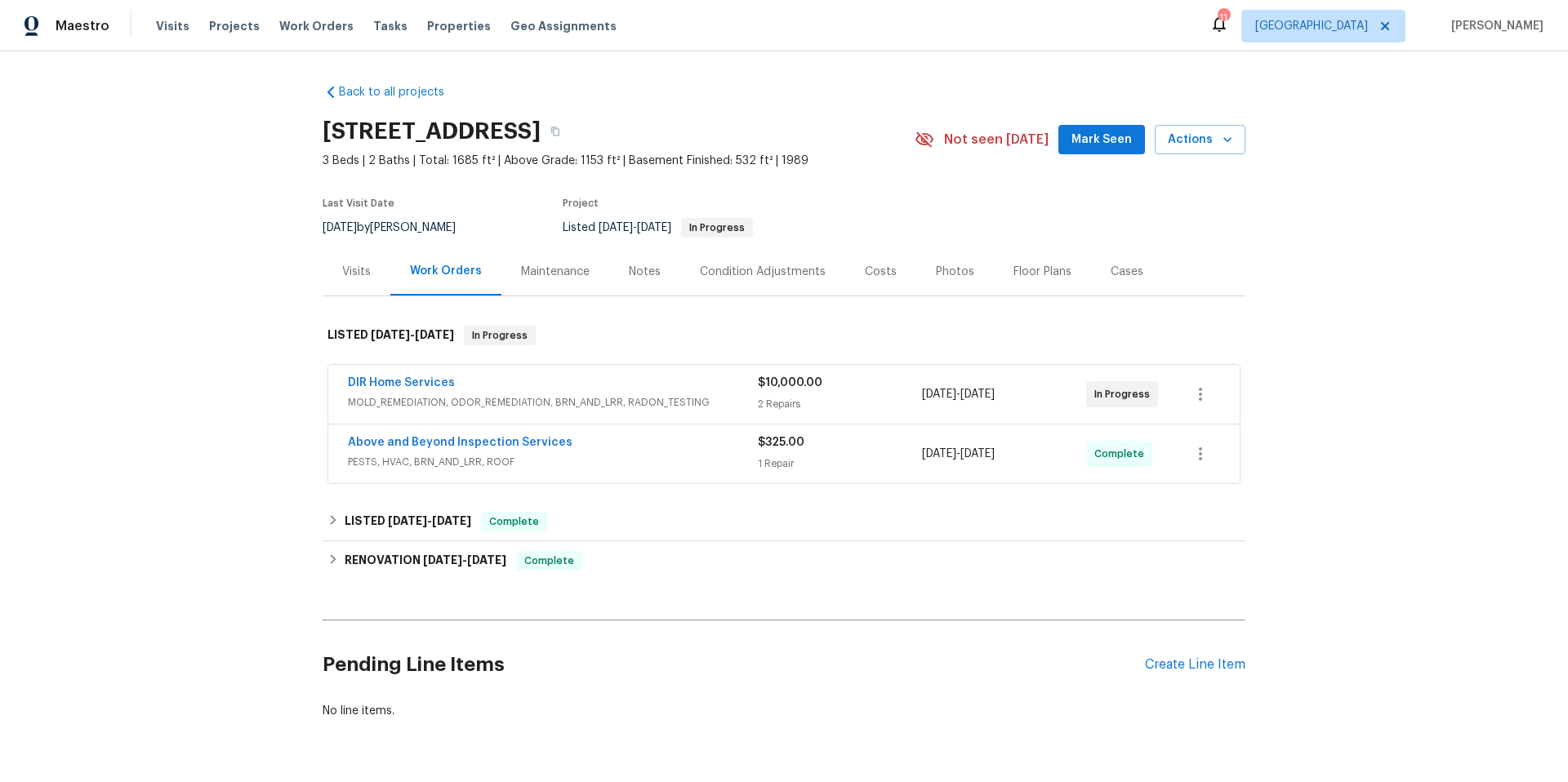
click at [586, 449] on div "Above and Beyond Inspection Services" at bounding box center [553, 445] width 410 height 20
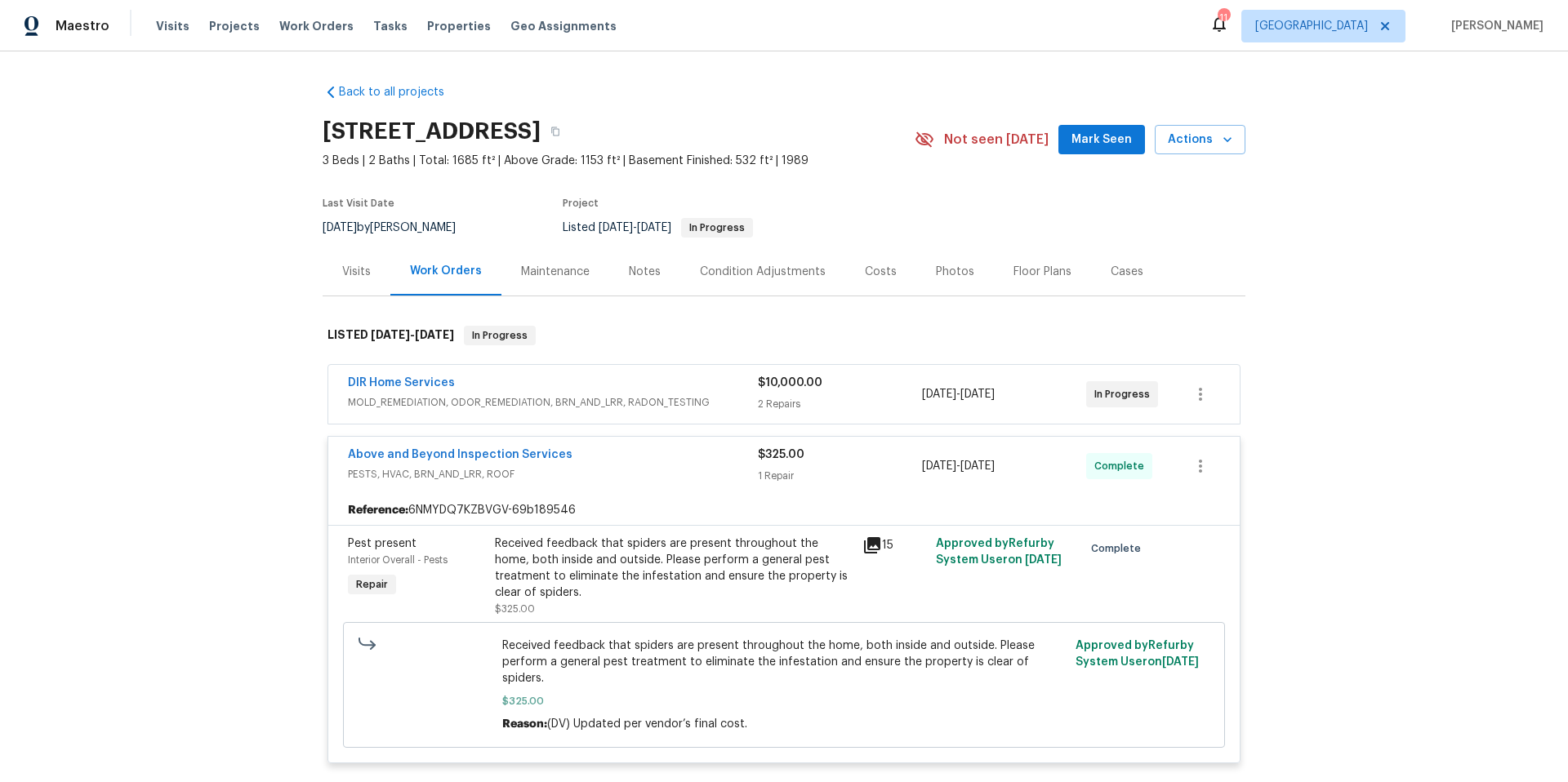
click at [586, 449] on div "Above and Beyond Inspection Services" at bounding box center [553, 456] width 410 height 20
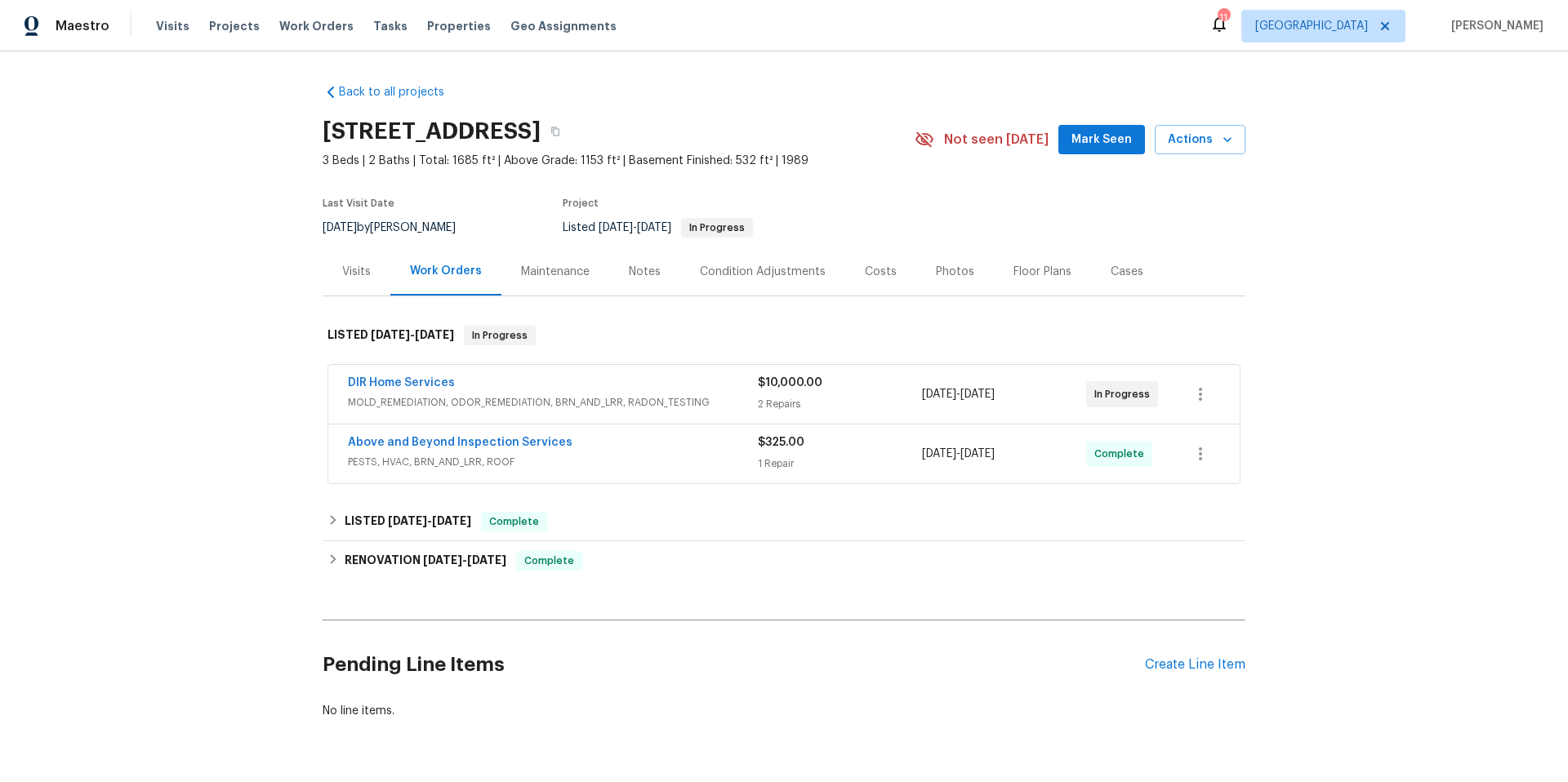
click at [636, 272] on div "Notes" at bounding box center [645, 272] width 32 height 16
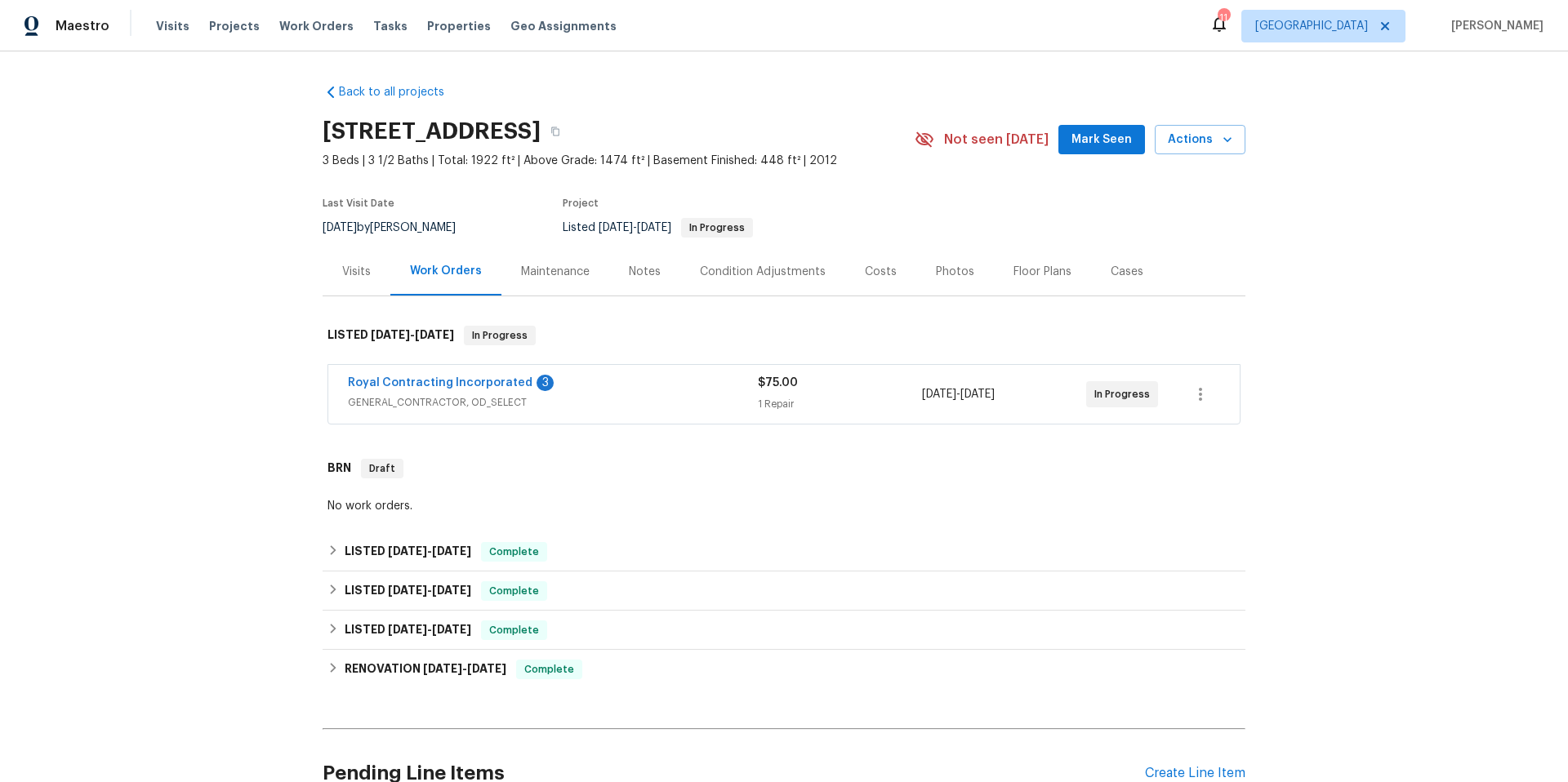
click at [622, 388] on div "Royal Contracting Incorporated 3" at bounding box center [553, 384] width 410 height 20
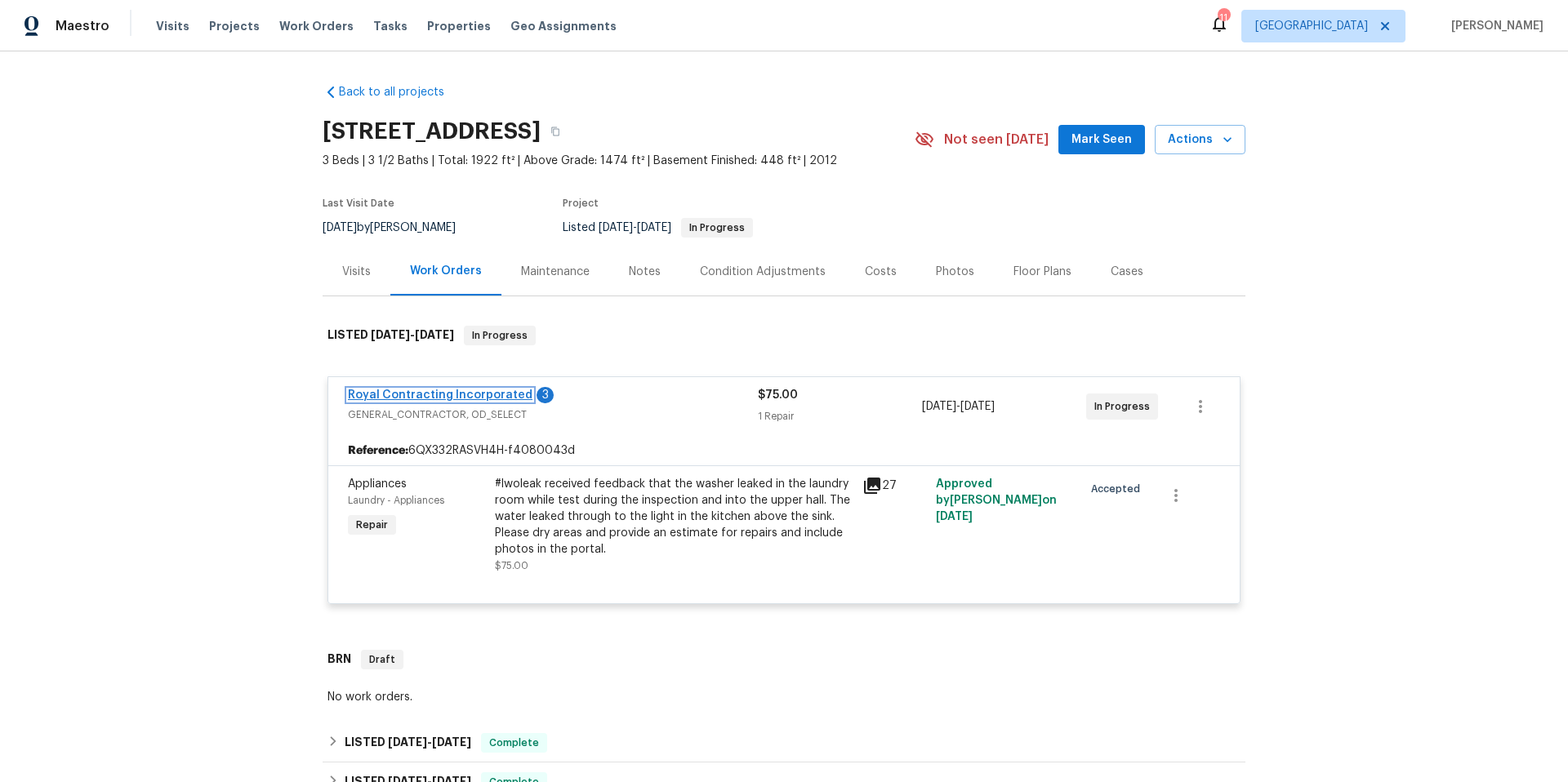
click at [437, 391] on link "Royal Contracting Incorporated" at bounding box center [440, 395] width 184 height 12
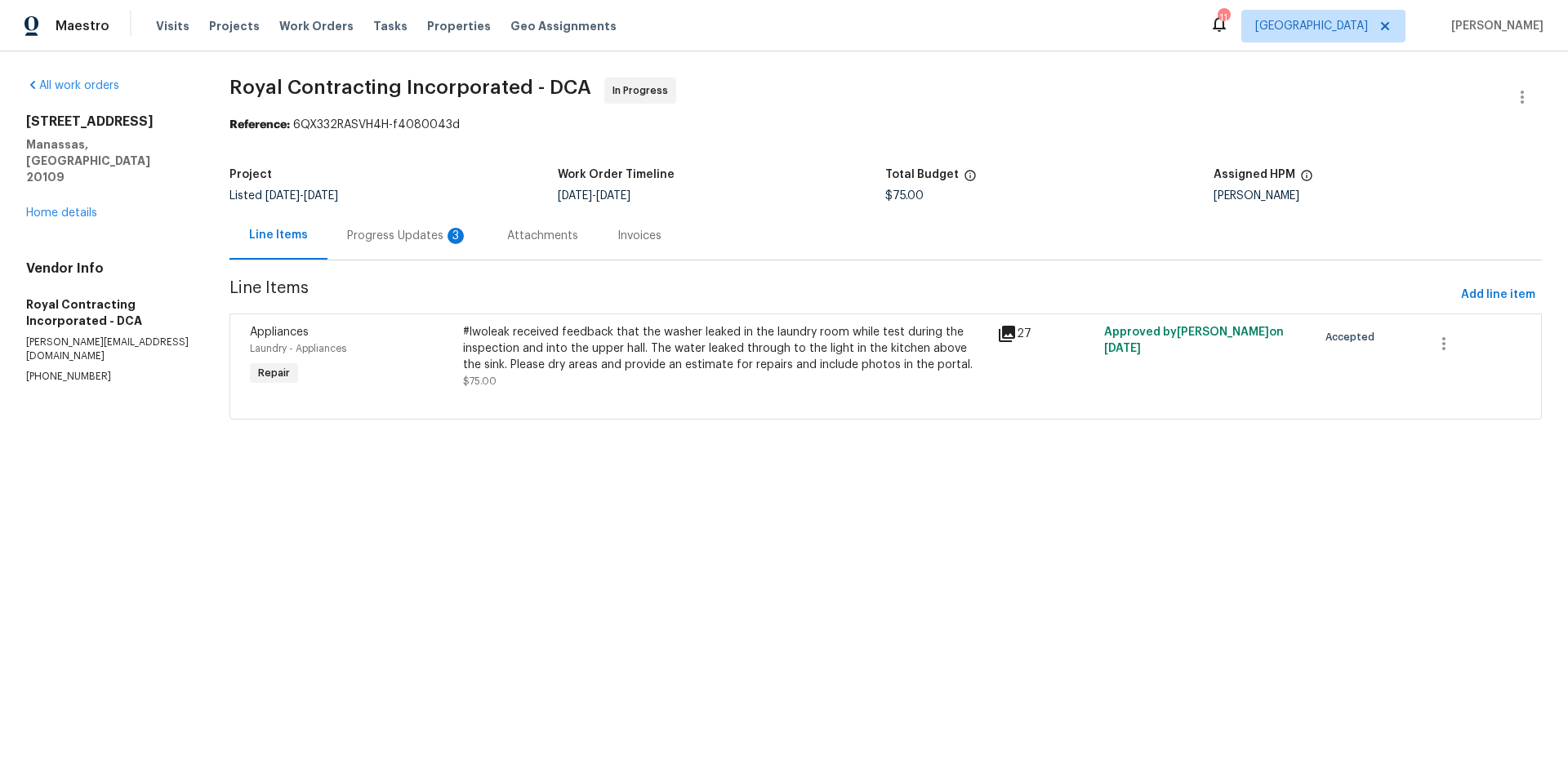
click at [415, 244] on div "Progress Updates 3" at bounding box center [407, 236] width 121 height 16
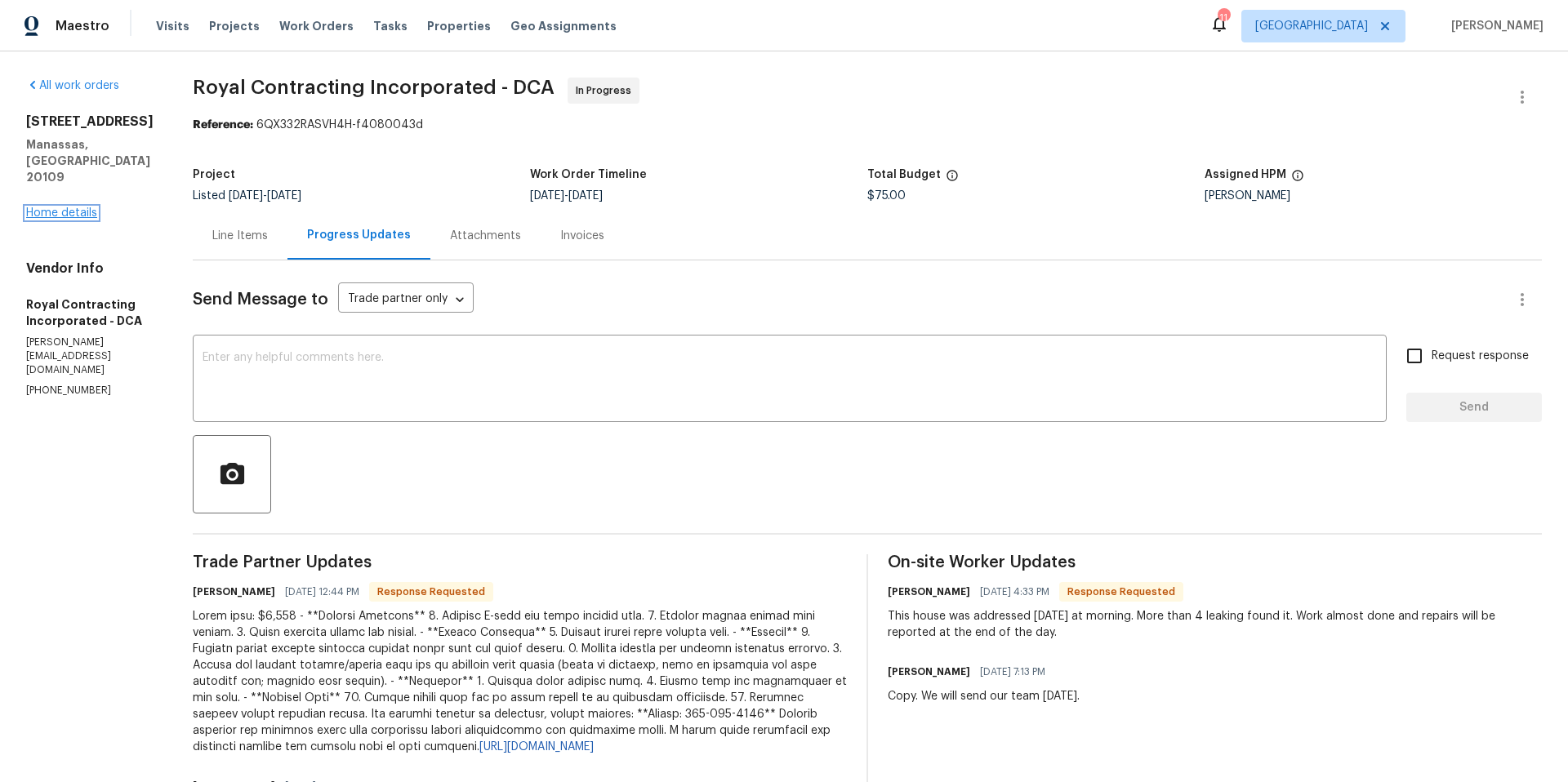
click at [63, 207] on link "Home details" at bounding box center [62, 213] width 71 height 12
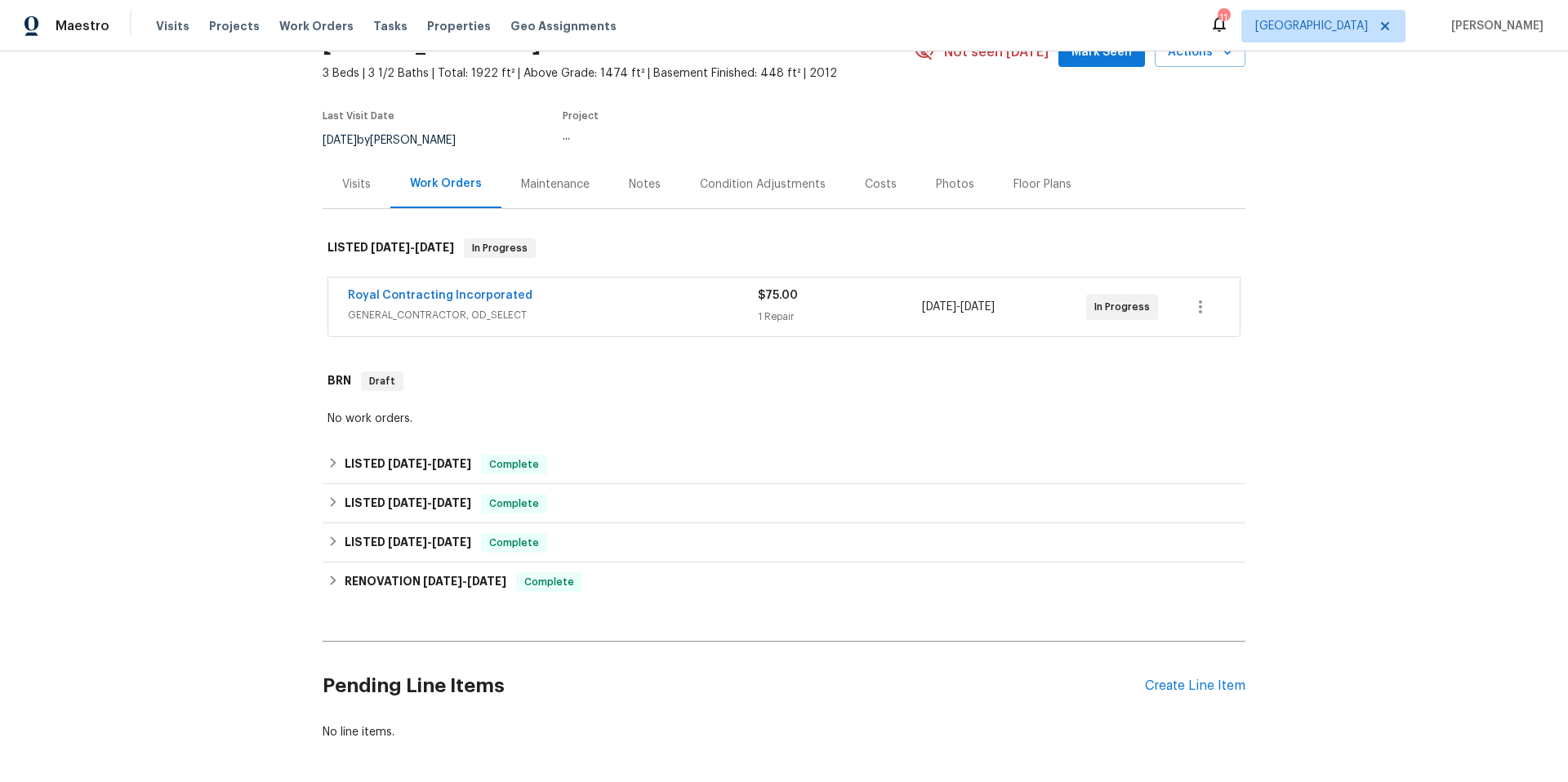
scroll to position [76, 0]
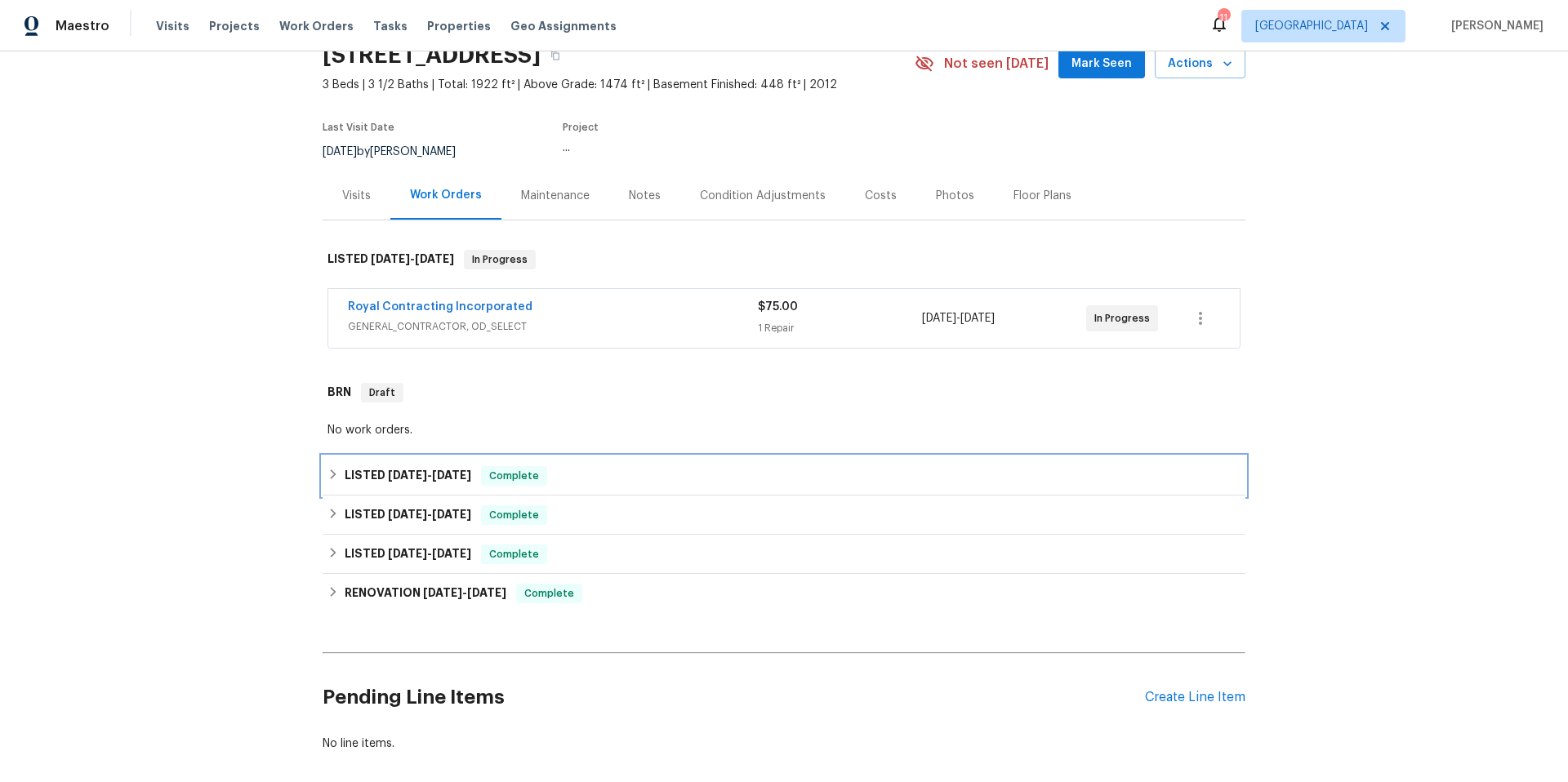
click at [622, 481] on div "LISTED [DATE] - [DATE] Complete" at bounding box center [784, 476] width 913 height 20
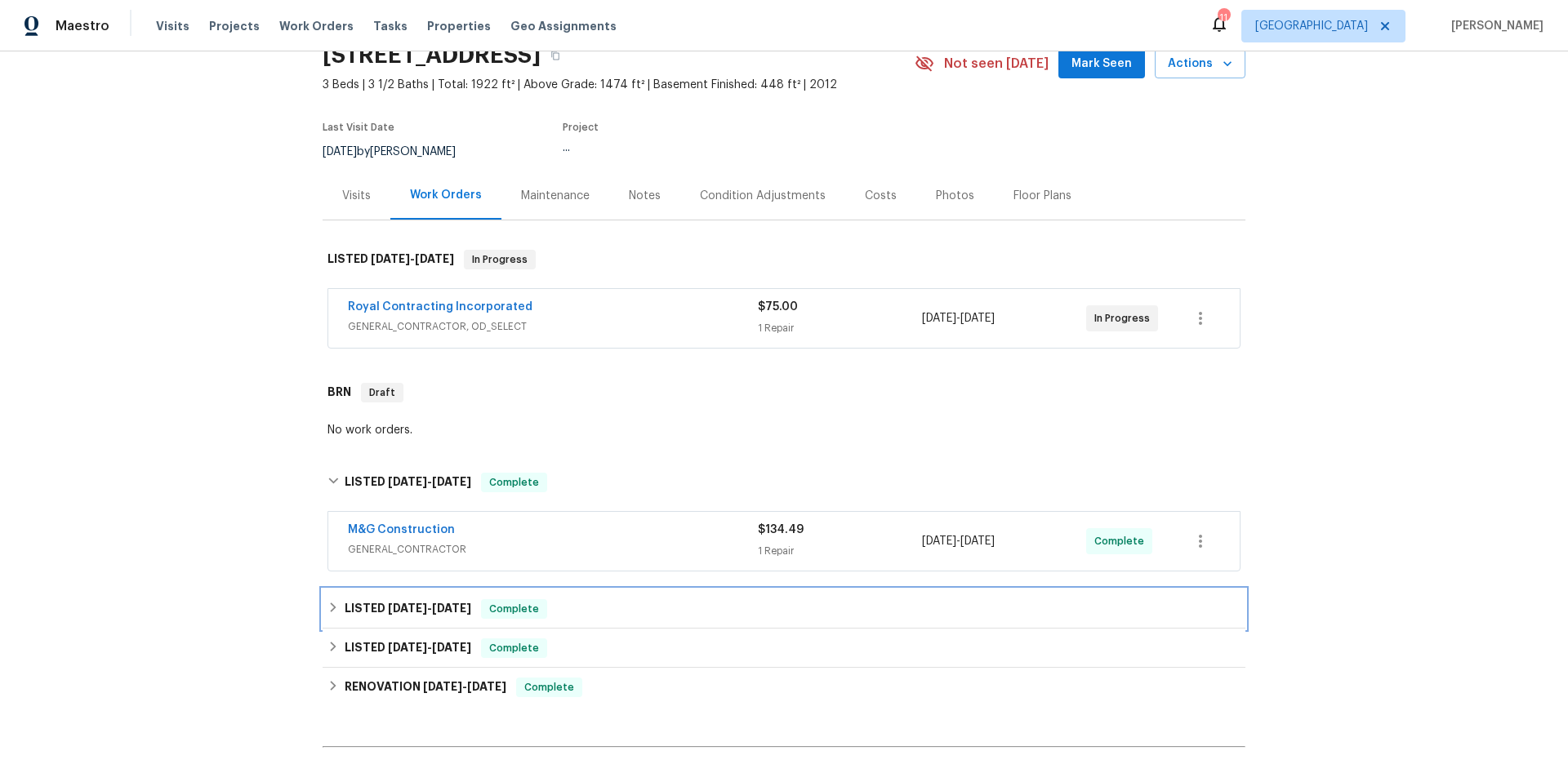
click at [630, 611] on div "LISTED [DATE] - [DATE] Complete" at bounding box center [784, 609] width 913 height 20
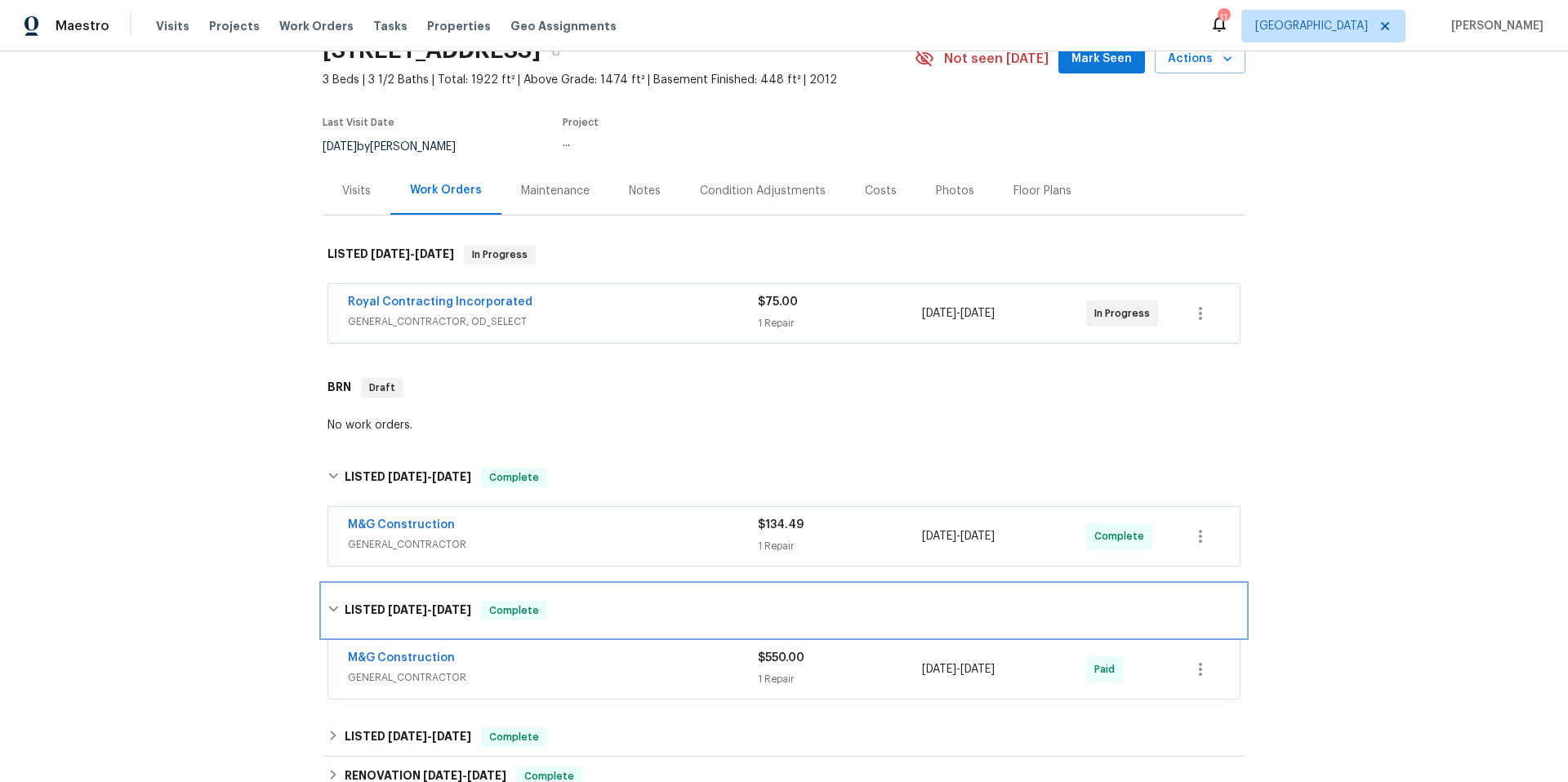
scroll to position [94, 0]
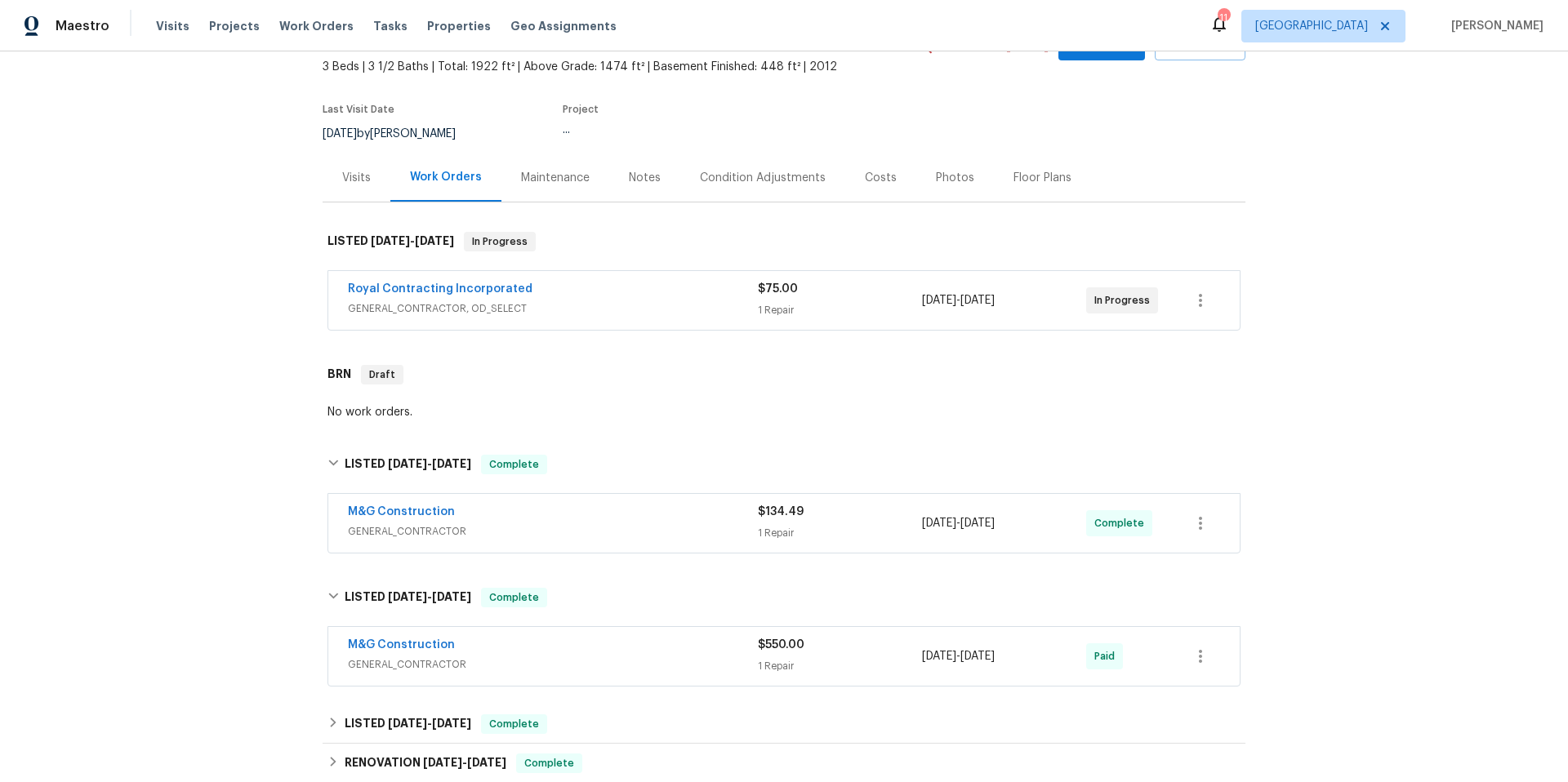
click at [618, 533] on span "GENERAL_CONTRACTOR" at bounding box center [553, 532] width 410 height 16
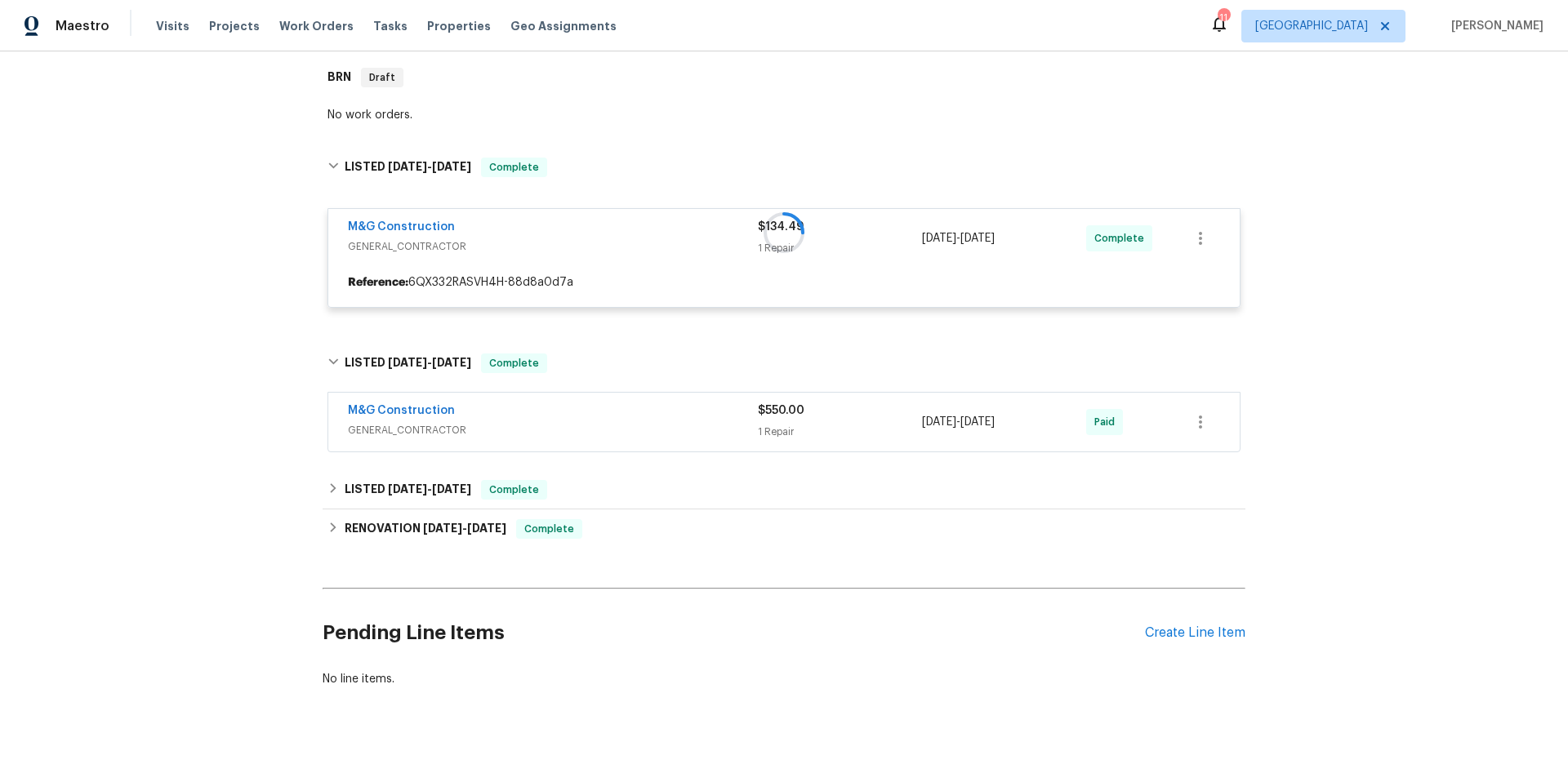
scroll to position [398, 0]
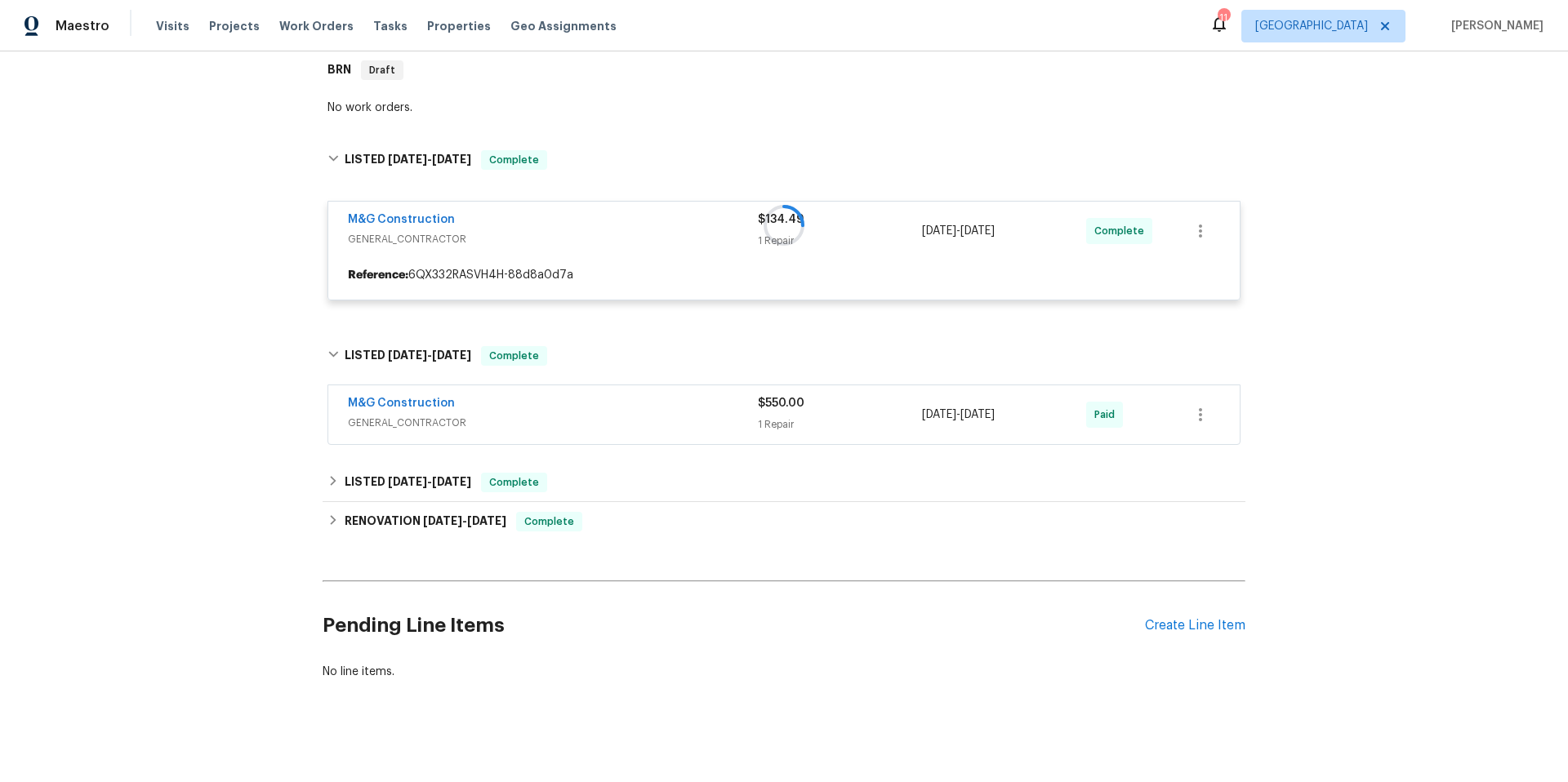
click at [642, 412] on div "M&G Construction" at bounding box center [553, 405] width 410 height 20
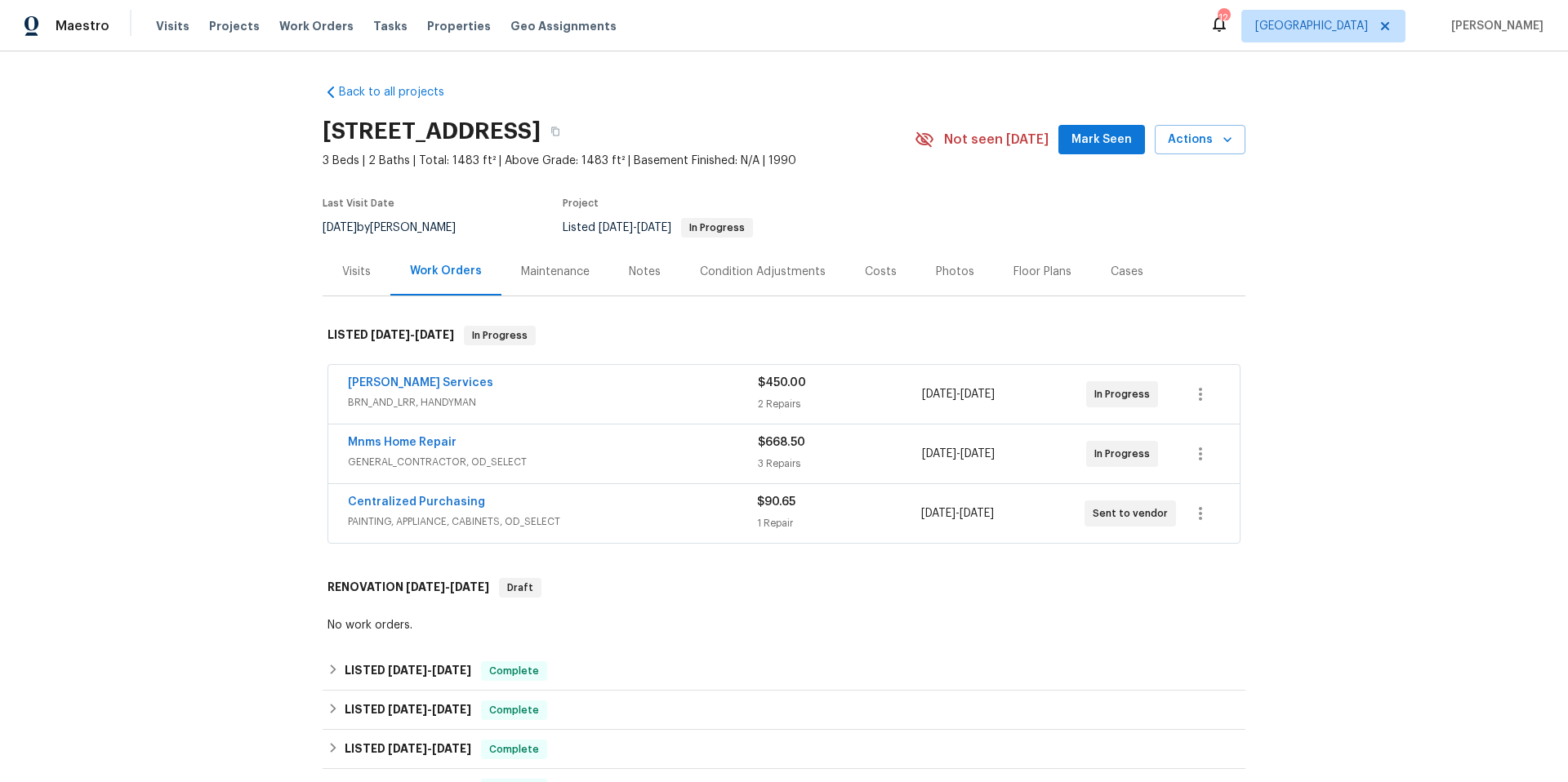
click at [688, 396] on span "BRN_AND_LRR, HANDYMAN" at bounding box center [553, 403] width 410 height 16
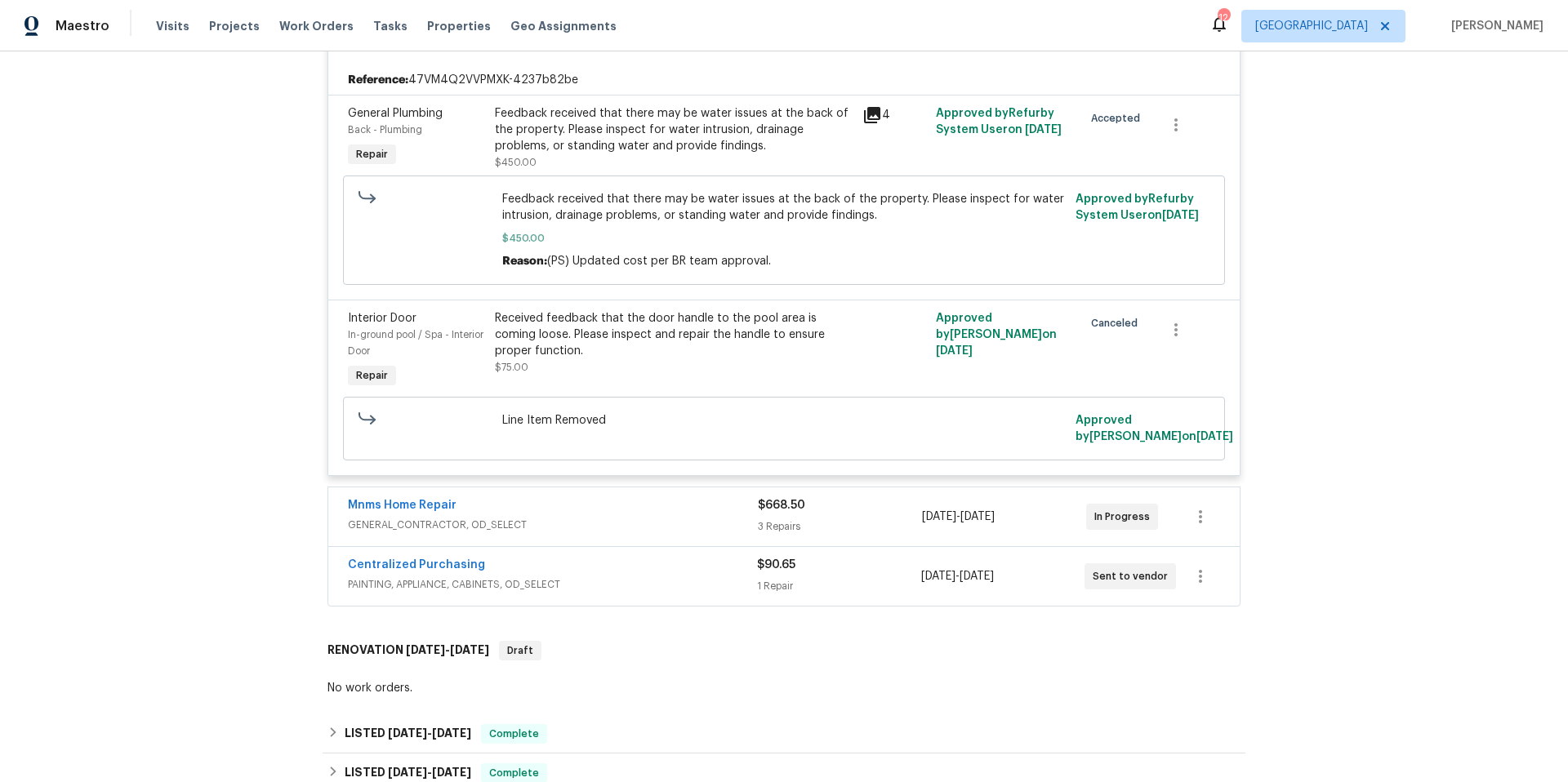
scroll to position [400, 0]
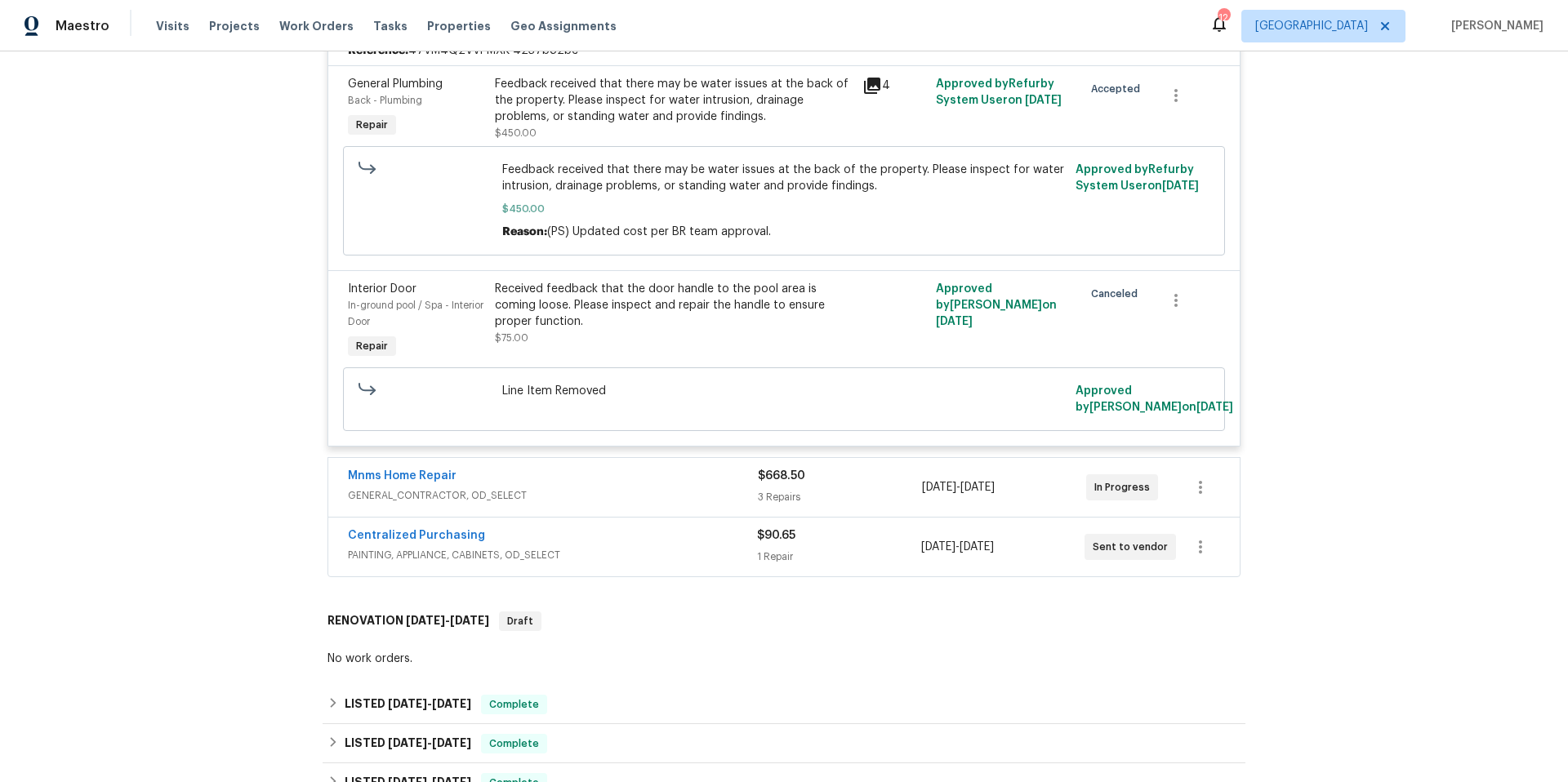
click at [712, 497] on span "GENERAL_CONTRACTOR, OD_SELECT" at bounding box center [553, 496] width 410 height 16
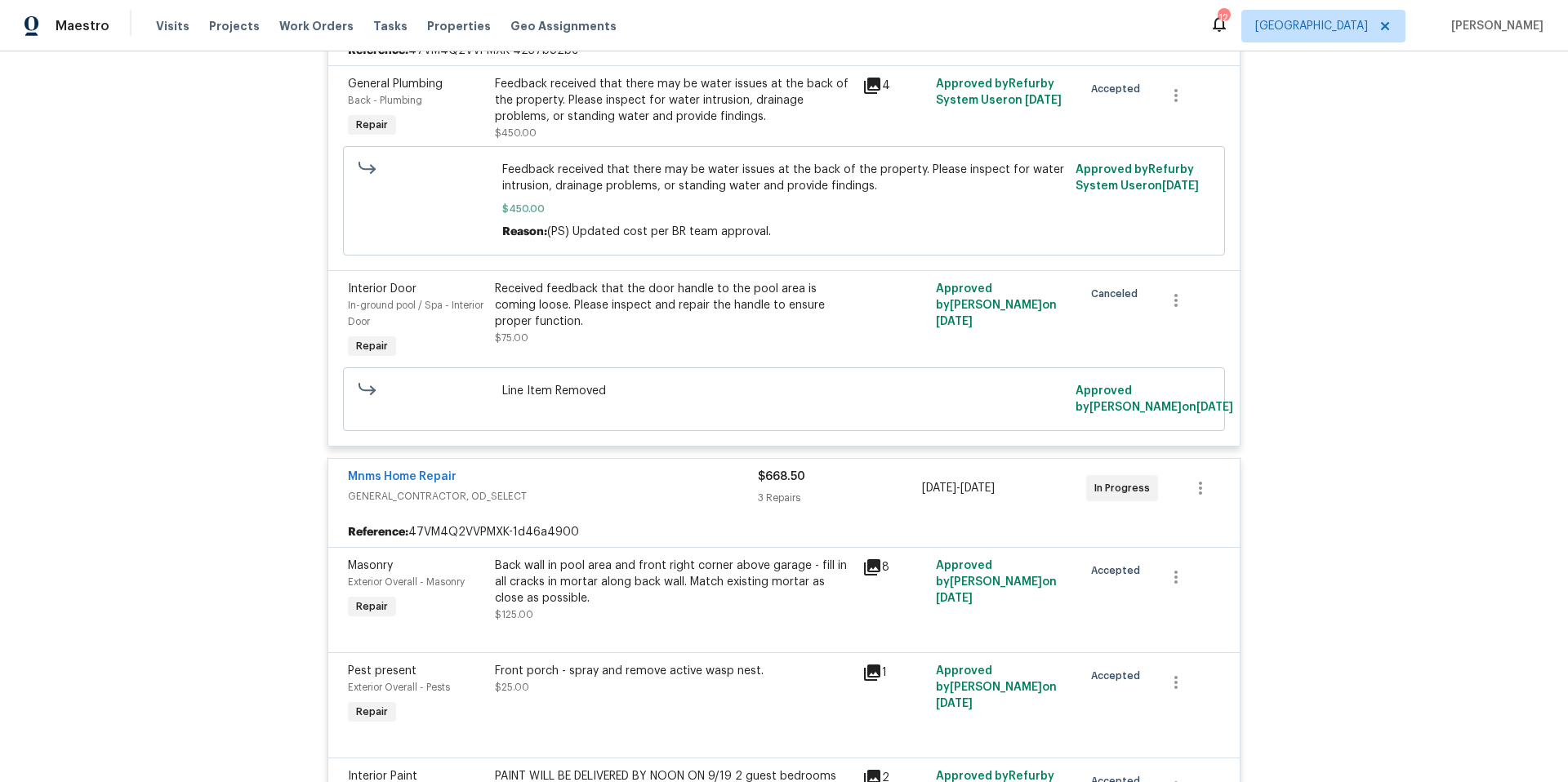
click at [454, 482] on div "Mnms Home Repair" at bounding box center [553, 478] width 410 height 20
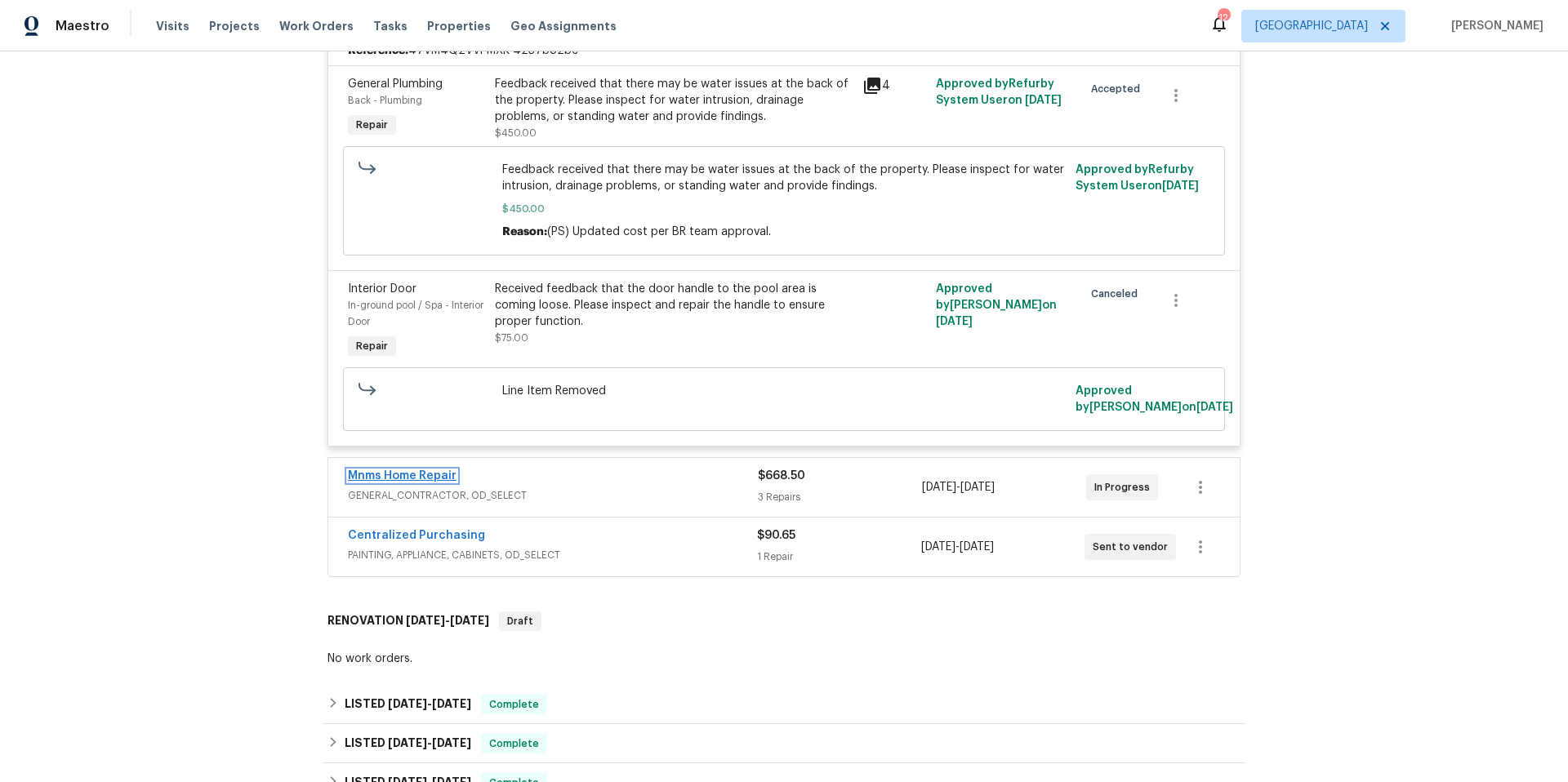
click at [426, 478] on link "Mnms Home Repair" at bounding box center [402, 476] width 109 height 12
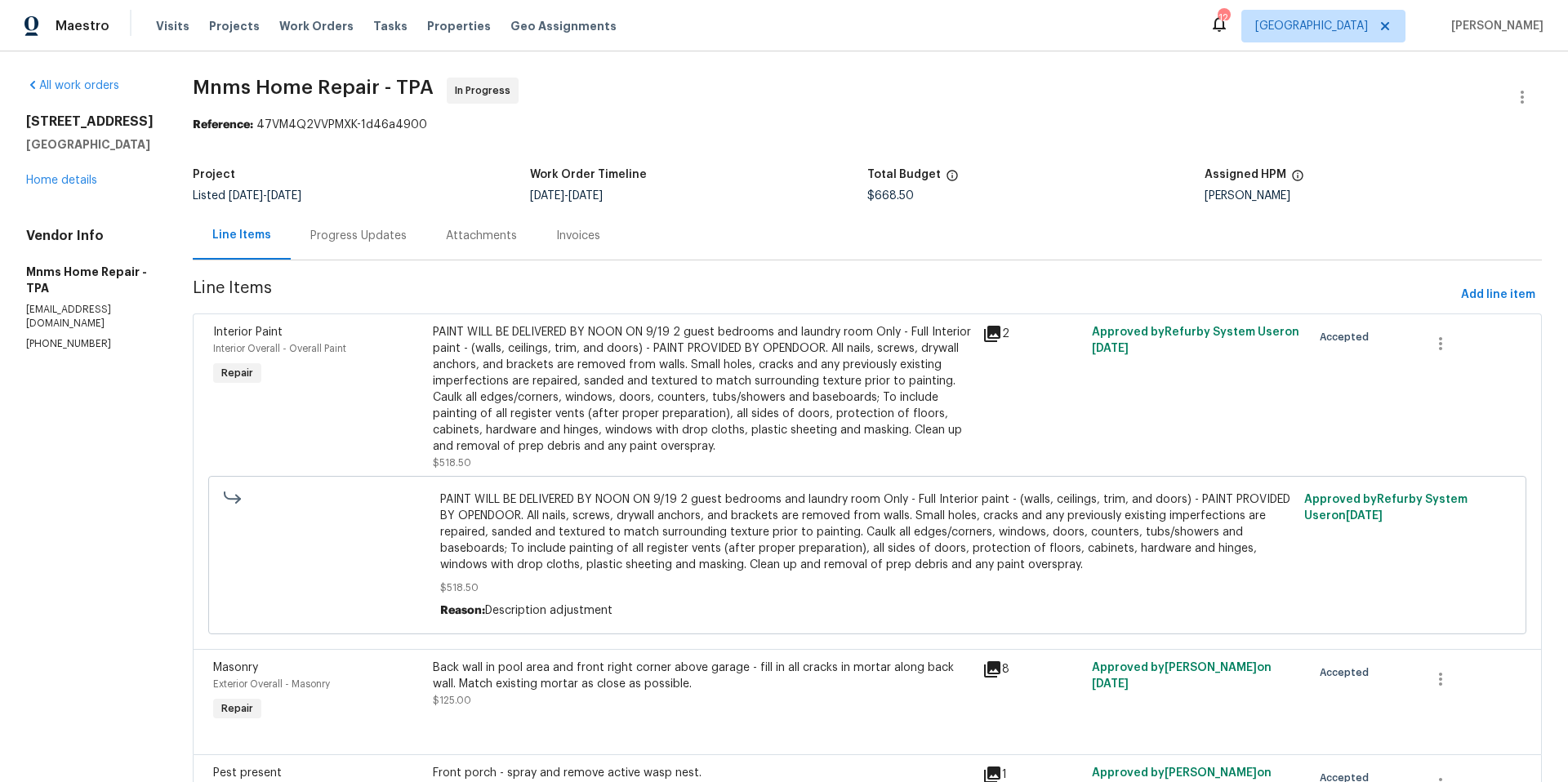
click at [385, 239] on div "Progress Updates" at bounding box center [358, 236] width 96 height 16
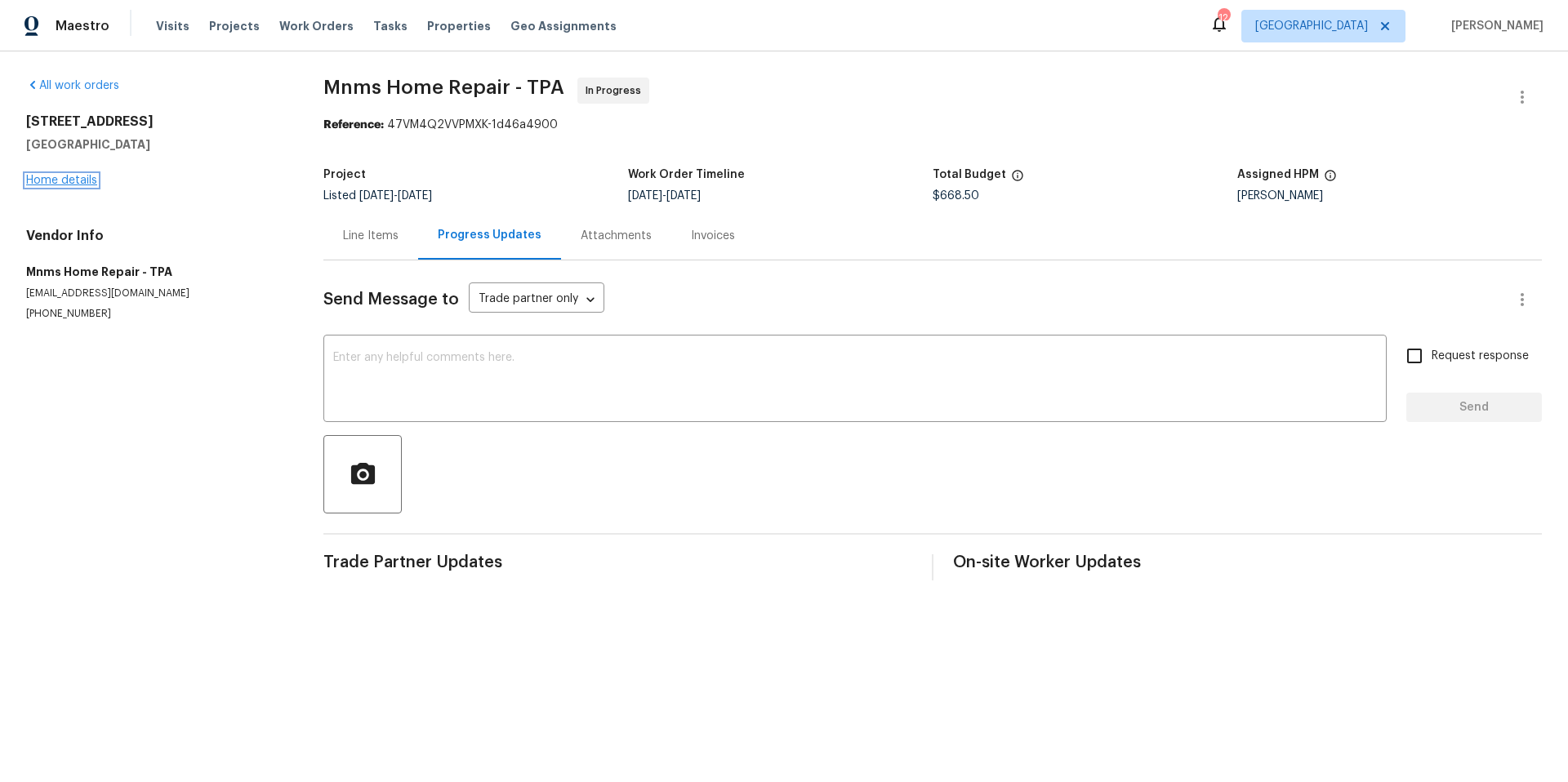
click at [96, 184] on link "Home details" at bounding box center [62, 180] width 71 height 12
